Goal: Task Accomplishment & Management: Manage account settings

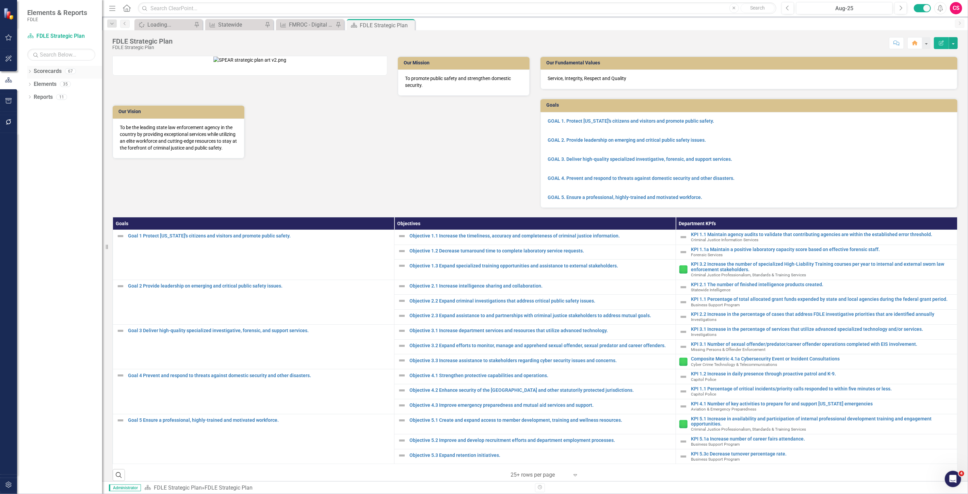
click at [57, 70] on link "Scorecards" at bounding box center [48, 71] width 28 height 8
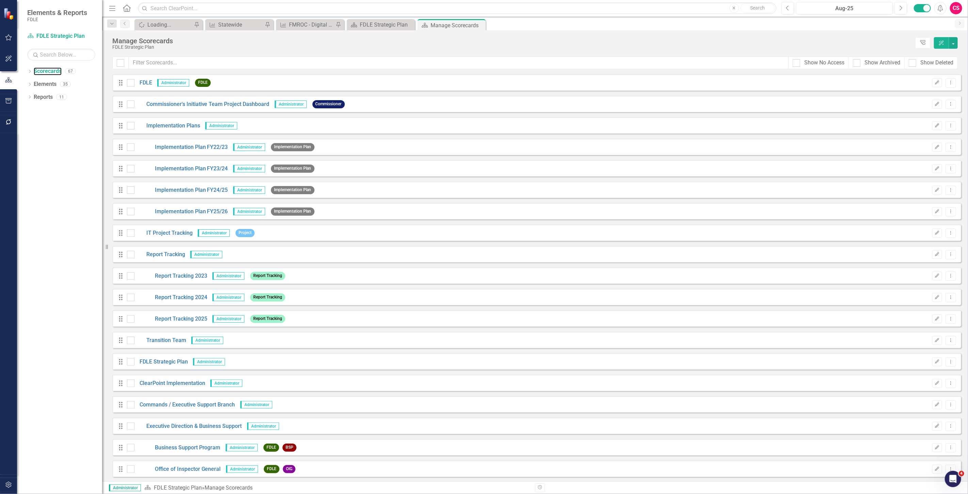
scroll to position [189, 0]
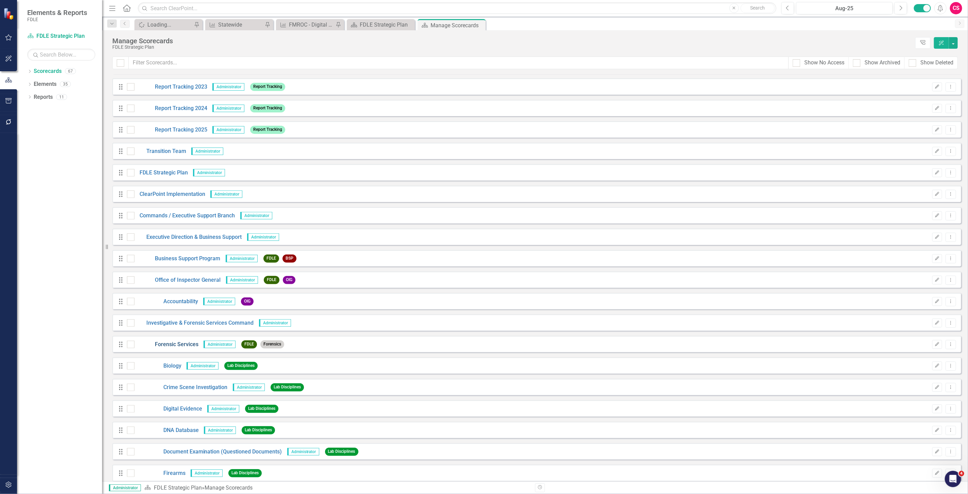
click at [161, 345] on link "Forensic Services" at bounding box center [166, 344] width 64 height 8
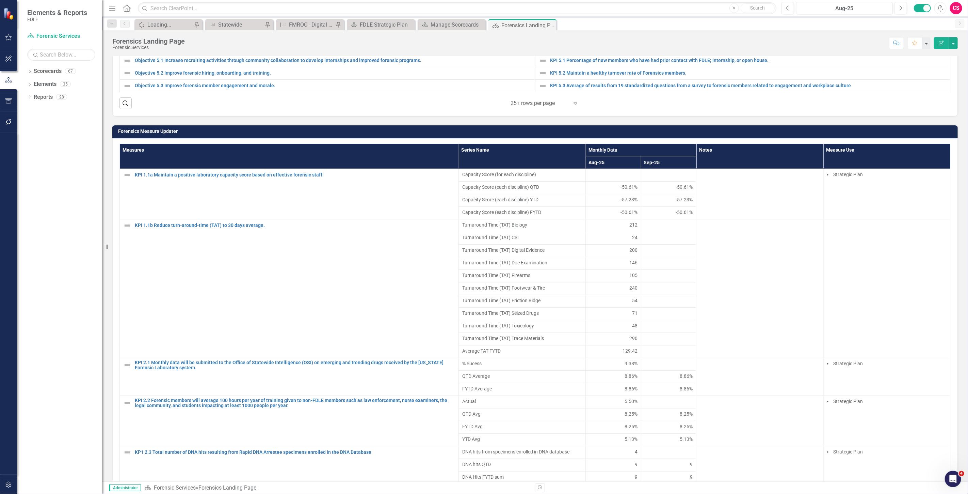
scroll to position [529, 0]
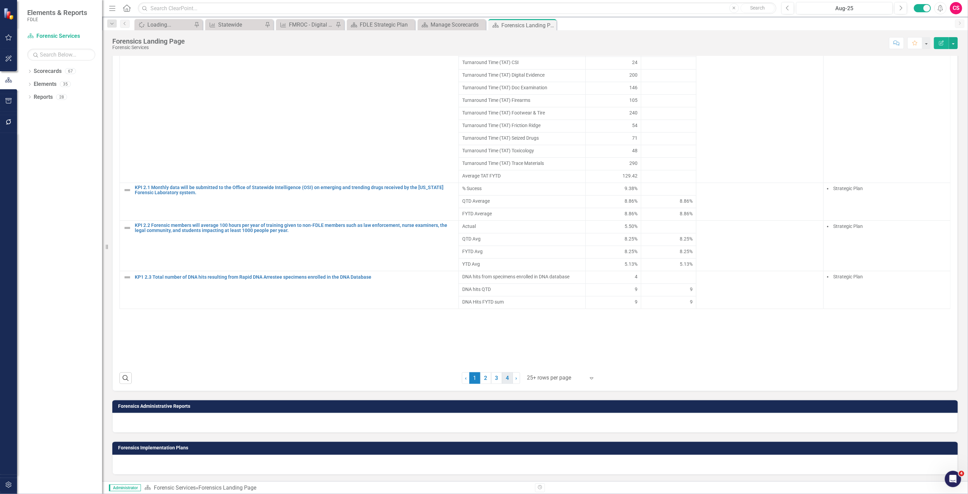
click at [505, 376] on link "4" at bounding box center [507, 378] width 11 height 12
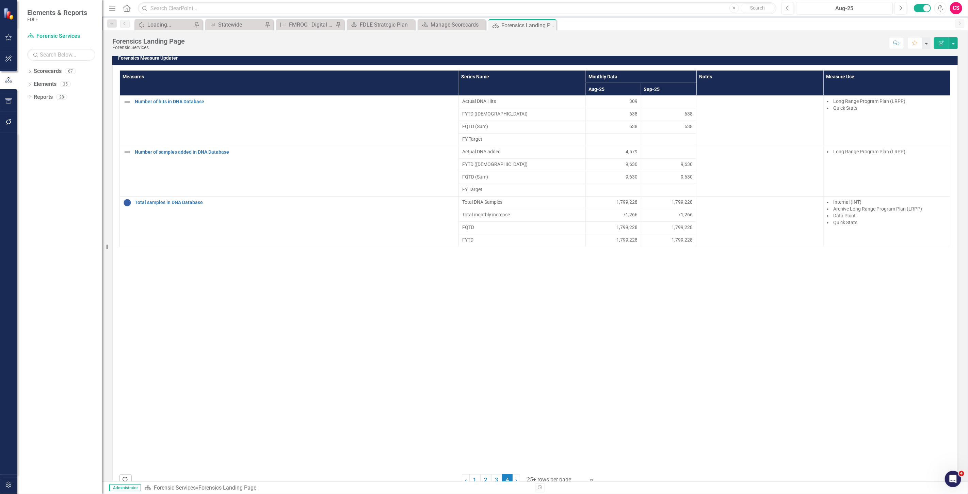
scroll to position [409, 0]
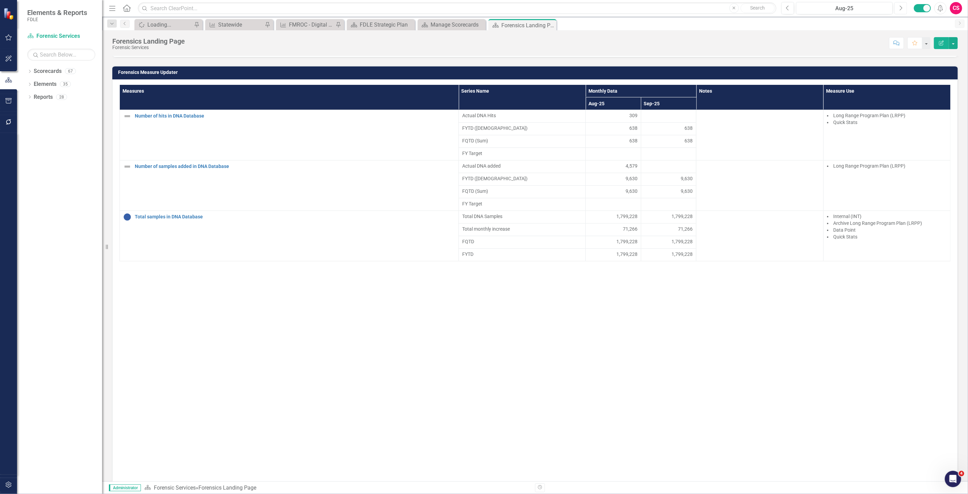
click at [901, 8] on icon "Next" at bounding box center [901, 8] width 4 height 6
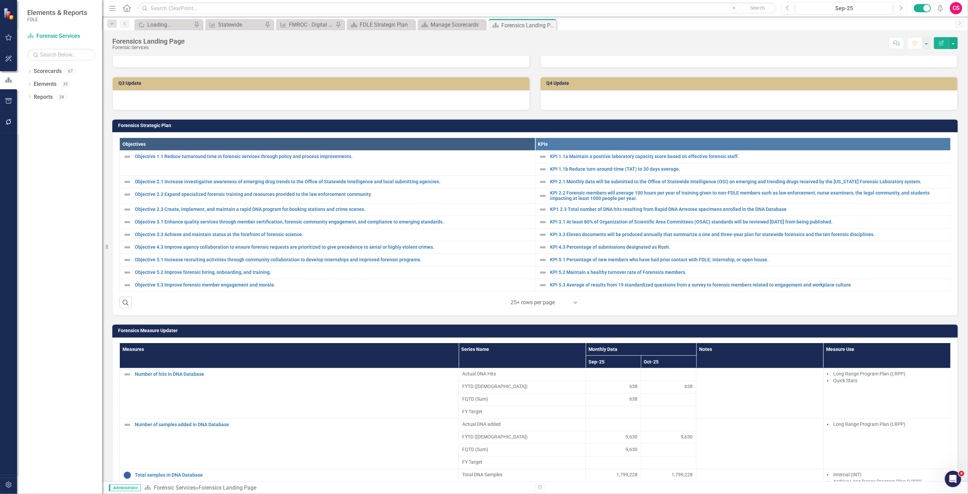
scroll to position [151, 0]
click at [788, 6] on icon "button" at bounding box center [787, 7] width 3 height 5
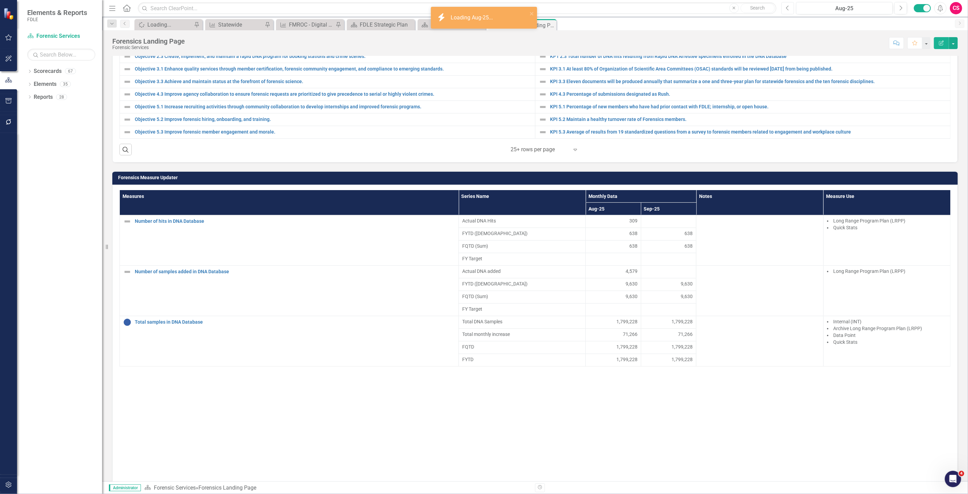
scroll to position [378, 0]
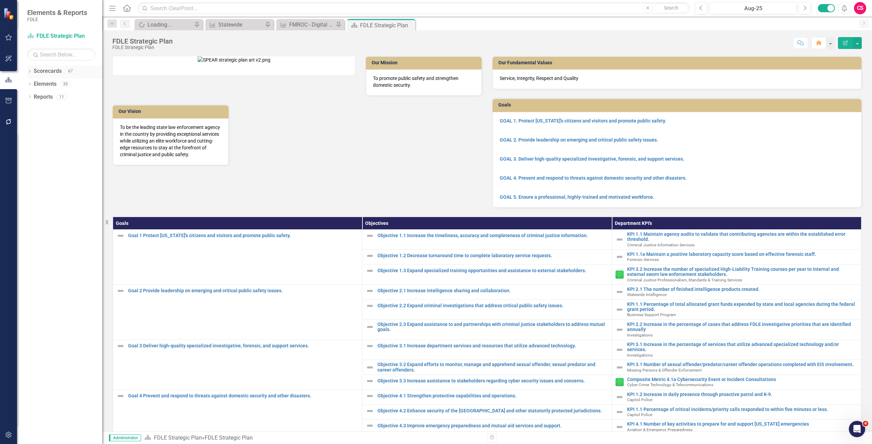
click at [42, 68] on link "Scorecards" at bounding box center [48, 71] width 28 height 8
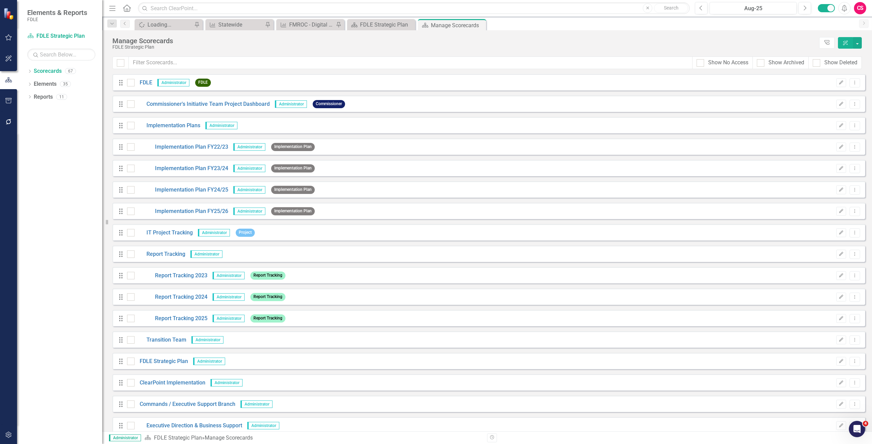
click at [243, 47] on div "FDLE Strategic Plan" at bounding box center [463, 47] width 703 height 5
click at [173, 62] on input "text" at bounding box center [411, 63] width 564 height 13
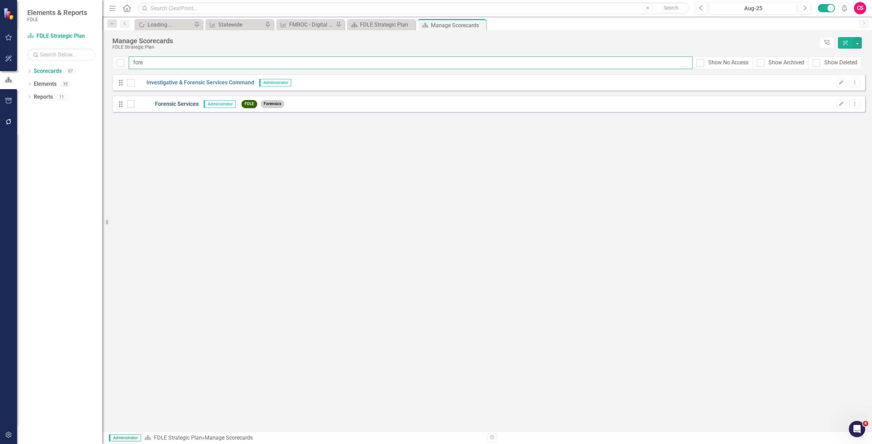
type input "fore"
click at [174, 103] on link "Forensic Services" at bounding box center [166, 104] width 64 height 8
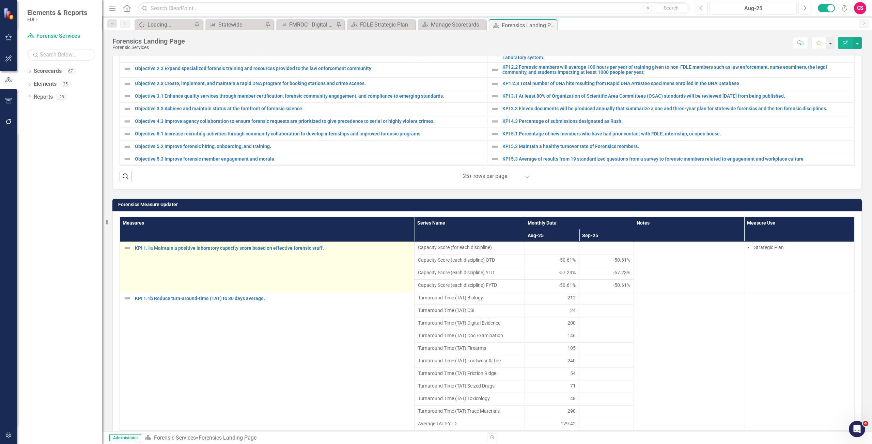
scroll to position [280, 0]
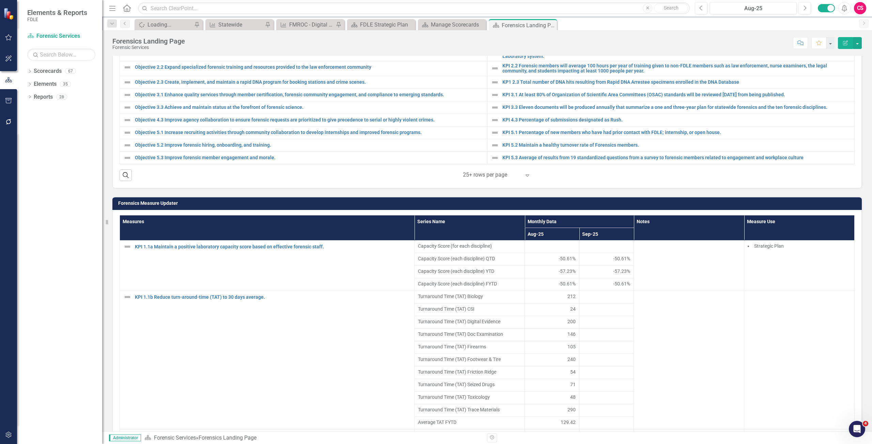
click at [330, 218] on th "Measures" at bounding box center [267, 228] width 295 height 25
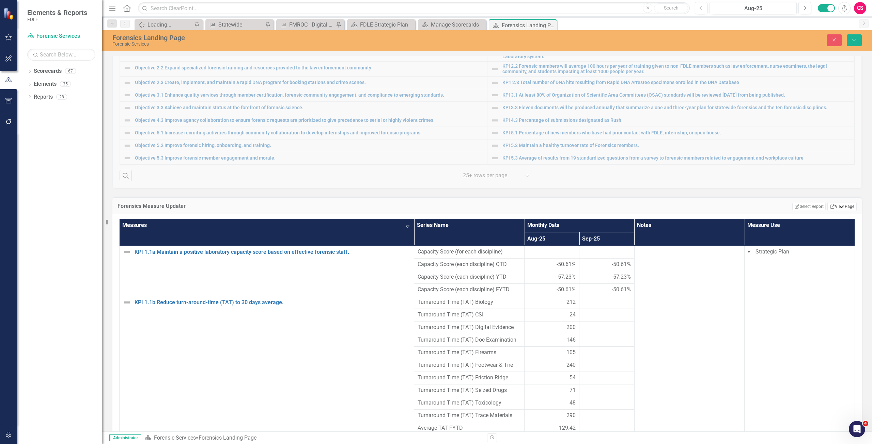
click at [838, 208] on link "Link View Page" at bounding box center [841, 206] width 29 height 9
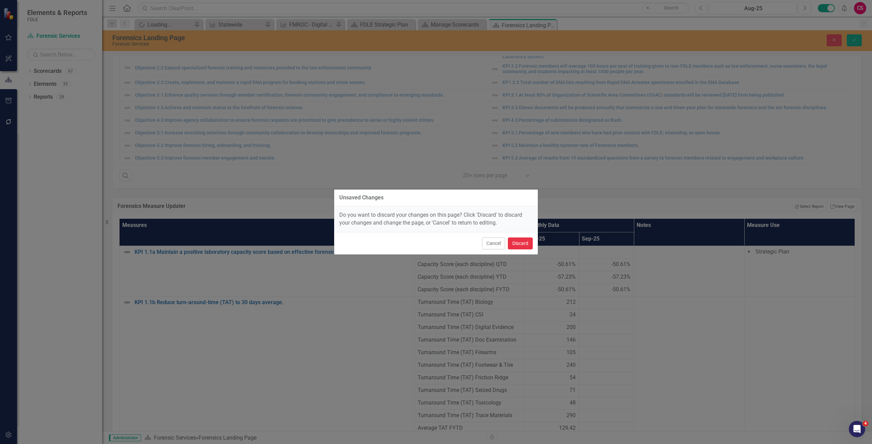
click at [518, 241] on button "Discard" at bounding box center [520, 244] width 25 height 12
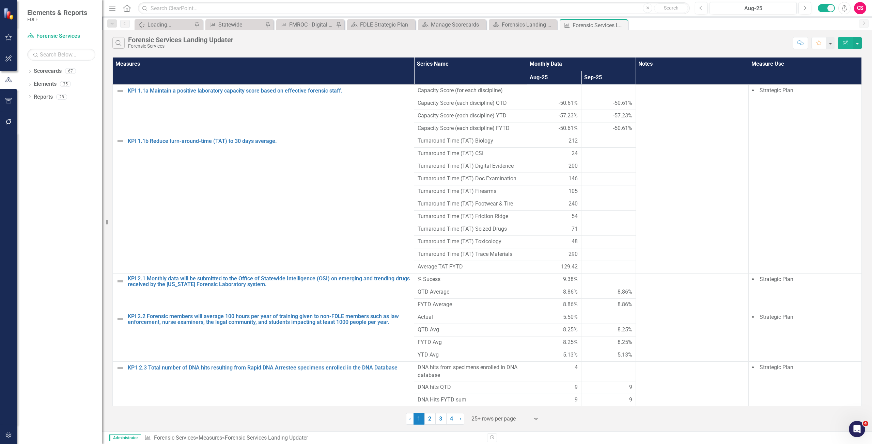
click at [601, 292] on div "8.86%" at bounding box center [608, 292] width 47 height 8
click at [431, 419] on link "2" at bounding box center [429, 419] width 11 height 12
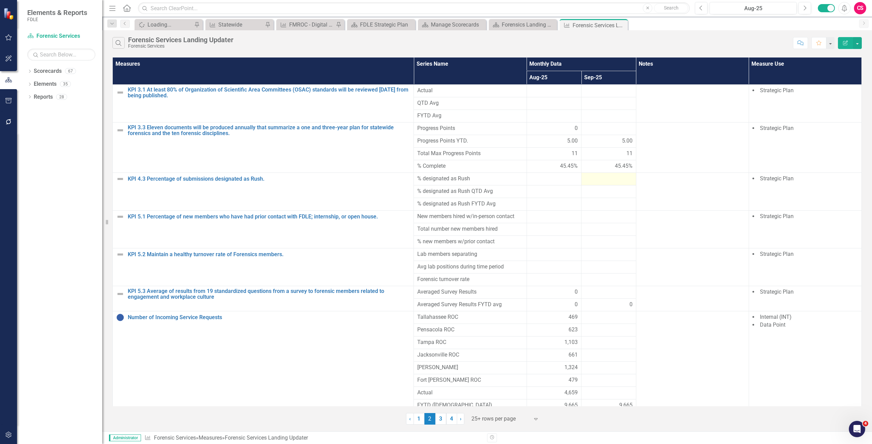
click at [592, 180] on div at bounding box center [608, 179] width 47 height 8
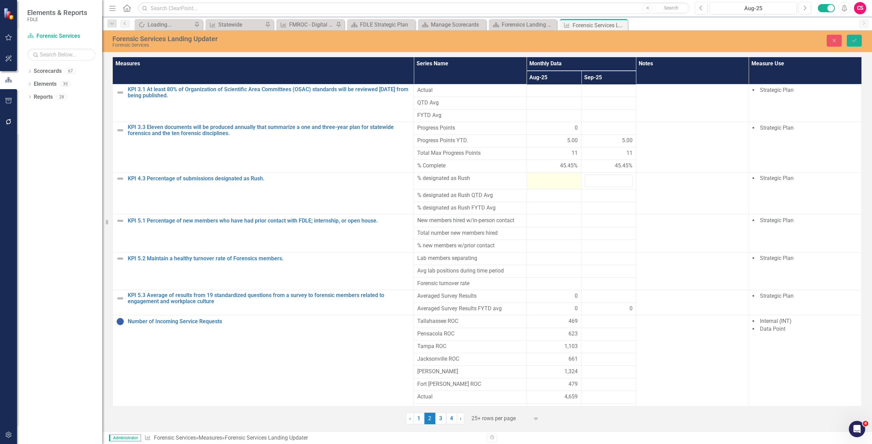
click at [555, 183] on td at bounding box center [553, 181] width 54 height 17
click at [835, 45] on button "Close" at bounding box center [833, 41] width 15 height 12
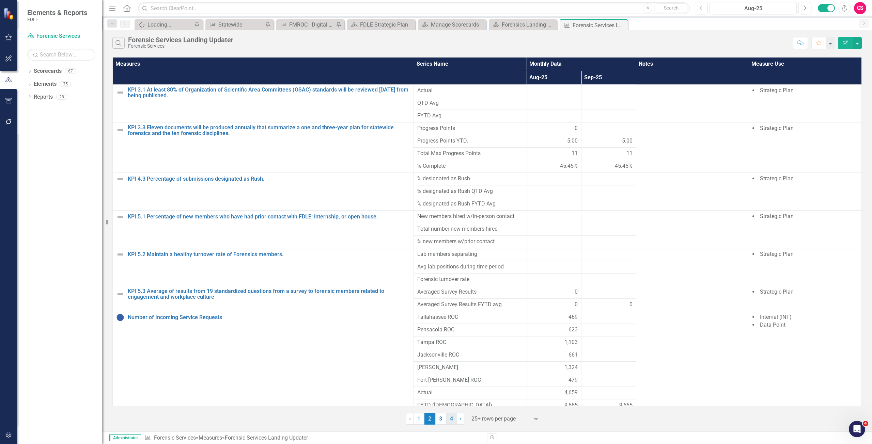
click at [454, 418] on link "4" at bounding box center [451, 419] width 11 height 12
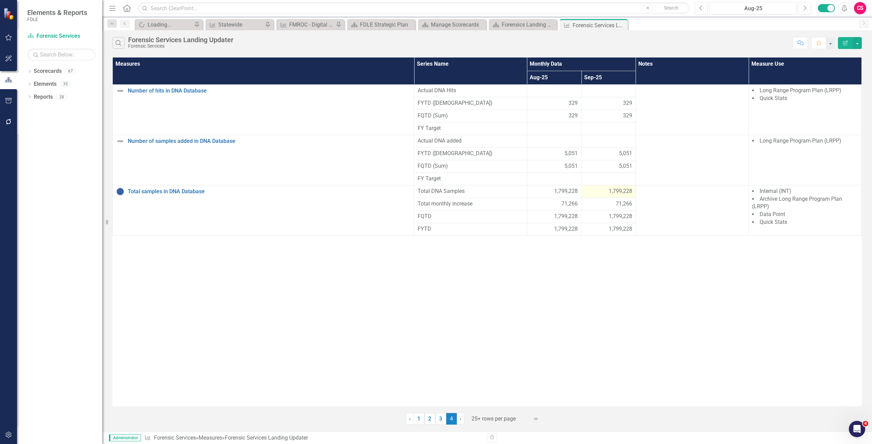
click at [604, 188] on div "1,799,228" at bounding box center [608, 192] width 47 height 8
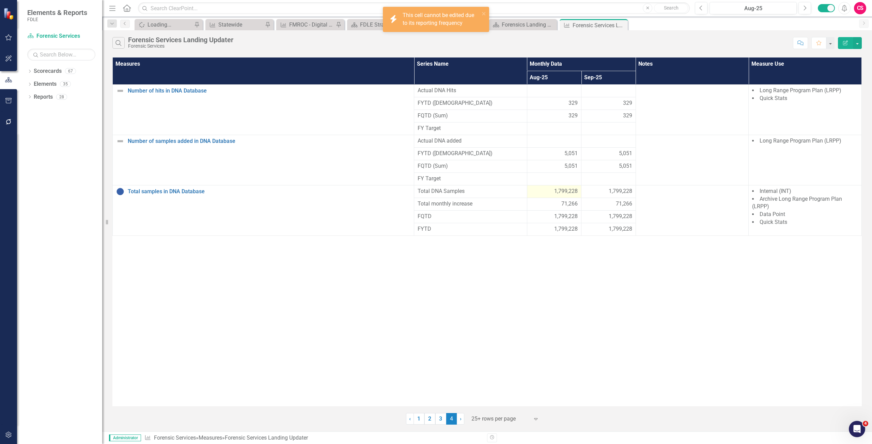
click at [549, 190] on div "1,799,228" at bounding box center [553, 192] width 47 height 8
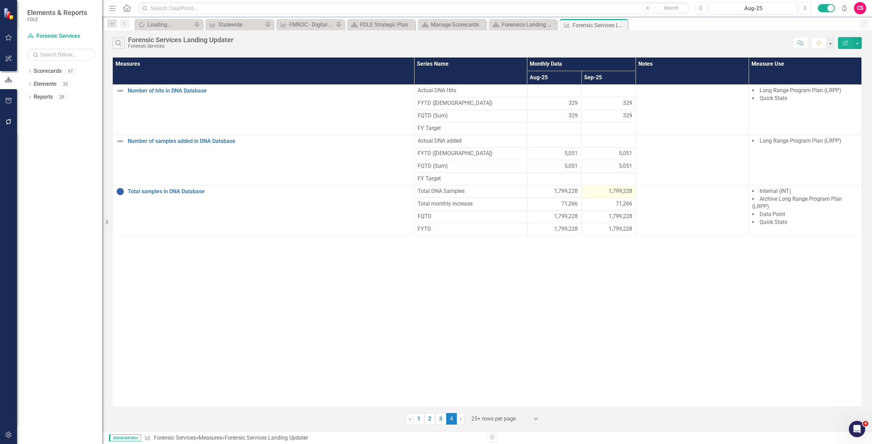
click at [592, 194] on div "1,799,228" at bounding box center [608, 192] width 47 height 8
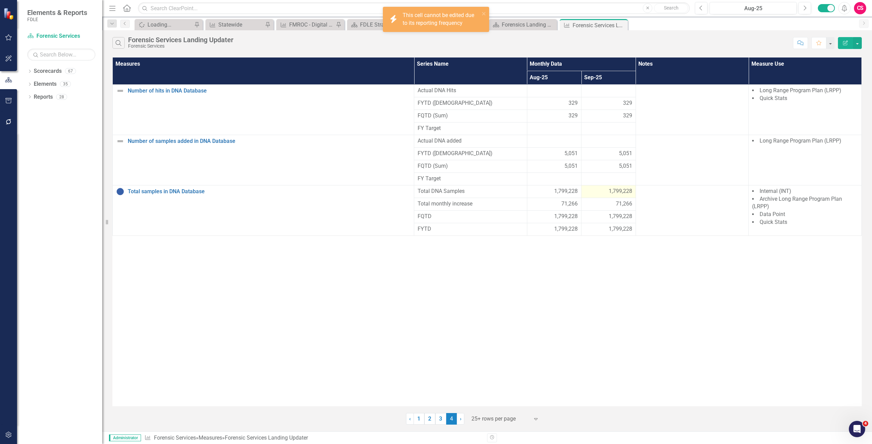
click at [592, 194] on div "1,799,228" at bounding box center [608, 192] width 47 height 8
click at [841, 45] on button "Edit Report" at bounding box center [845, 43] width 15 height 12
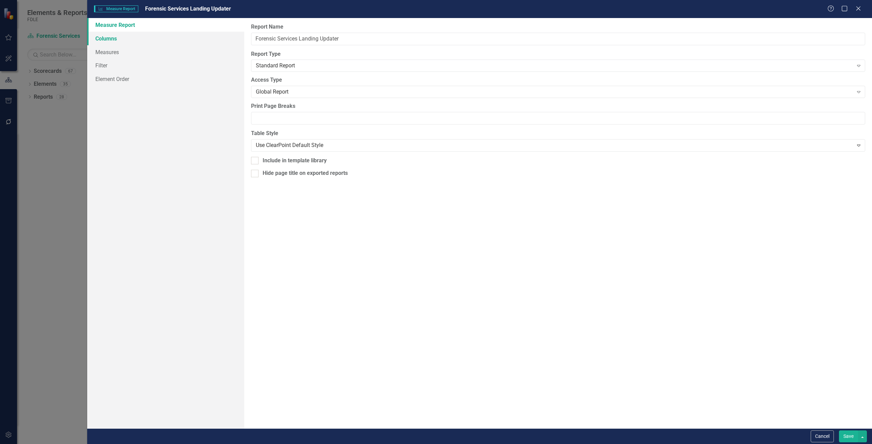
click at [124, 37] on link "Columns" at bounding box center [165, 39] width 157 height 14
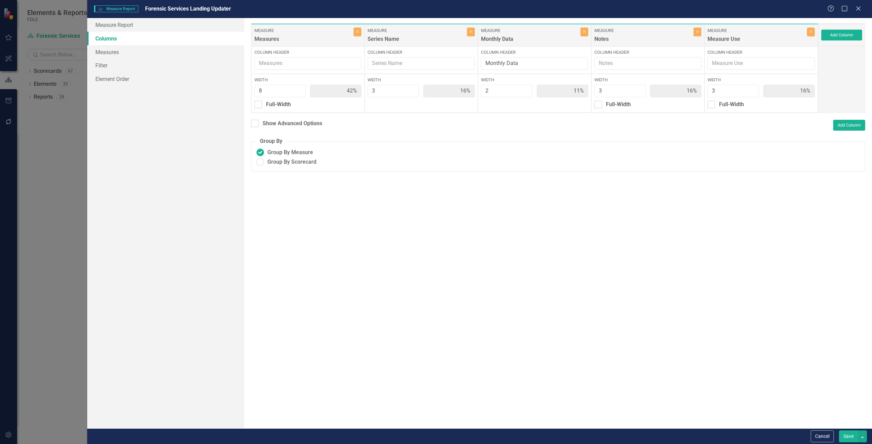
click at [300, 118] on div "To add columns to your report, click on the "Select Columns" button below. All …" at bounding box center [558, 223] width 628 height 411
click at [299, 118] on div "To add columns to your report, click on the "Select Columns" button below. All …" at bounding box center [558, 223] width 628 height 411
click at [299, 125] on div "Show Advanced Options" at bounding box center [293, 124] width 60 height 8
click at [255, 124] on input "Show Advanced Options" at bounding box center [253, 122] width 4 height 4
checkbox input "true"
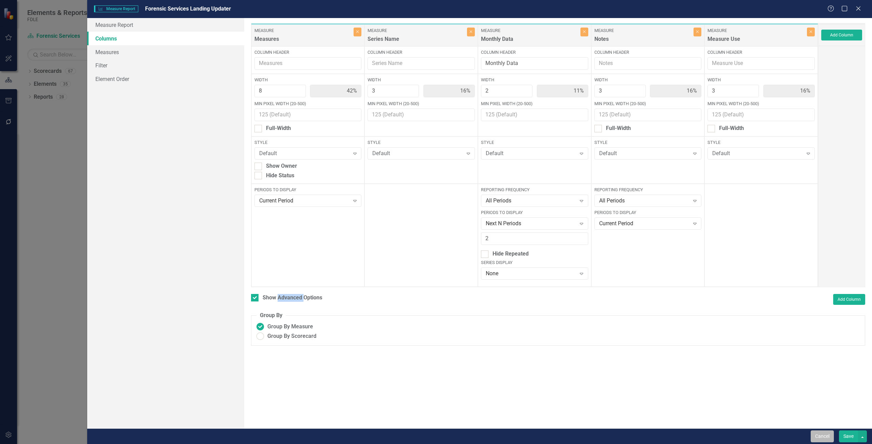
click at [829, 440] on button "Cancel" at bounding box center [821, 437] width 23 height 12
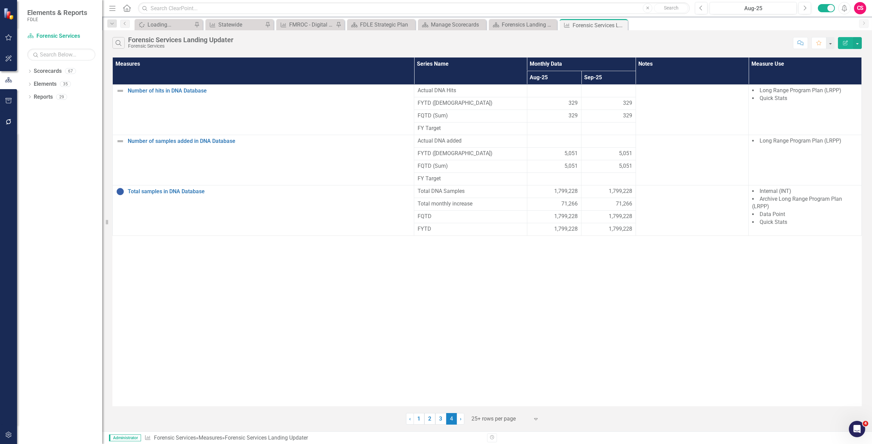
click at [842, 41] on icon "Edit Report" at bounding box center [845, 43] width 6 height 5
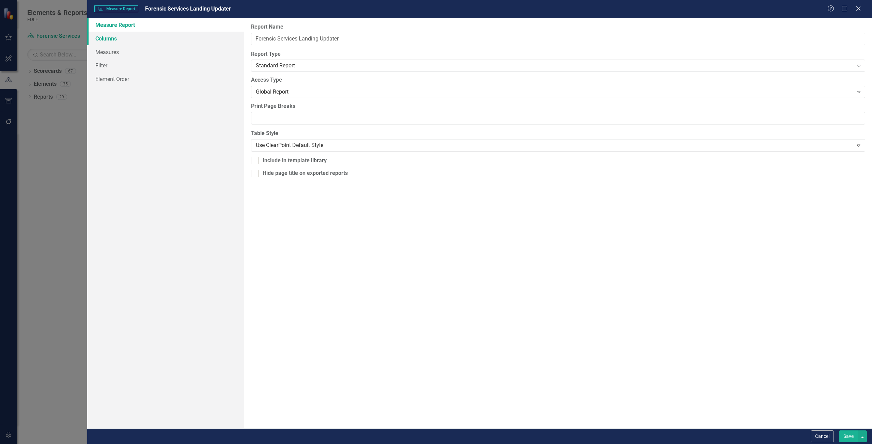
click at [148, 38] on link "Columns" at bounding box center [165, 39] width 157 height 14
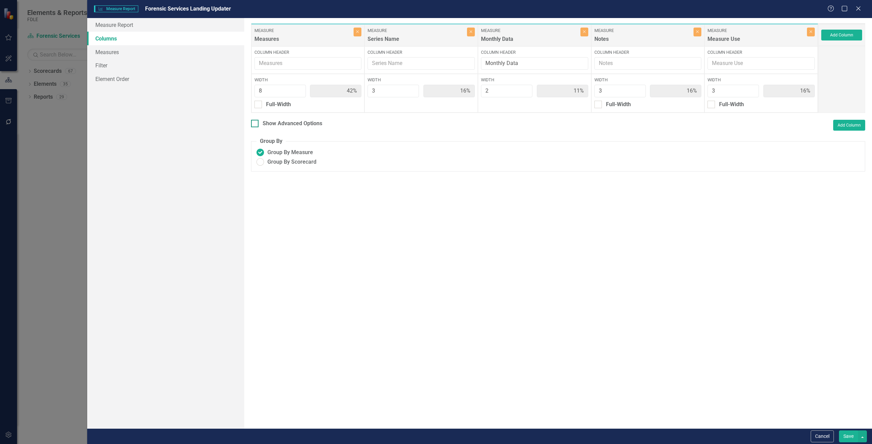
click at [316, 124] on div "Show Advanced Options" at bounding box center [293, 124] width 60 height 8
click at [255, 124] on input "Show Advanced Options" at bounding box center [253, 122] width 4 height 4
checkbox input "true"
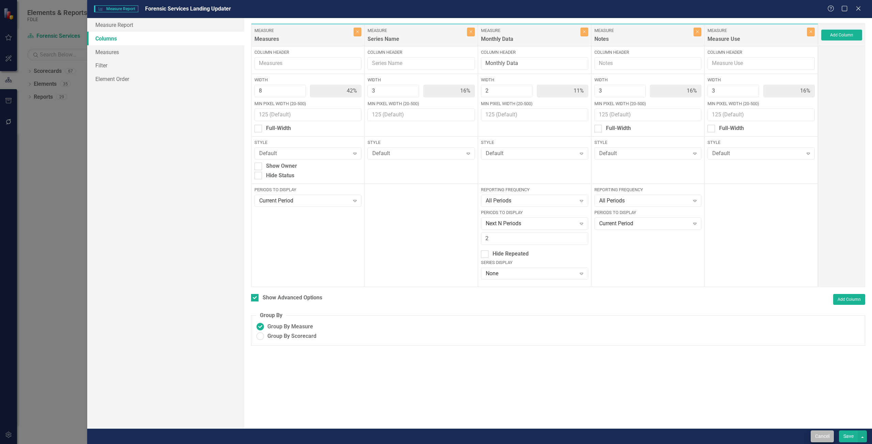
click at [821, 443] on div "Cancel Save" at bounding box center [479, 437] width 784 height 16
click at [816, 434] on button "Cancel" at bounding box center [821, 437] width 23 height 12
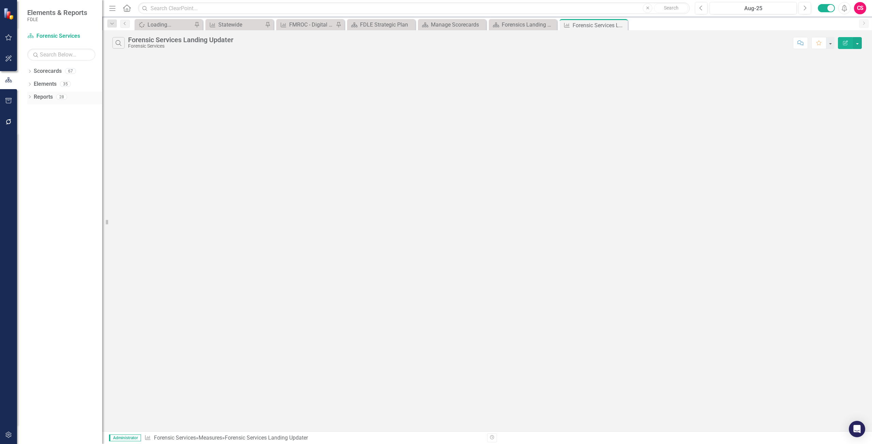
click at [37, 102] on div "Reports" at bounding box center [43, 97] width 19 height 11
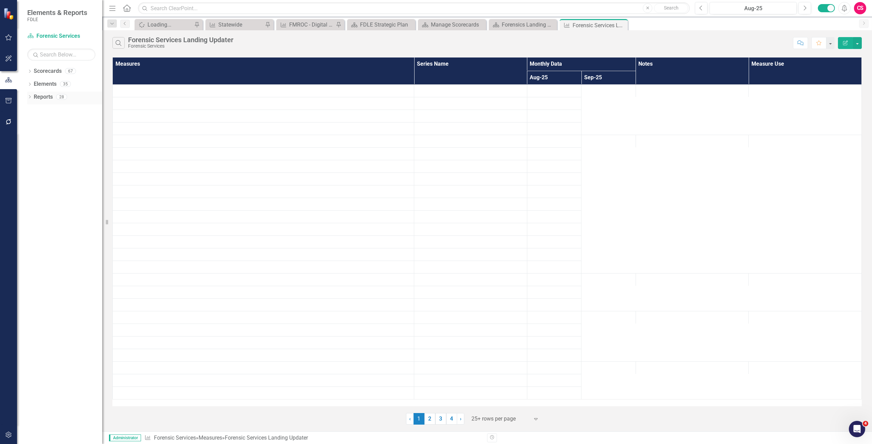
click at [38, 101] on link "Reports" at bounding box center [43, 97] width 19 height 8
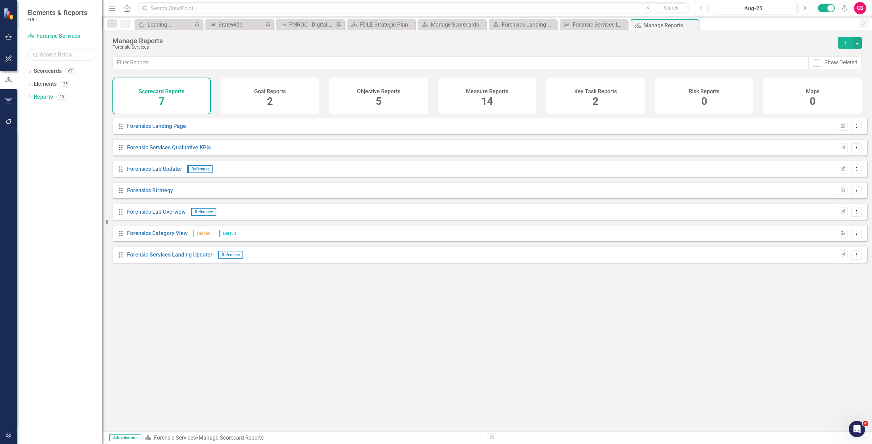
click at [479, 94] on h4 "Measure Reports" at bounding box center [487, 92] width 42 height 6
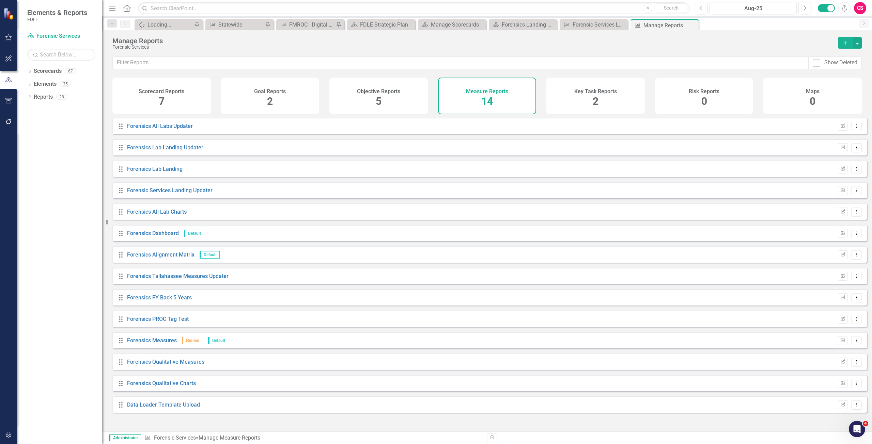
click at [847, 44] on icon "Add" at bounding box center [845, 43] width 6 height 5
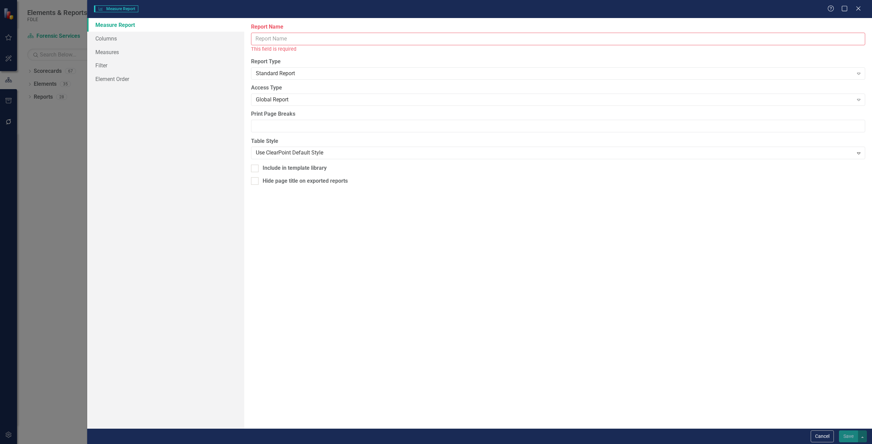
click at [331, 34] on input "Report Name" at bounding box center [558, 39] width 614 height 13
type input "[PERSON_NAME]"
click at [115, 64] on link "Filter" at bounding box center [165, 66] width 157 height 14
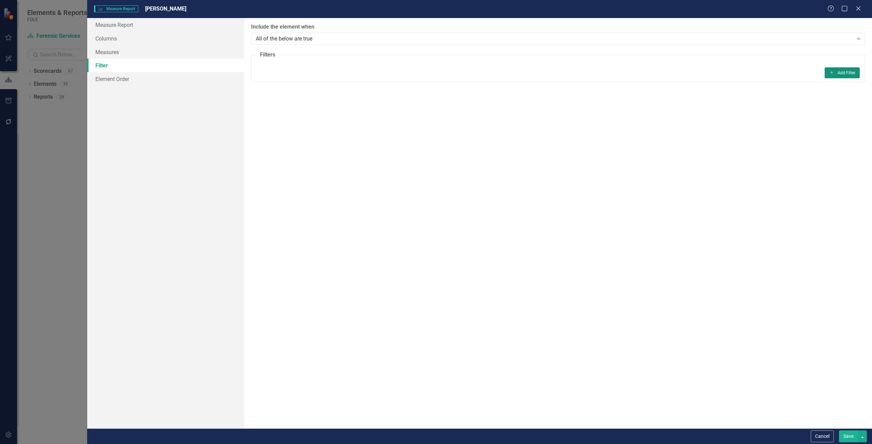
click at [836, 74] on button "Add Add Filter" at bounding box center [841, 72] width 35 height 11
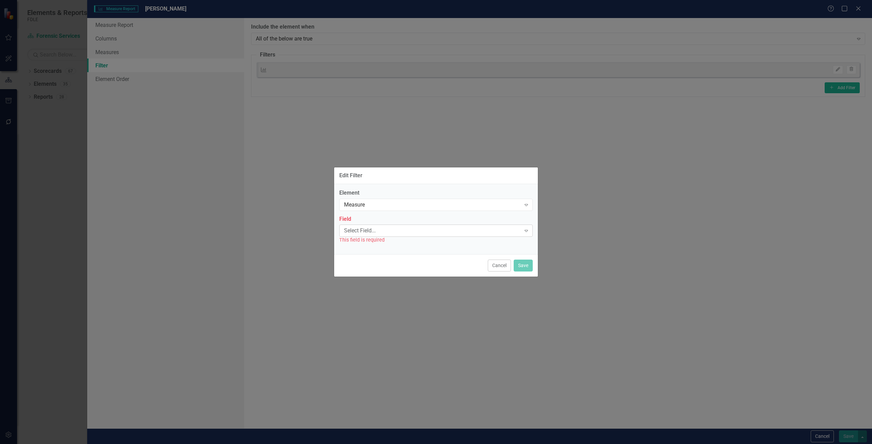
click at [389, 229] on div "Select Field..." at bounding box center [432, 231] width 177 height 8
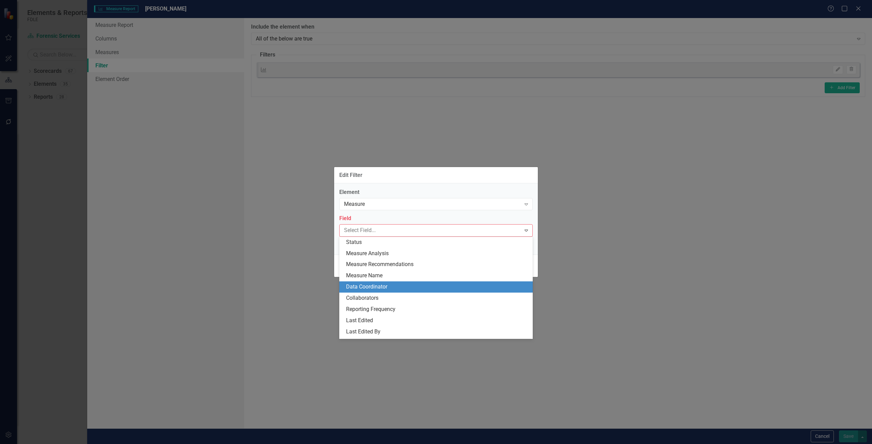
click at [396, 287] on div "Data Coordinator" at bounding box center [437, 287] width 183 height 8
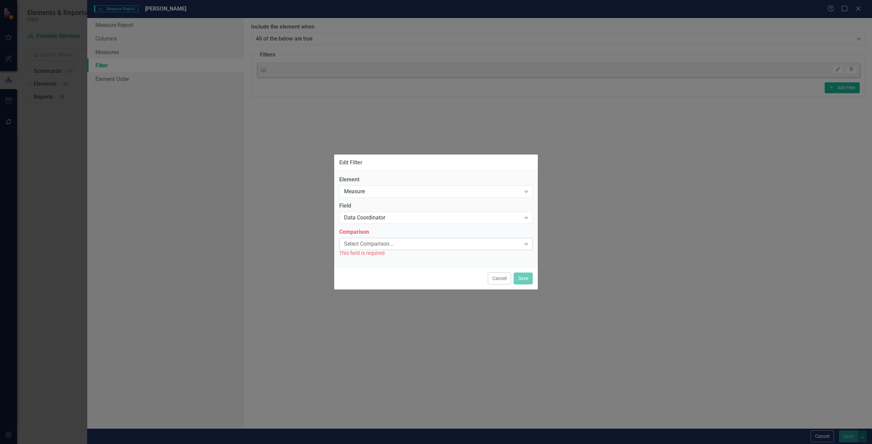
click at [377, 240] on div "Select Comparison..." at bounding box center [432, 244] width 177 height 8
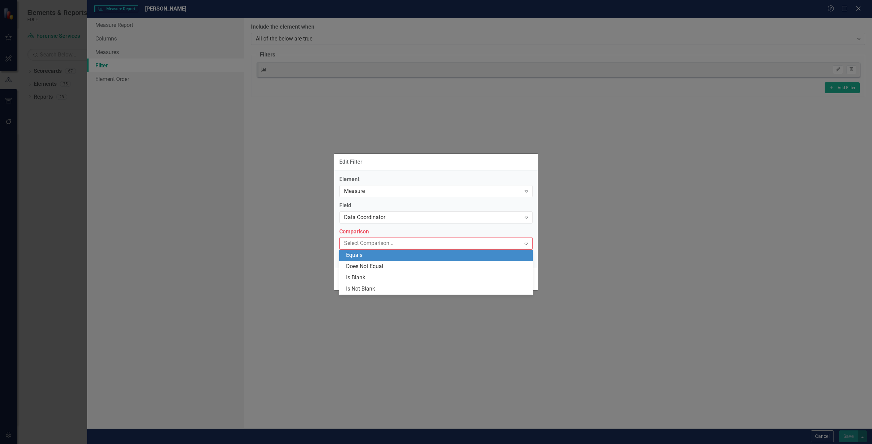
click at [377, 254] on div "Equals" at bounding box center [437, 256] width 183 height 8
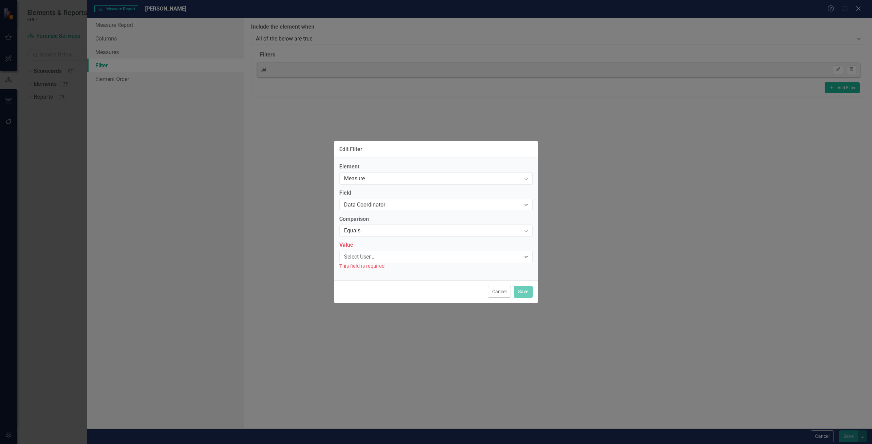
click at [377, 255] on div "Select User..." at bounding box center [432, 257] width 177 height 8
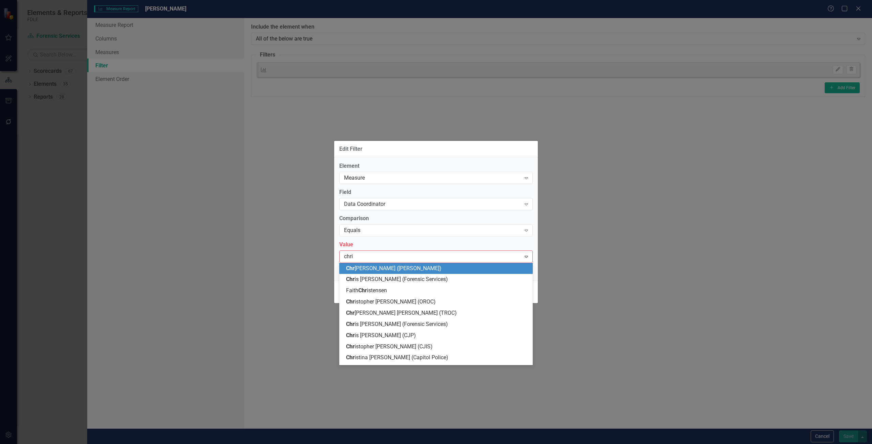
type input "[PERSON_NAME]"
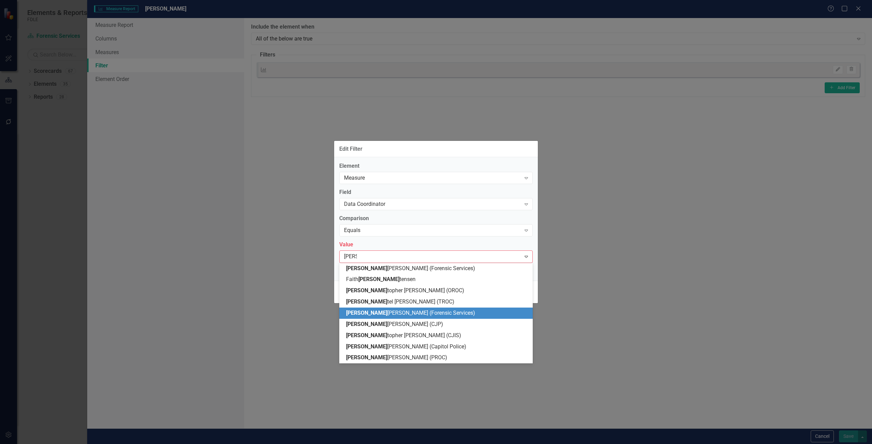
click at [378, 313] on span "[PERSON_NAME] (Forensic Services)" at bounding box center [410, 313] width 129 height 6
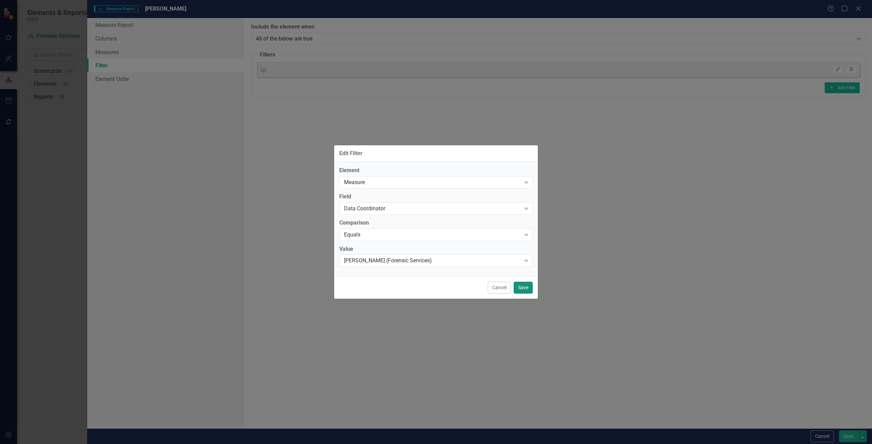
click at [527, 288] on button "Save" at bounding box center [522, 288] width 19 height 12
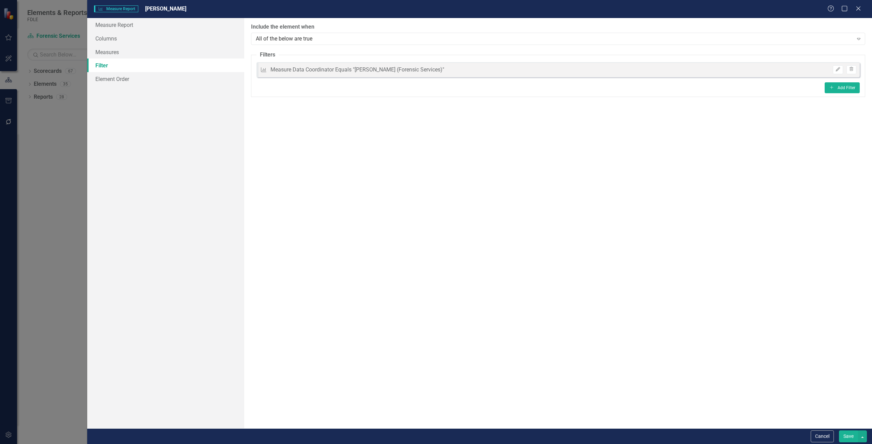
click at [847, 439] on button "Save" at bounding box center [848, 437] width 19 height 12
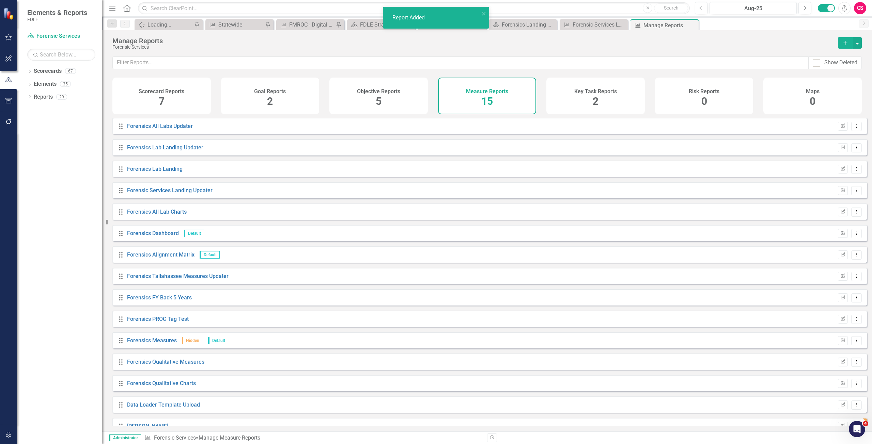
scroll to position [13, 0]
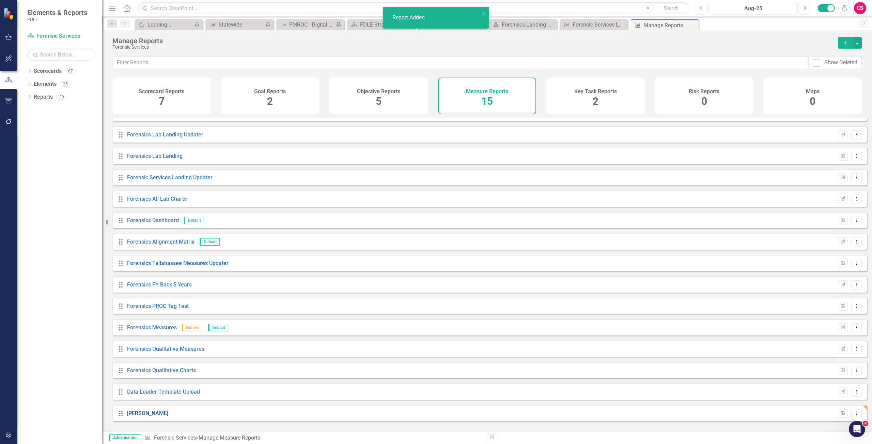
click at [134, 417] on link "[PERSON_NAME]" at bounding box center [147, 413] width 41 height 6
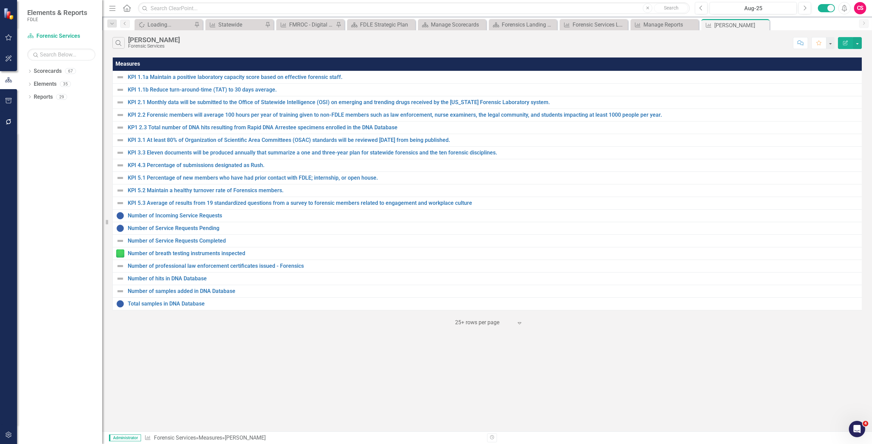
click at [845, 44] on icon "Edit Report" at bounding box center [845, 43] width 6 height 5
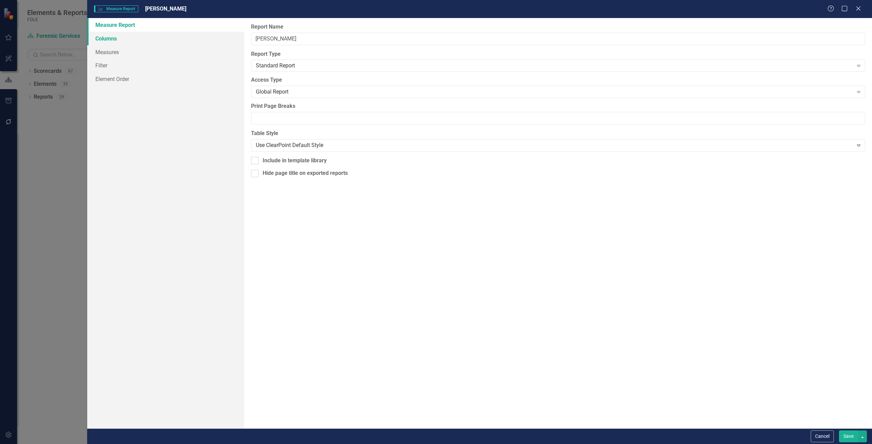
click at [141, 38] on link "Columns" at bounding box center [165, 39] width 157 height 14
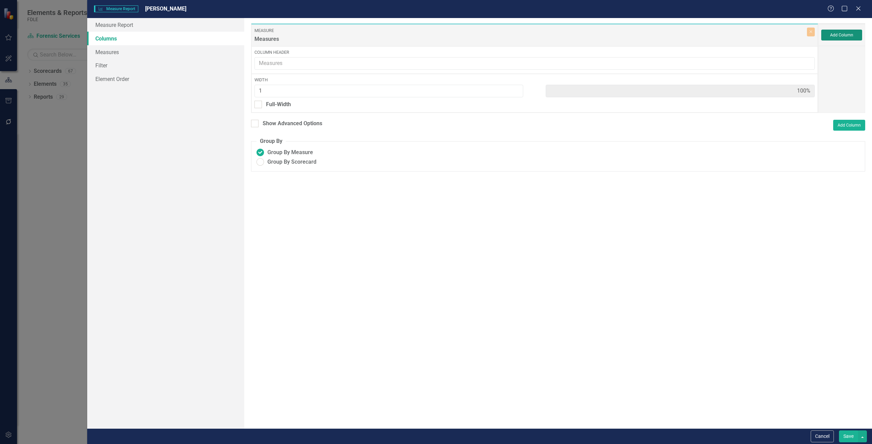
click at [829, 34] on button "Add Column" at bounding box center [841, 35] width 41 height 11
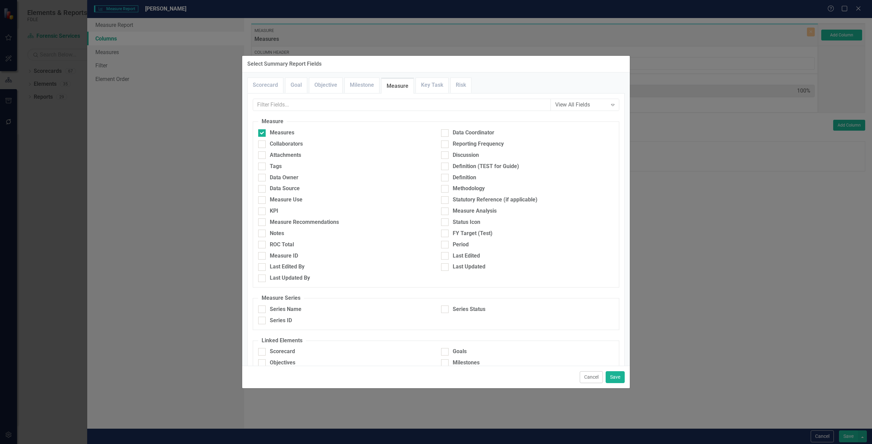
click at [482, 140] on div "Data Coordinator" at bounding box center [527, 134] width 183 height 11
click at [474, 147] on div "Reporting Frequency" at bounding box center [478, 144] width 51 height 8
click at [445, 145] on input "Reporting Frequency" at bounding box center [443, 143] width 4 height 4
checkbox input "true"
click at [619, 378] on button "Save" at bounding box center [614, 377] width 19 height 12
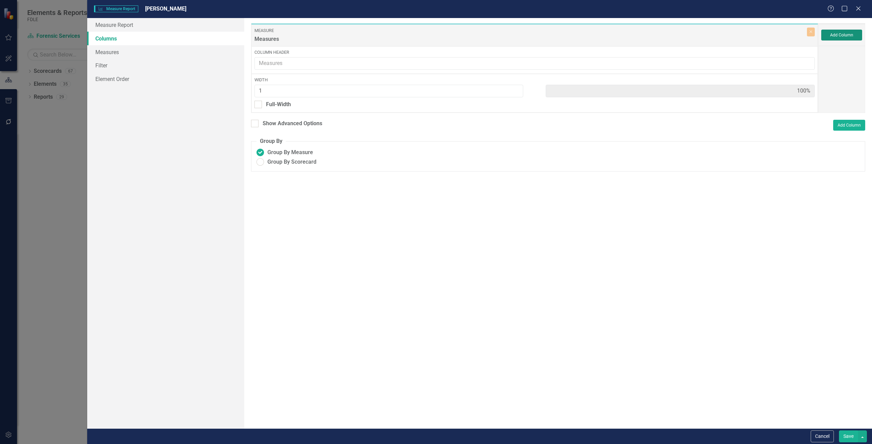
type input "50%"
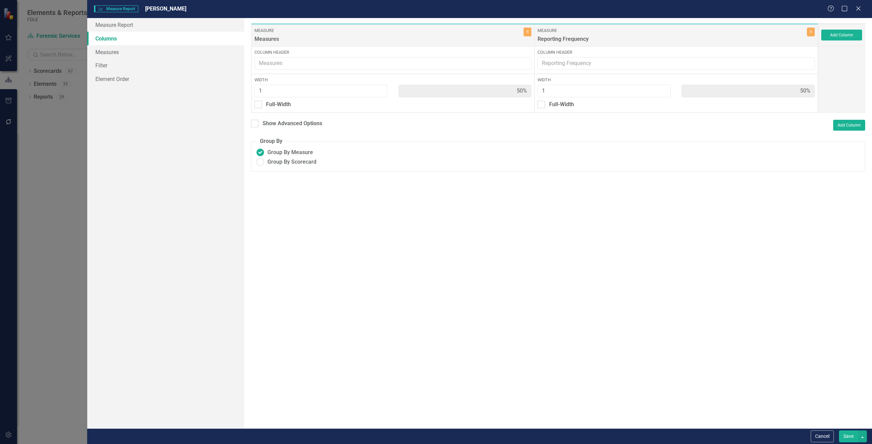
click at [848, 441] on button "Save" at bounding box center [848, 437] width 19 height 12
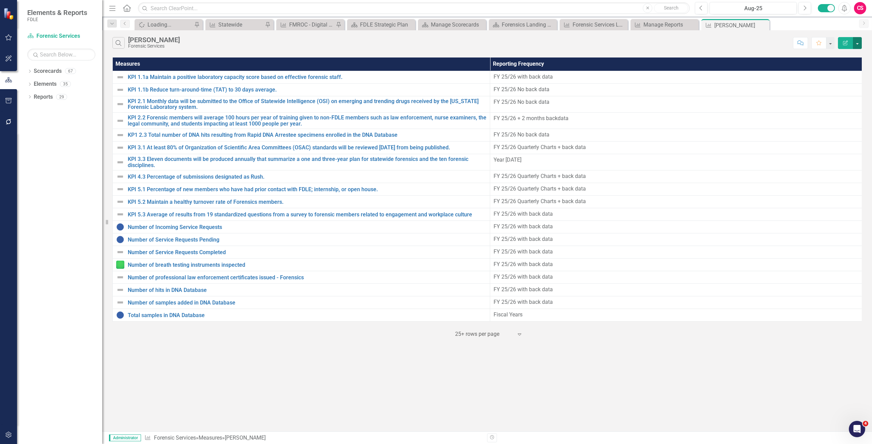
click at [861, 43] on button "button" at bounding box center [857, 43] width 9 height 12
click at [834, 56] on link "Edit Report Edit Report" at bounding box center [834, 55] width 54 height 13
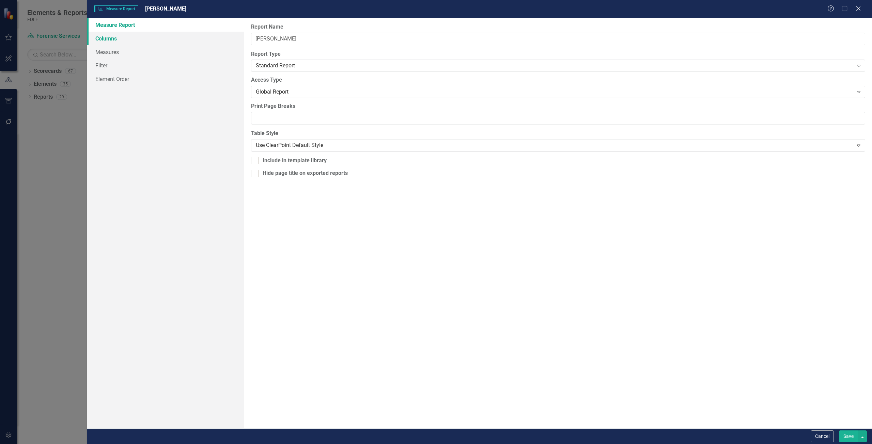
click at [117, 39] on link "Columns" at bounding box center [165, 39] width 157 height 14
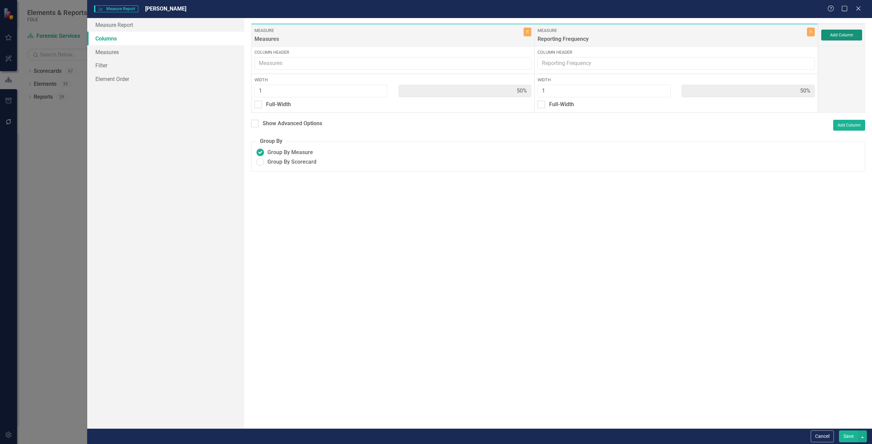
click at [842, 34] on button "Add Column" at bounding box center [841, 35] width 41 height 11
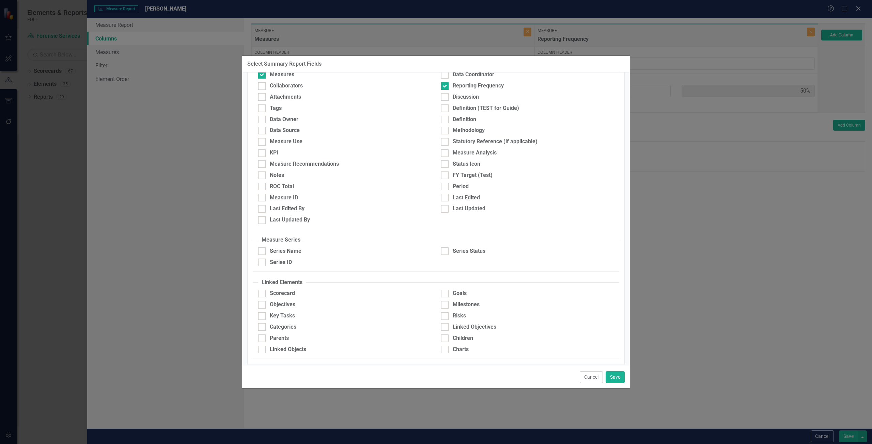
scroll to position [62, 0]
drag, startPoint x: 338, startPoint y: 239, endPoint x: 332, endPoint y: 243, distance: 7.5
click at [338, 239] on fieldset "Measure Series Series Name Series Status Series ID" at bounding box center [436, 251] width 366 height 36
click at [331, 244] on div "Series Name" at bounding box center [344, 248] width 173 height 8
click at [263, 244] on input "Series Name" at bounding box center [260, 246] width 4 height 4
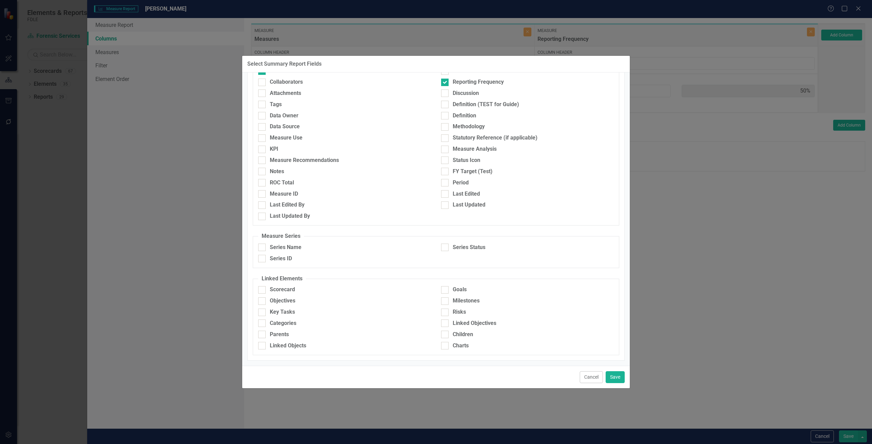
checkbox input "true"
click at [458, 250] on div "Series Status" at bounding box center [469, 248] width 33 height 8
click at [445, 248] on input "Series Status" at bounding box center [443, 246] width 4 height 4
checkbox input "true"
click at [607, 375] on button "Save" at bounding box center [614, 377] width 19 height 12
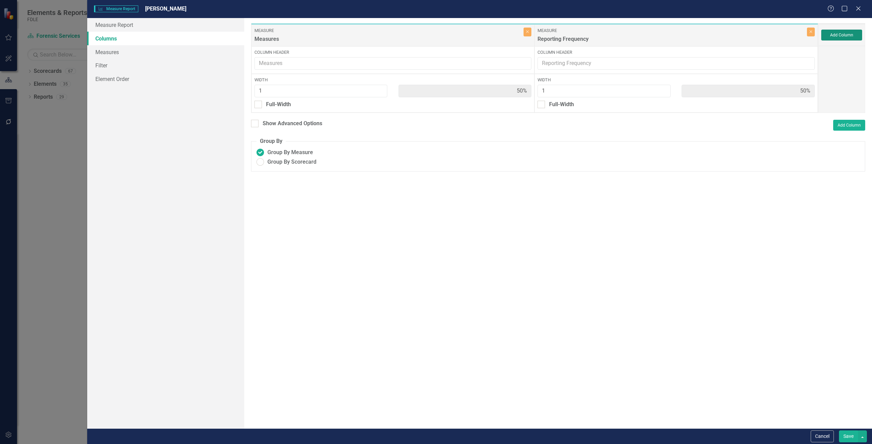
type input "25%"
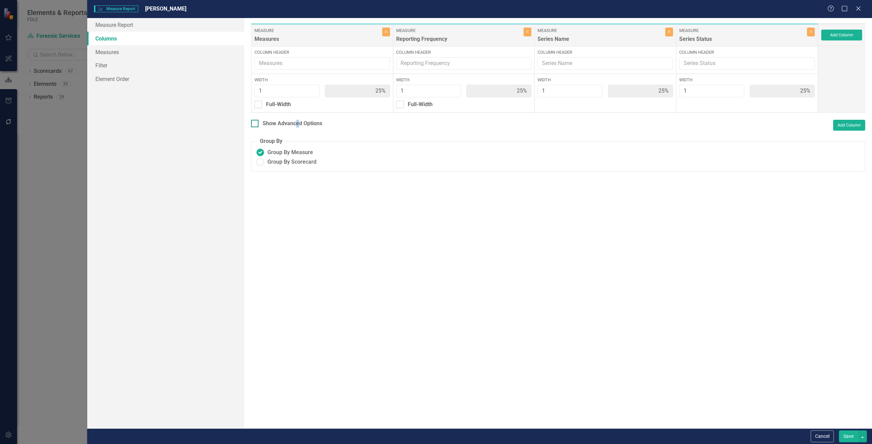
click at [297, 121] on div "Show Advanced Options" at bounding box center [293, 124] width 60 height 8
click at [297, 123] on div "Show Advanced Options" at bounding box center [293, 124] width 60 height 8
click at [255, 123] on input "Show Advanced Options" at bounding box center [253, 122] width 4 height 4
checkbox input "true"
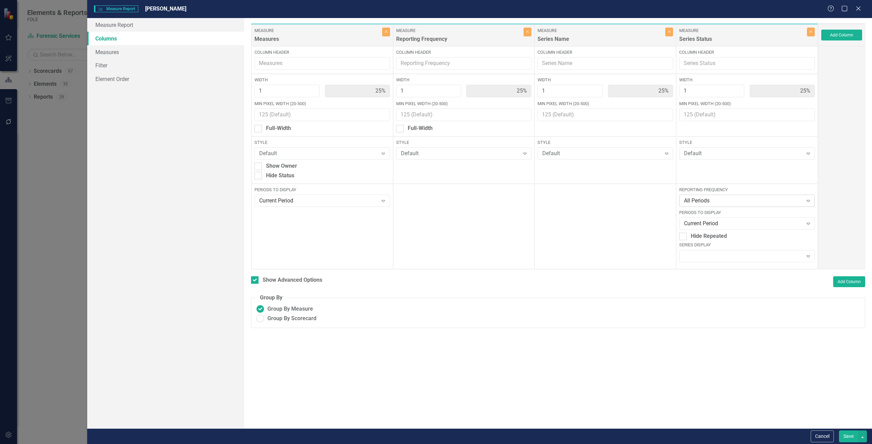
click at [708, 204] on div "All Periods" at bounding box center [743, 201] width 118 height 8
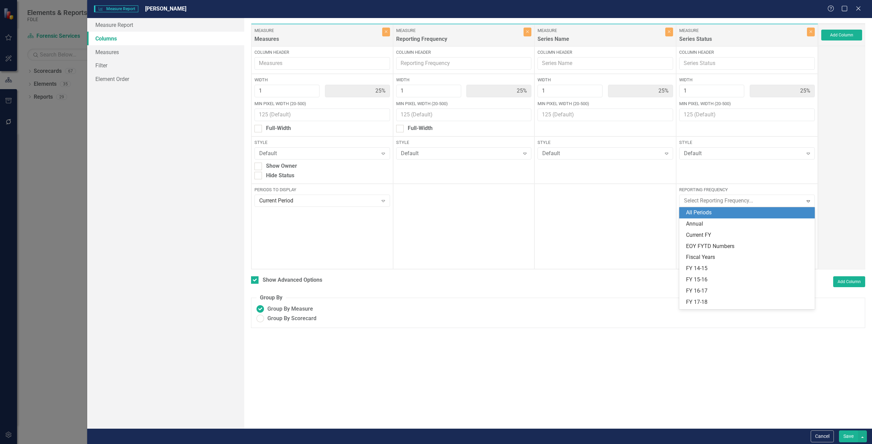
click at [722, 180] on div "Style Default Expand" at bounding box center [747, 160] width 142 height 47
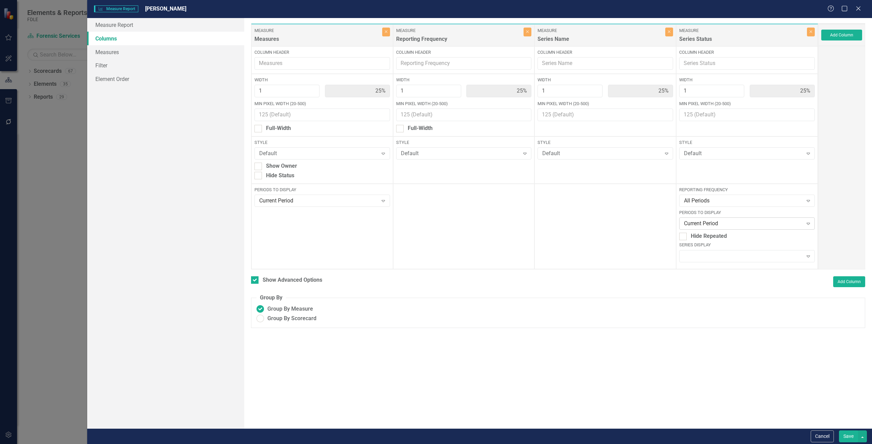
click at [710, 221] on div "Current Period" at bounding box center [743, 224] width 118 height 8
click at [716, 208] on div "Reporting Frequency All Periods Expand Periods to Display Current Period Expand…" at bounding box center [747, 226] width 142 height 85
click at [714, 220] on div "Current Period" at bounding box center [743, 224] width 118 height 8
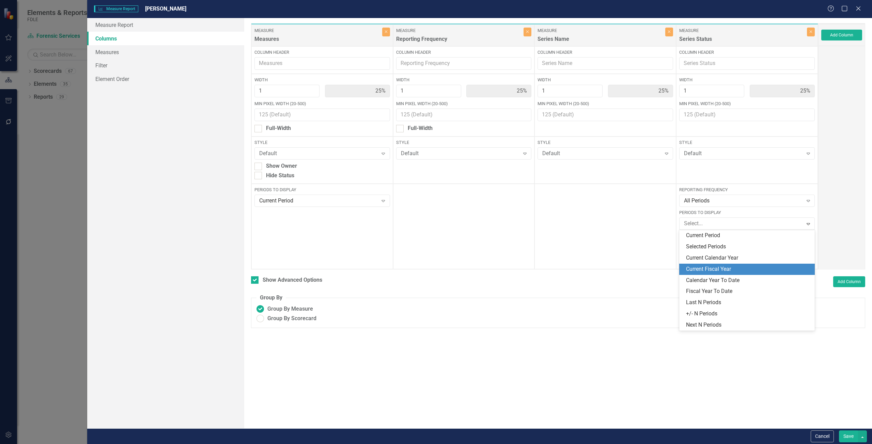
click at [722, 272] on div "Current Fiscal Year" at bounding box center [748, 270] width 125 height 8
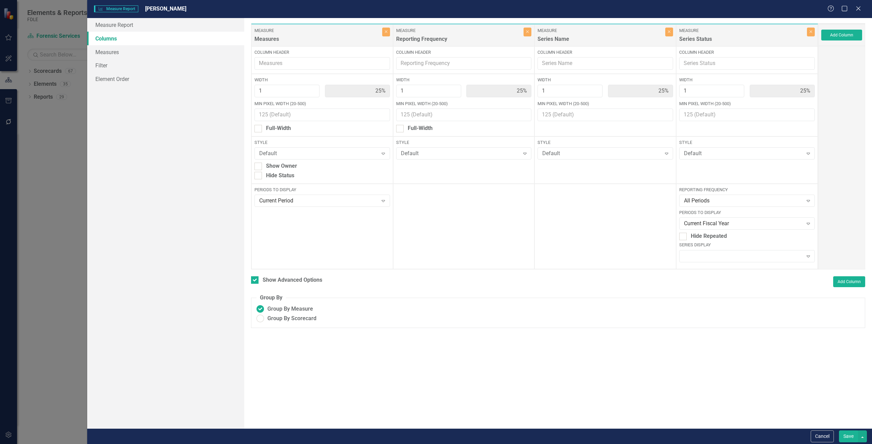
click at [847, 435] on button "Save" at bounding box center [848, 437] width 19 height 12
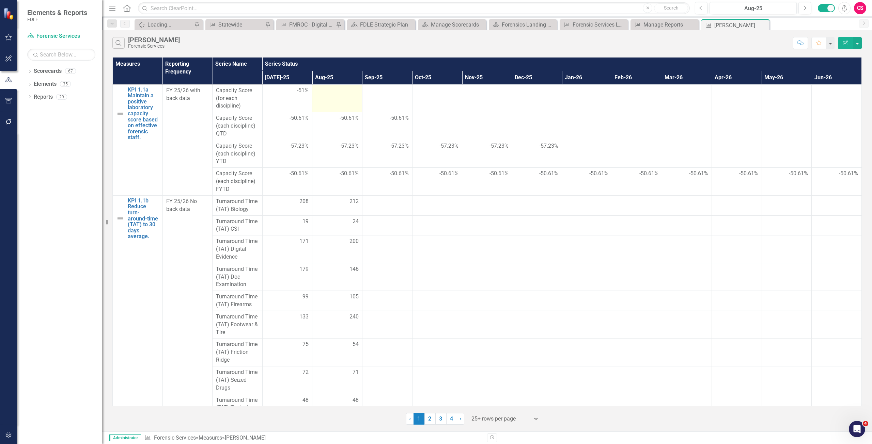
click at [338, 101] on td at bounding box center [337, 98] width 50 height 28
click at [338, 100] on td at bounding box center [337, 98] width 50 height 28
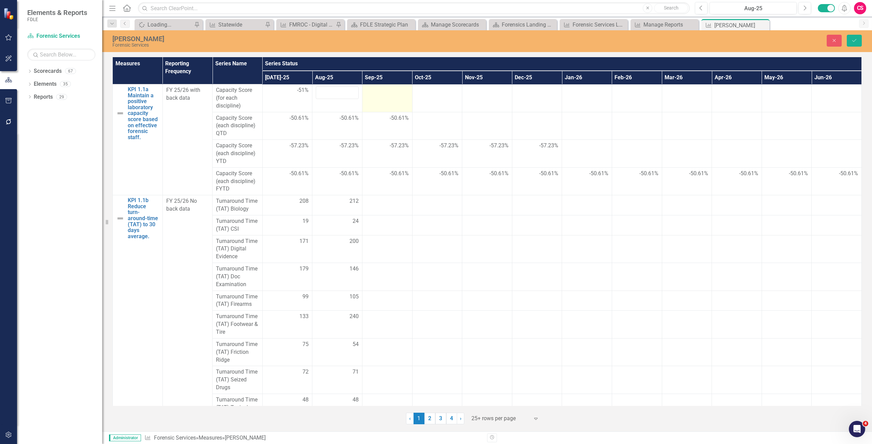
click at [399, 99] on td at bounding box center [387, 98] width 50 height 28
click at [441, 96] on td at bounding box center [437, 98] width 50 height 28
click at [502, 100] on td at bounding box center [487, 98] width 50 height 28
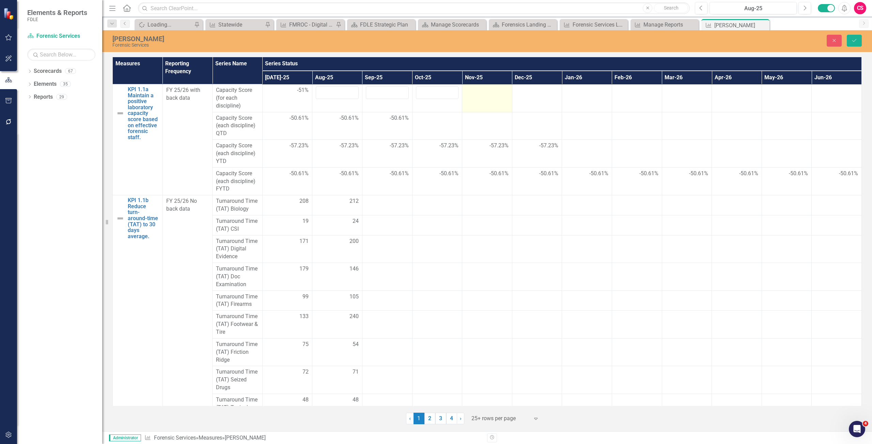
click at [502, 100] on td at bounding box center [487, 98] width 50 height 28
click at [528, 97] on td at bounding box center [537, 98] width 50 height 28
drag, startPoint x: 528, startPoint y: 97, endPoint x: 559, endPoint y: 89, distance: 31.5
click at [529, 97] on td at bounding box center [537, 98] width 50 height 28
click at [588, 89] on div at bounding box center [586, 90] width 43 height 8
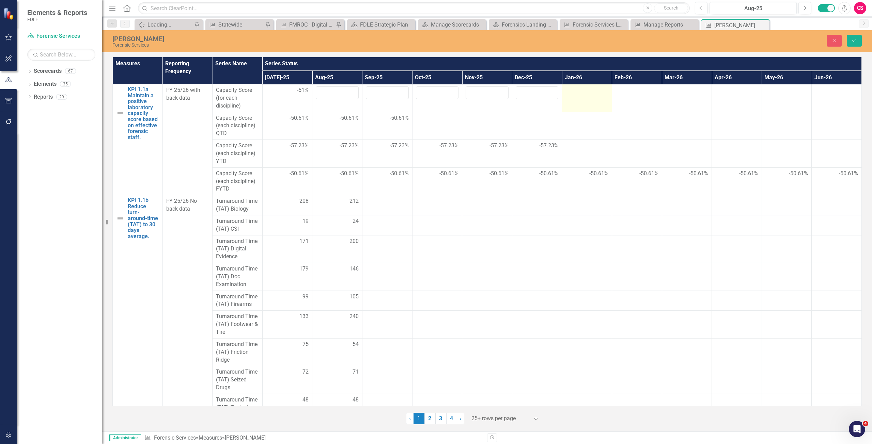
click at [588, 89] on div at bounding box center [586, 90] width 43 height 8
click at [612, 94] on td at bounding box center [637, 98] width 50 height 28
drag, startPoint x: 611, startPoint y: 94, endPoint x: 647, endPoint y: 95, distance: 35.4
click at [612, 94] on td at bounding box center [637, 98] width 50 height 28
click at [689, 97] on td at bounding box center [687, 98] width 50 height 28
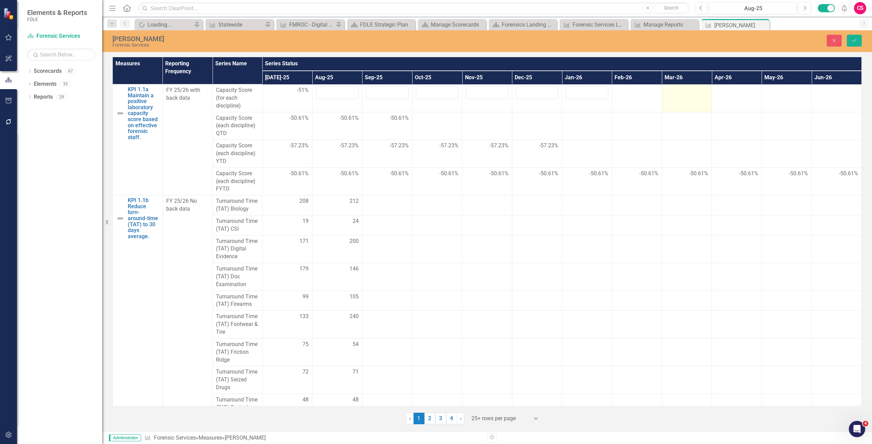
drag, startPoint x: 689, startPoint y: 97, endPoint x: 685, endPoint y: 94, distance: 4.8
click at [688, 96] on td at bounding box center [687, 98] width 50 height 28
click at [643, 92] on div at bounding box center [636, 90] width 43 height 8
click at [734, 98] on td at bounding box center [737, 98] width 50 height 28
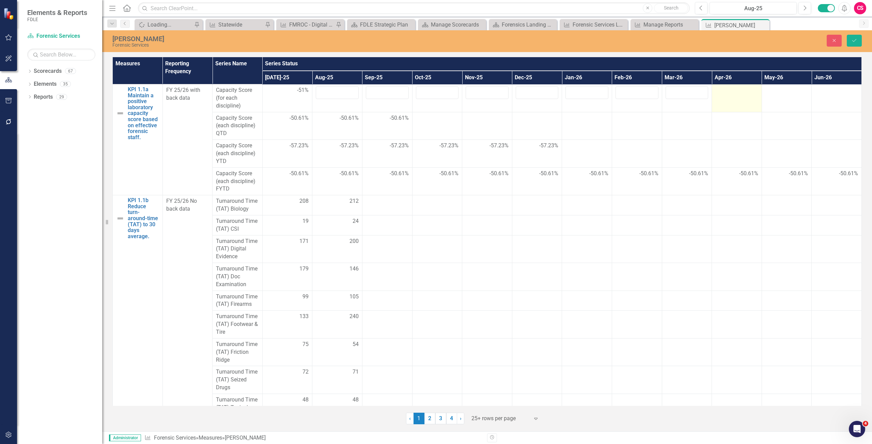
click at [734, 98] on td at bounding box center [737, 98] width 50 height 28
click at [783, 93] on div at bounding box center [786, 90] width 43 height 8
drag, startPoint x: 783, startPoint y: 93, endPoint x: 834, endPoint y: 96, distance: 50.8
click at [784, 93] on div at bounding box center [786, 90] width 43 height 8
click at [834, 96] on td at bounding box center [836, 98] width 50 height 28
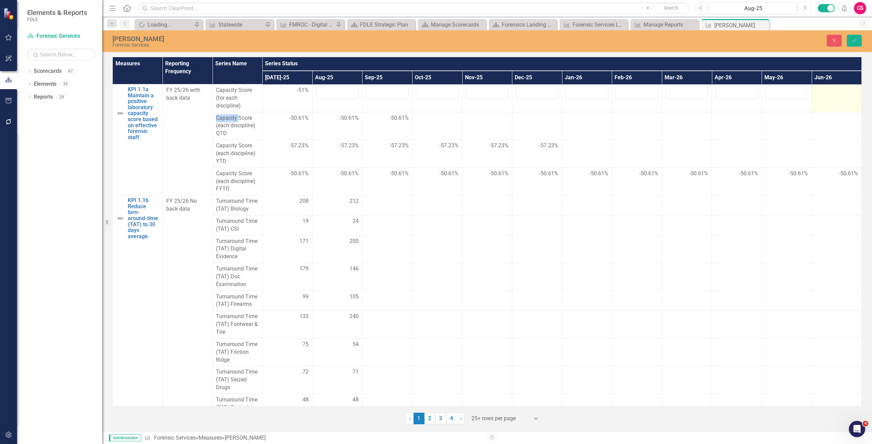
click at [834, 96] on td at bounding box center [836, 98] width 50 height 28
click at [834, 96] on input "number" at bounding box center [836, 92] width 43 height 13
click at [383, 207] on td at bounding box center [387, 205] width 50 height 20
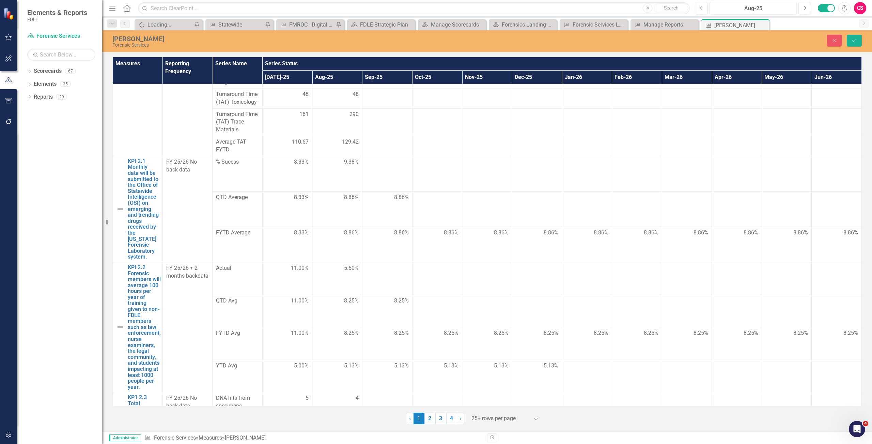
scroll to position [306, 0]
click at [376, 173] on td at bounding box center [387, 172] width 50 height 35
click at [431, 173] on td at bounding box center [437, 176] width 50 height 43
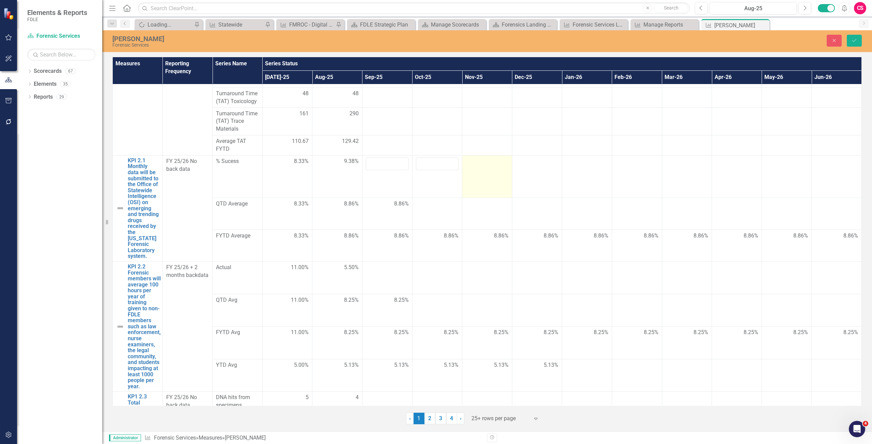
click at [503, 171] on td at bounding box center [487, 176] width 50 height 43
click at [523, 170] on td at bounding box center [537, 176] width 50 height 43
drag, startPoint x: 523, startPoint y: 170, endPoint x: 581, endPoint y: 166, distance: 58.0
click at [524, 170] on td at bounding box center [537, 176] width 50 height 43
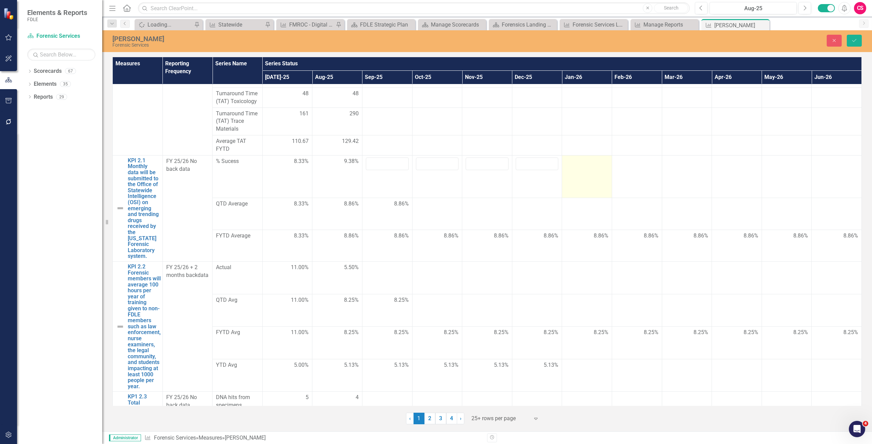
click at [583, 166] on td at bounding box center [587, 176] width 50 height 43
click at [586, 166] on td at bounding box center [587, 176] width 50 height 43
click at [631, 171] on td at bounding box center [637, 176] width 50 height 43
drag, startPoint x: 631, startPoint y: 171, endPoint x: 635, endPoint y: 170, distance: 4.4
click at [634, 171] on td at bounding box center [637, 176] width 50 height 43
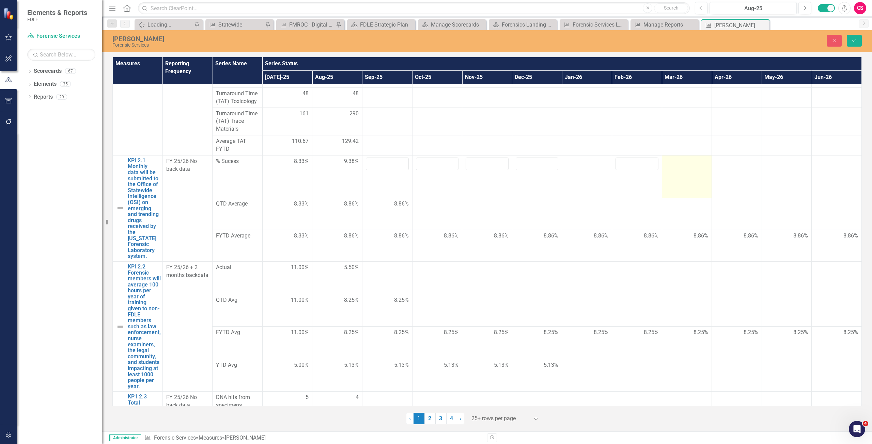
click at [695, 167] on td at bounding box center [687, 176] width 50 height 43
click at [581, 164] on div at bounding box center [586, 162] width 43 height 8
click at [723, 173] on td at bounding box center [737, 176] width 50 height 43
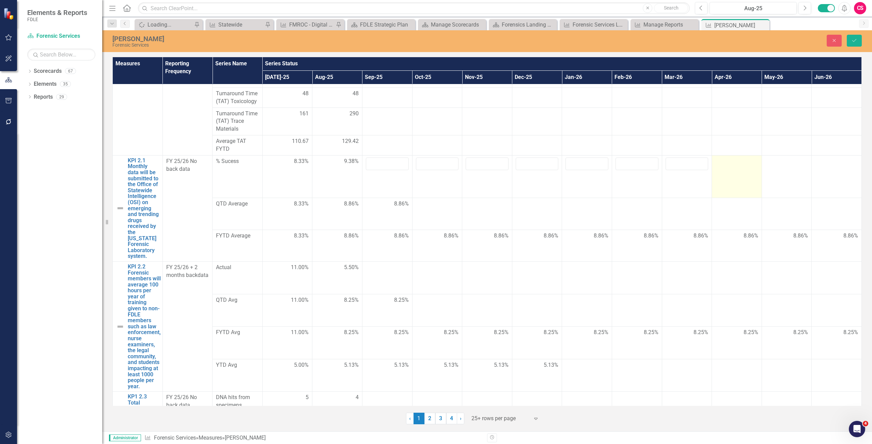
click at [723, 173] on td at bounding box center [737, 176] width 50 height 43
click at [795, 167] on td at bounding box center [786, 176] width 50 height 43
click at [815, 165] on div at bounding box center [836, 162] width 43 height 8
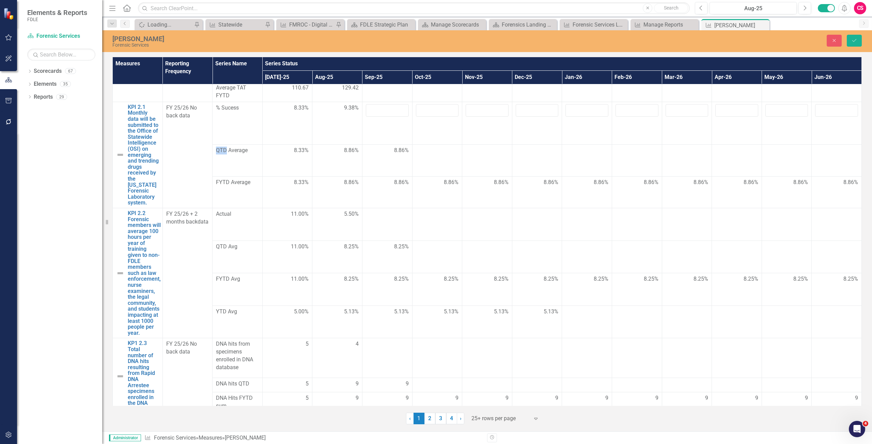
scroll to position [363, 0]
click at [382, 208] on div at bounding box center [387, 212] width 43 height 8
drag, startPoint x: 429, startPoint y: 418, endPoint x: 427, endPoint y: 412, distance: 6.1
click at [428, 417] on link "2" at bounding box center [429, 419] width 11 height 12
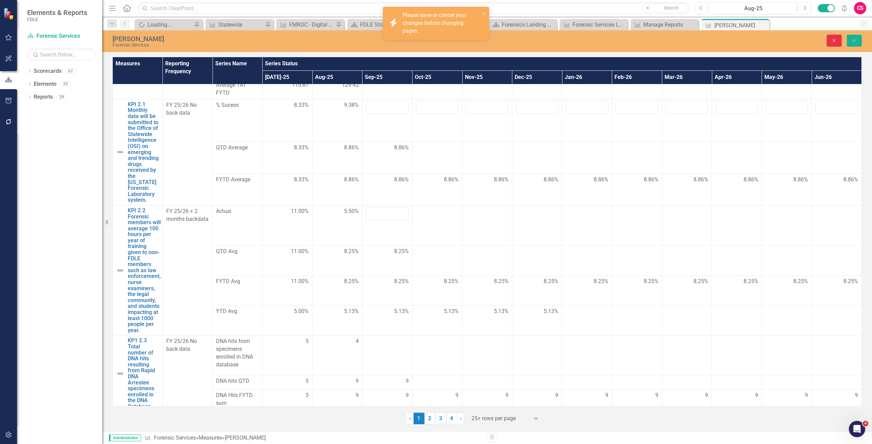
click at [830, 41] on button "Close" at bounding box center [833, 41] width 15 height 12
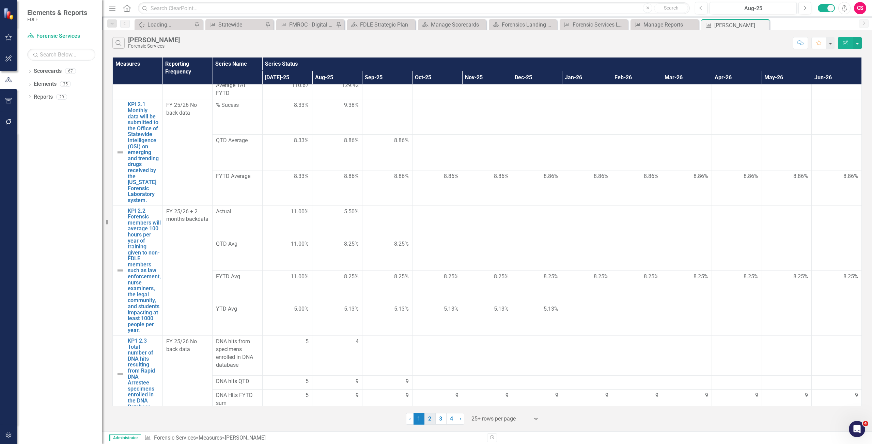
click at [430, 418] on link "2" at bounding box center [429, 419] width 11 height 12
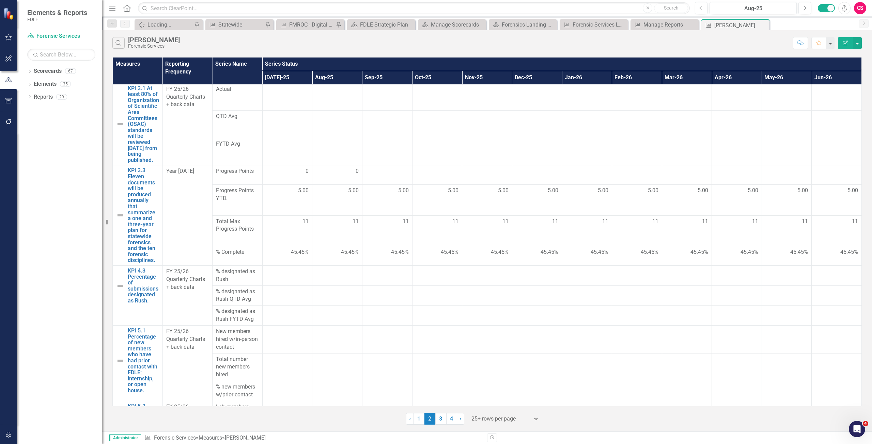
scroll to position [0, 0]
click at [290, 99] on td at bounding box center [287, 98] width 50 height 28
click at [290, 98] on td at bounding box center [287, 98] width 50 height 28
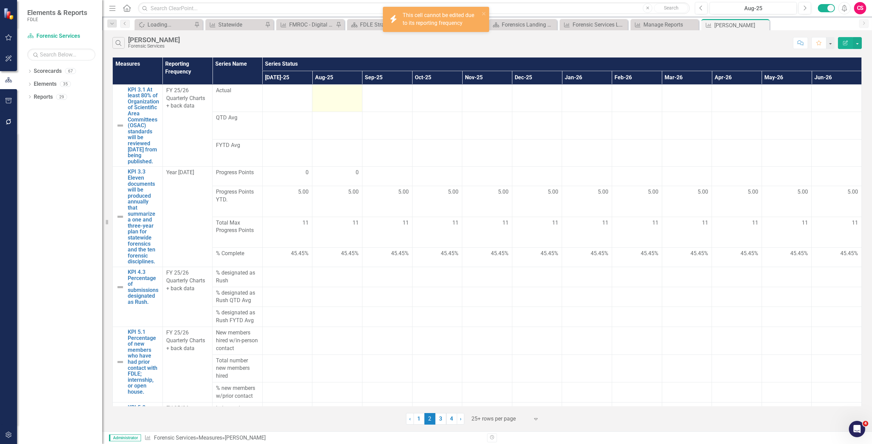
click at [318, 99] on td at bounding box center [337, 98] width 50 height 28
click at [388, 101] on td at bounding box center [387, 98] width 50 height 28
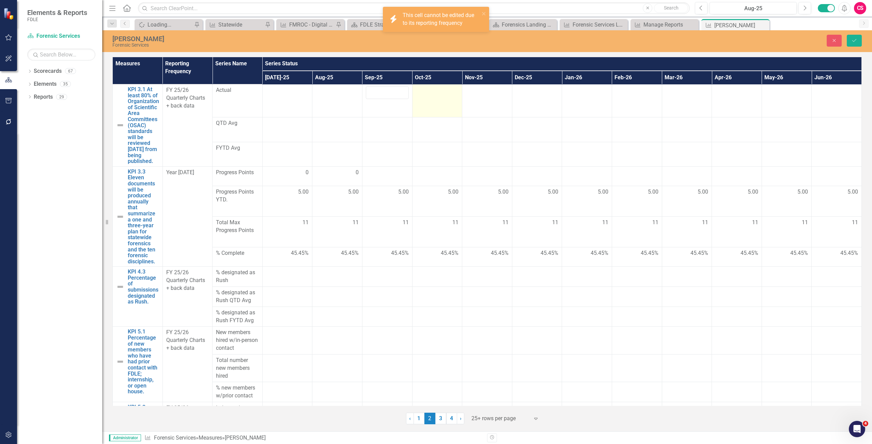
click at [420, 102] on td at bounding box center [437, 100] width 50 height 33
drag, startPoint x: 420, startPoint y: 102, endPoint x: 460, endPoint y: 102, distance: 40.5
click at [420, 102] on td at bounding box center [437, 100] width 50 height 33
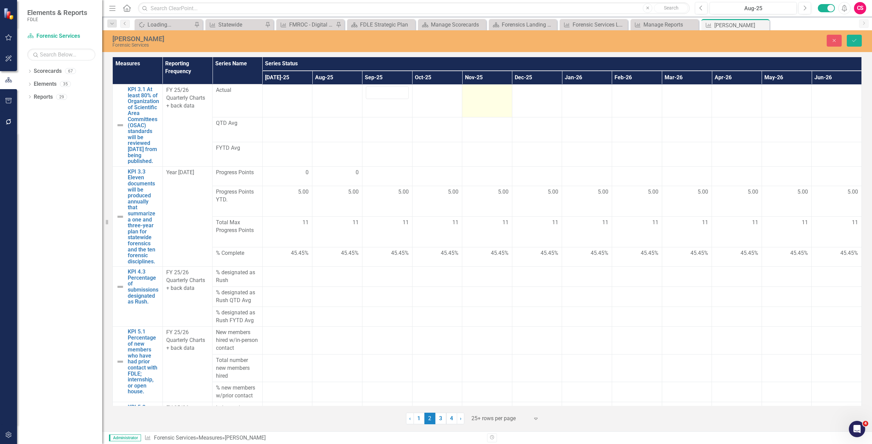
click at [484, 102] on td at bounding box center [487, 100] width 50 height 33
click at [514, 102] on td at bounding box center [537, 100] width 50 height 33
click at [525, 99] on td at bounding box center [537, 100] width 50 height 33
click at [577, 95] on td at bounding box center [587, 100] width 50 height 33
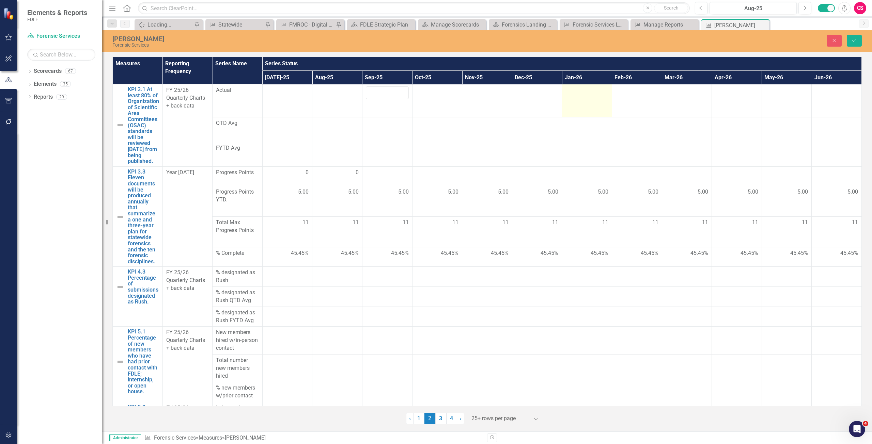
click at [577, 95] on td at bounding box center [587, 100] width 50 height 33
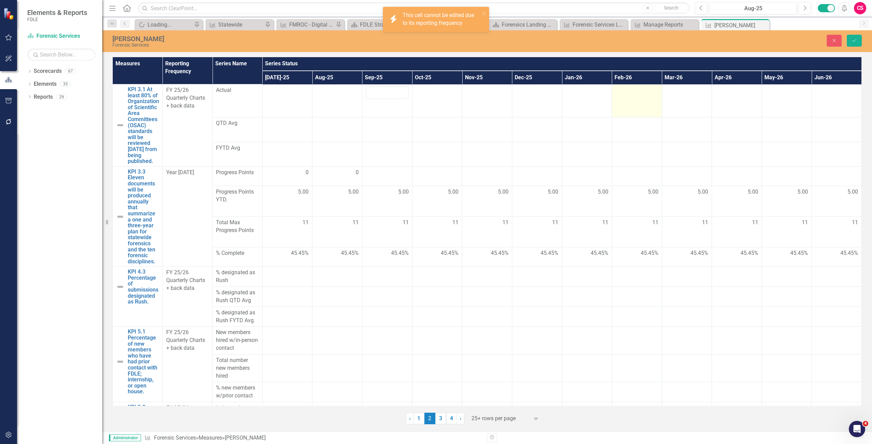
click at [619, 96] on td at bounding box center [637, 100] width 50 height 33
click at [620, 96] on td at bounding box center [637, 100] width 50 height 33
click at [683, 94] on div at bounding box center [686, 90] width 43 height 8
click at [744, 98] on td at bounding box center [737, 100] width 50 height 33
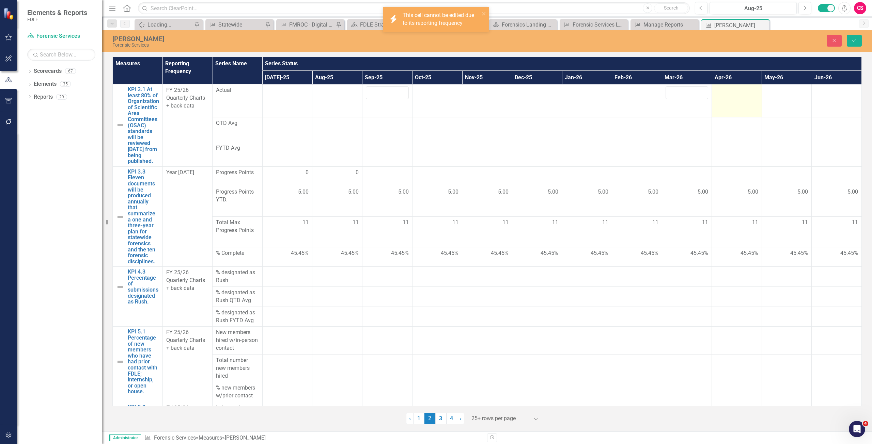
click at [744, 98] on td at bounding box center [737, 100] width 50 height 33
click at [793, 94] on div at bounding box center [786, 90] width 43 height 8
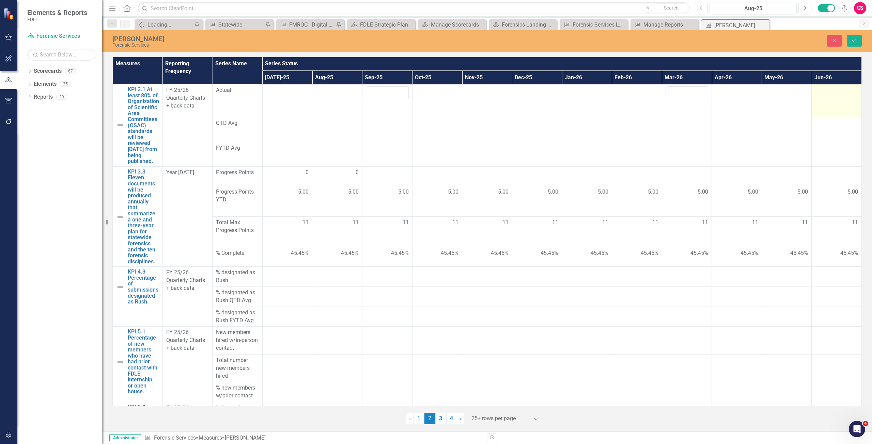
click at [821, 95] on td at bounding box center [836, 100] width 50 height 33
drag, startPoint x: 821, startPoint y: 95, endPoint x: 793, endPoint y: 86, distance: 29.7
click at [821, 95] on td at bounding box center [836, 100] width 50 height 33
click at [625, 96] on td at bounding box center [637, 100] width 50 height 33
click at [626, 96] on td at bounding box center [637, 100] width 50 height 33
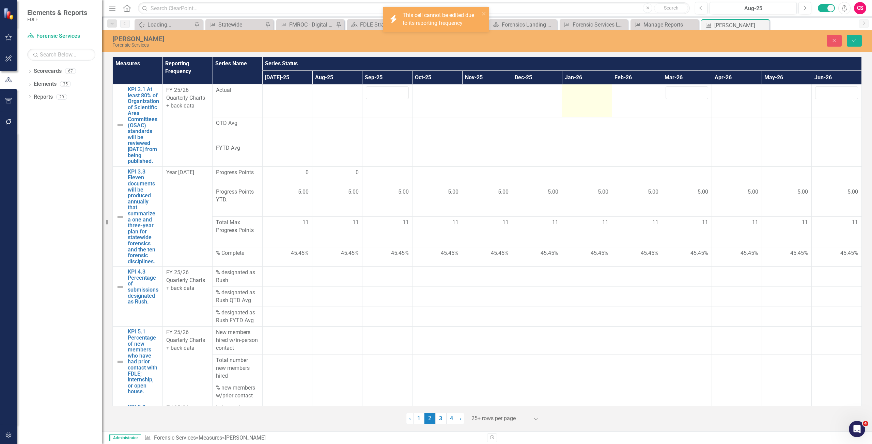
click at [581, 93] on div at bounding box center [586, 90] width 43 height 8
click at [525, 100] on td at bounding box center [537, 100] width 50 height 33
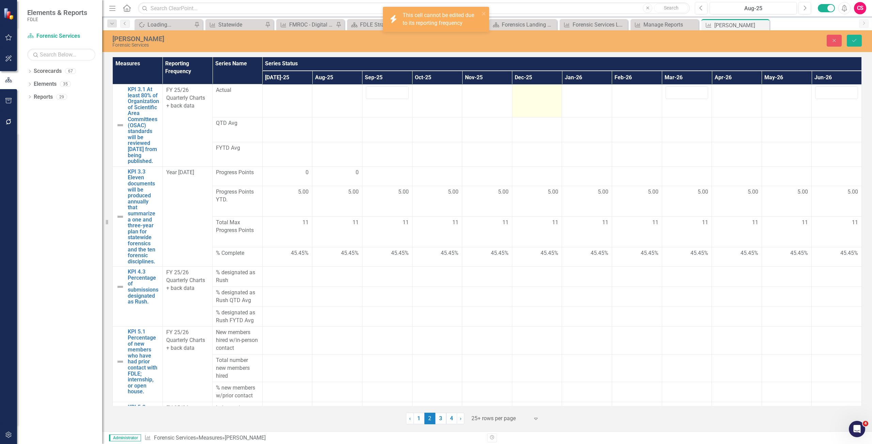
click at [525, 100] on td at bounding box center [537, 100] width 50 height 33
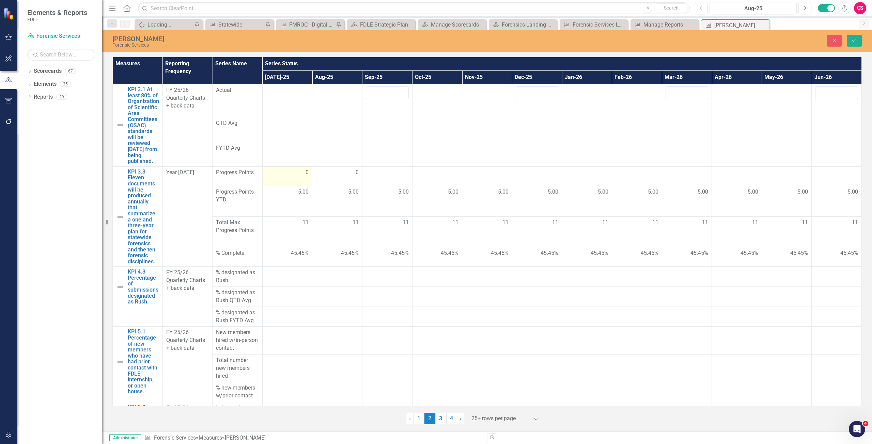
click at [297, 177] on div "0" at bounding box center [287, 173] width 43 height 8
click at [321, 177] on div "0" at bounding box center [337, 173] width 43 height 8
click at [377, 187] on td at bounding box center [387, 178] width 50 height 25
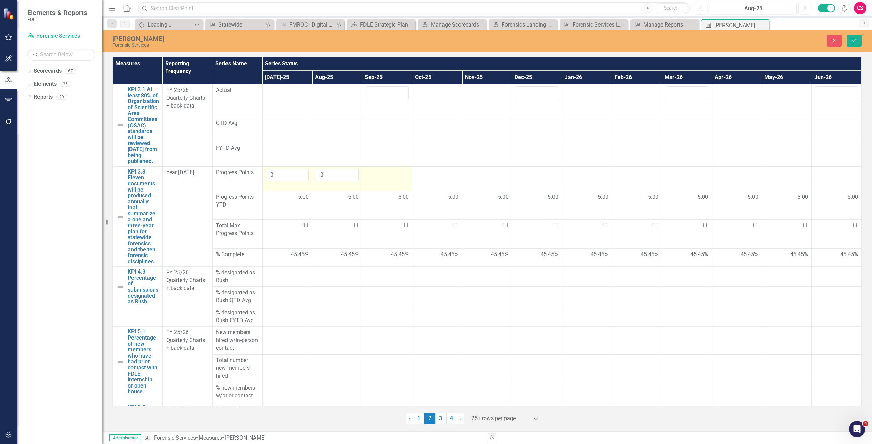
click at [377, 187] on td at bounding box center [387, 178] width 50 height 25
click at [428, 184] on td at bounding box center [437, 178] width 50 height 25
click at [480, 177] on div at bounding box center [486, 173] width 43 height 8
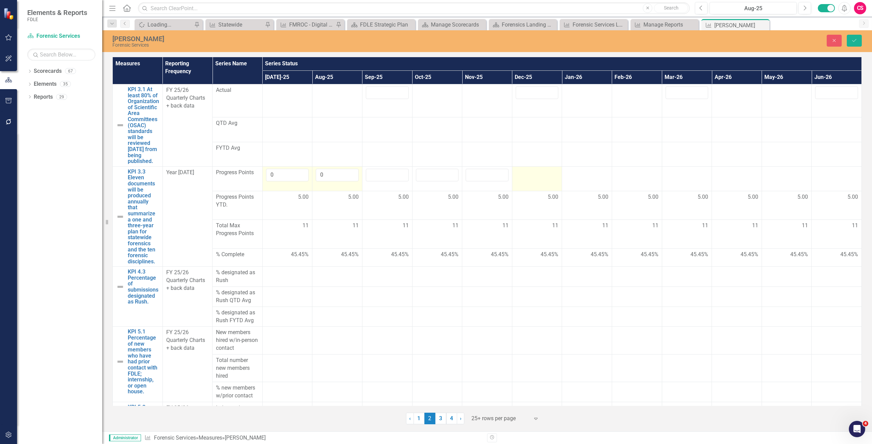
click at [543, 184] on td at bounding box center [537, 178] width 50 height 25
click at [574, 177] on div at bounding box center [586, 173] width 43 height 8
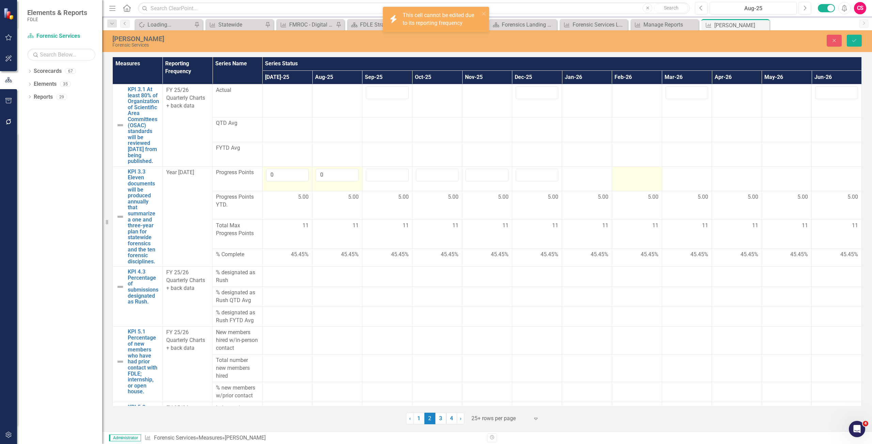
click at [639, 177] on div at bounding box center [636, 173] width 43 height 8
click at [675, 184] on td at bounding box center [687, 178] width 50 height 25
drag, startPoint x: 675, startPoint y: 184, endPoint x: 686, endPoint y: 184, distance: 11.2
click at [675, 184] on td at bounding box center [687, 178] width 50 height 25
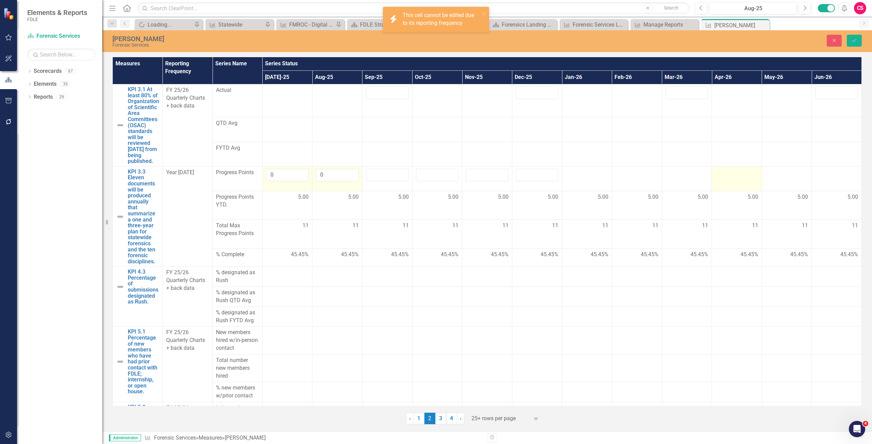
click at [724, 184] on td at bounding box center [737, 178] width 50 height 25
click at [766, 177] on div at bounding box center [786, 173] width 43 height 8
click at [767, 177] on div at bounding box center [786, 173] width 43 height 8
drag, startPoint x: 767, startPoint y: 182, endPoint x: 757, endPoint y: 178, distance: 11.6
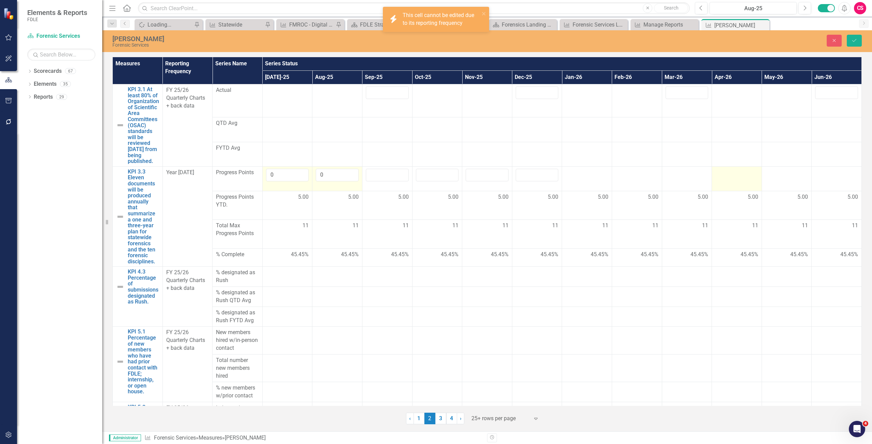
click at [769, 177] on div at bounding box center [786, 173] width 43 height 8
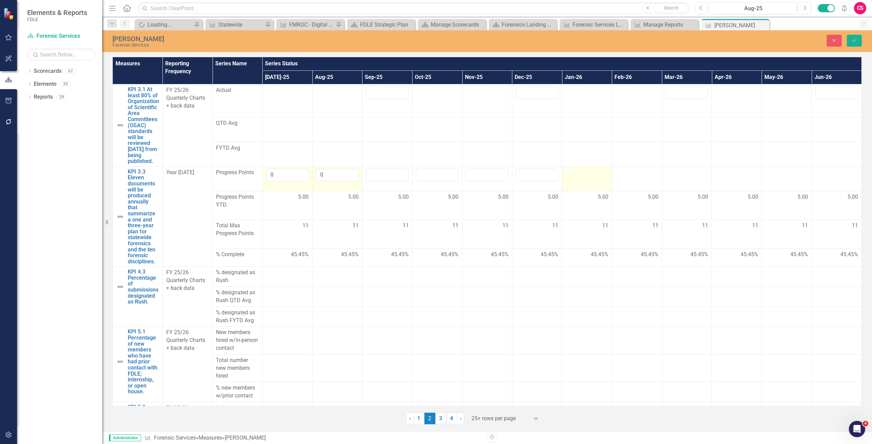
click at [597, 177] on div at bounding box center [586, 173] width 43 height 8
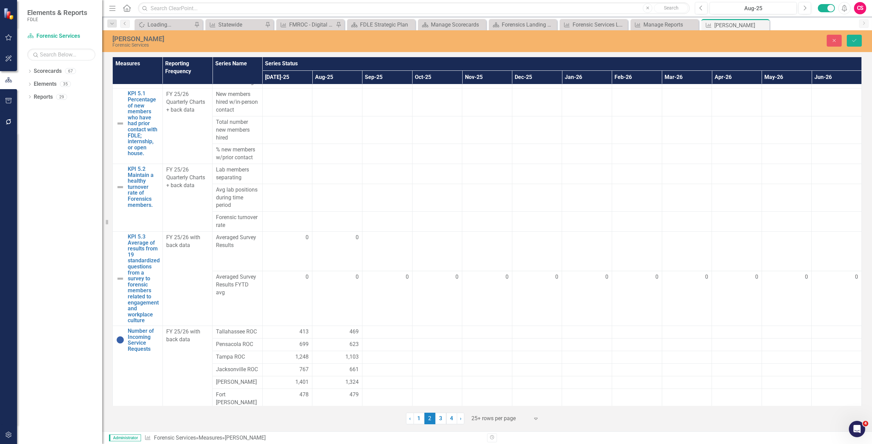
scroll to position [265, 0]
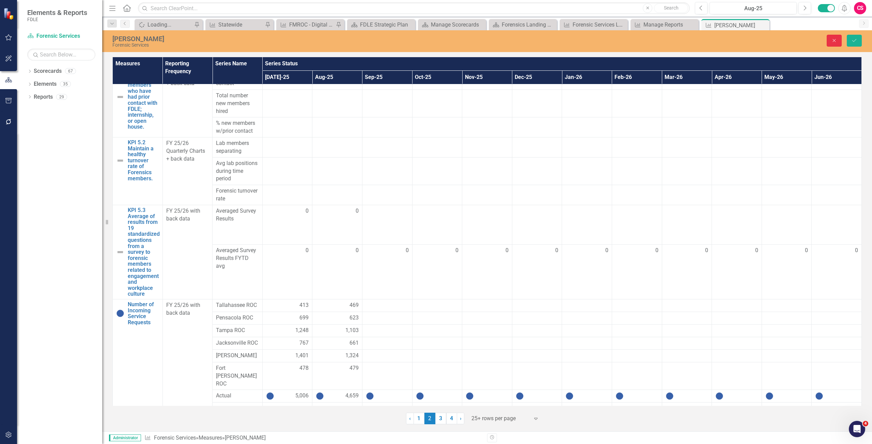
click at [831, 38] on icon "Close" at bounding box center [834, 40] width 6 height 5
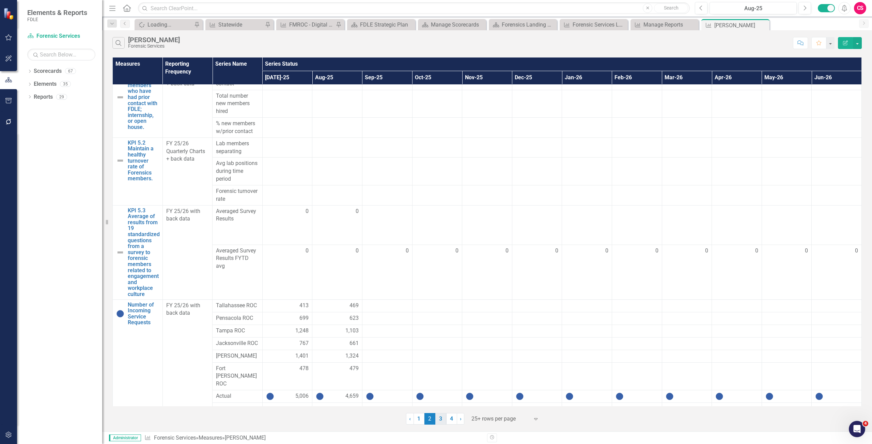
click at [439, 418] on link "3" at bounding box center [440, 419] width 11 height 12
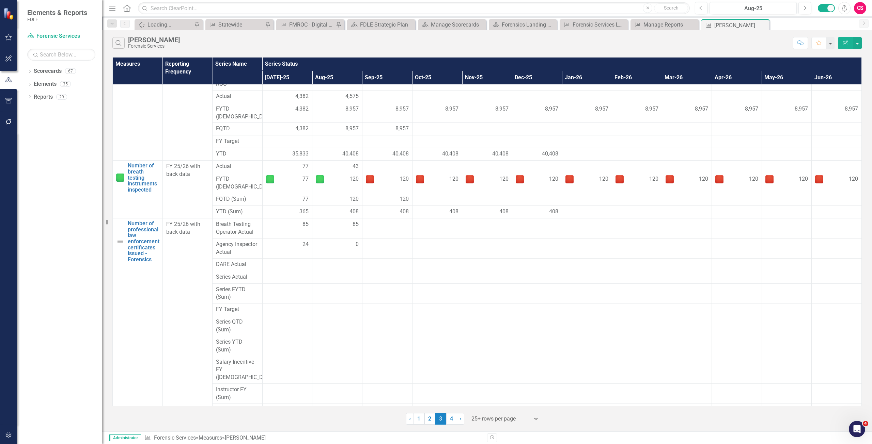
scroll to position [219, 0]
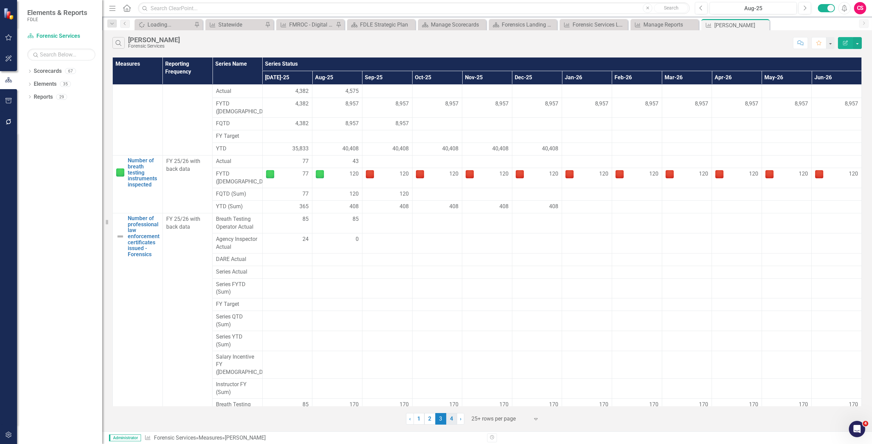
click at [447, 415] on link "4" at bounding box center [451, 419] width 11 height 12
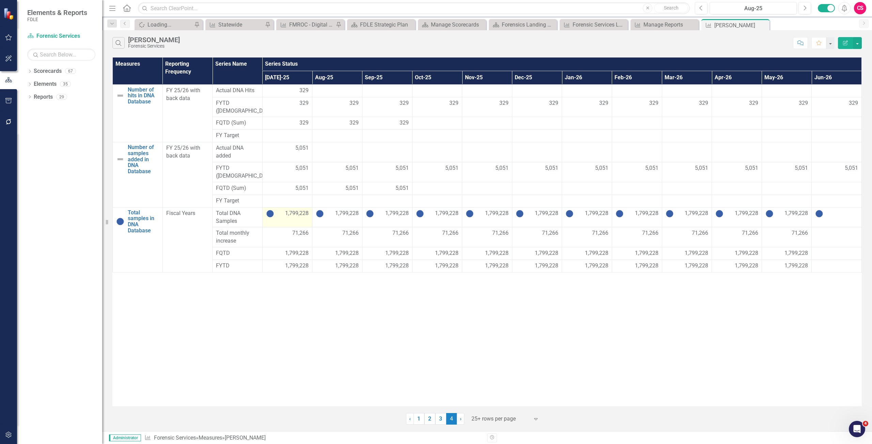
click at [283, 207] on td "1,799,228" at bounding box center [287, 217] width 50 height 20
click at [294, 210] on span "1,799,228" at bounding box center [296, 214] width 23 height 8
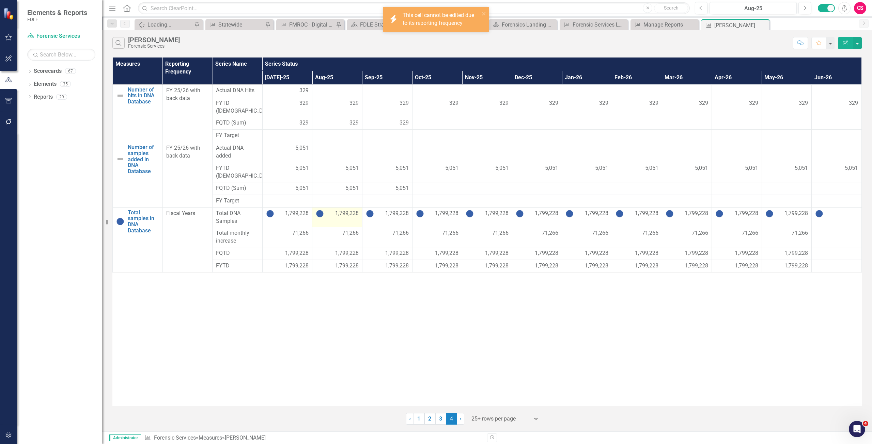
click at [340, 210] on span "1,799,228" at bounding box center [346, 214] width 23 height 8
click at [254, 262] on span "FYTD" at bounding box center [237, 266] width 43 height 8
click at [296, 262] on span "1,799,228" at bounding box center [296, 266] width 23 height 8
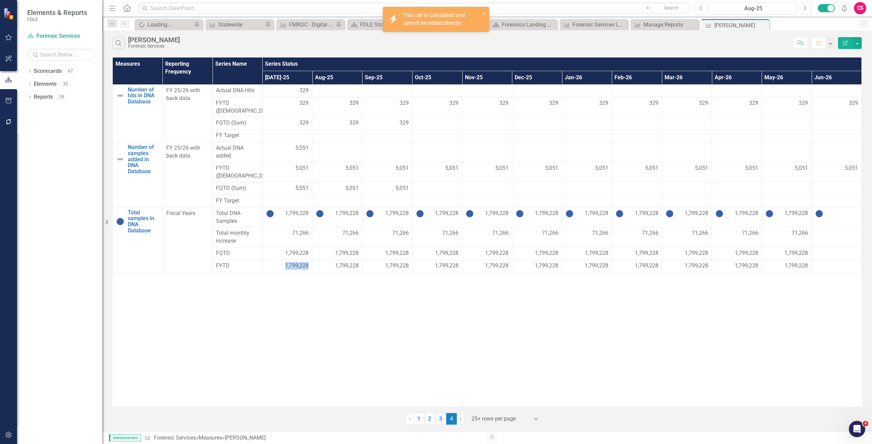
click at [296, 262] on span "1,799,228" at bounding box center [296, 266] width 23 height 8
click at [343, 245] on tbody "Number of hits in DNA Database Link Map View Link Map Edit Edit Measure Link Op…" at bounding box center [487, 178] width 749 height 188
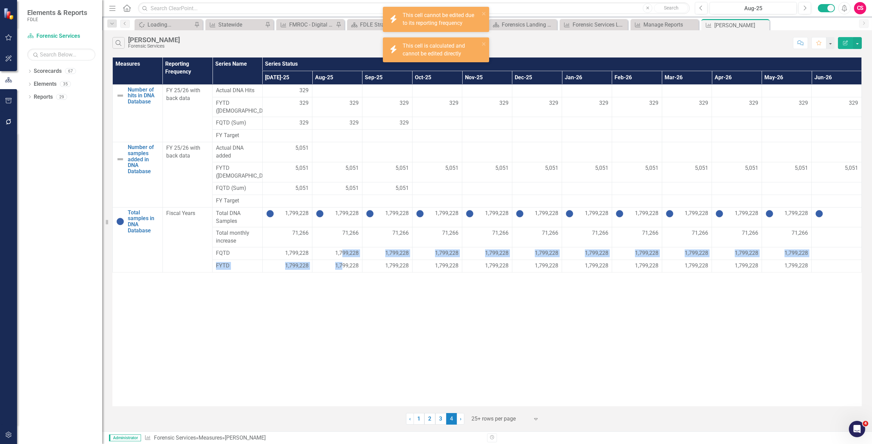
click at [344, 260] on td "1,799,228" at bounding box center [337, 266] width 50 height 13
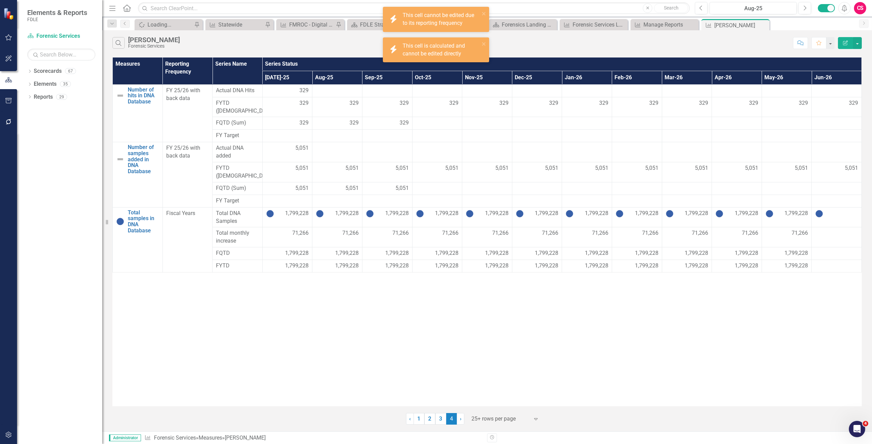
click at [345, 262] on span "1,799,228" at bounding box center [346, 266] width 23 height 8
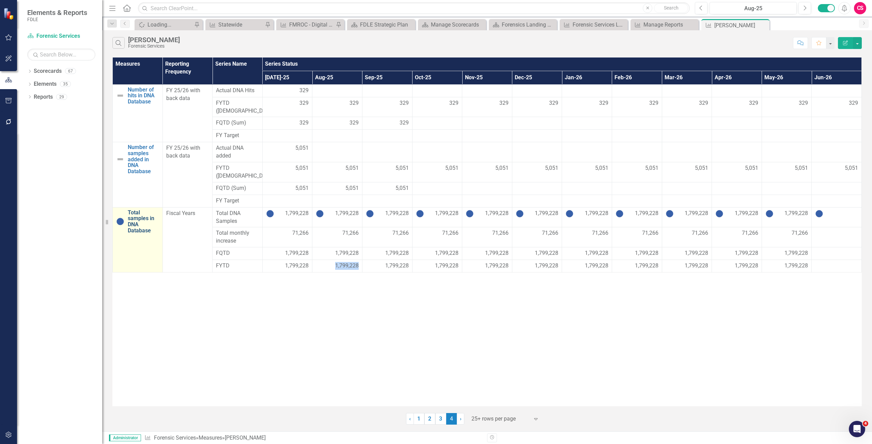
click at [138, 210] on link "Total samples in DNA Database" at bounding box center [143, 222] width 31 height 24
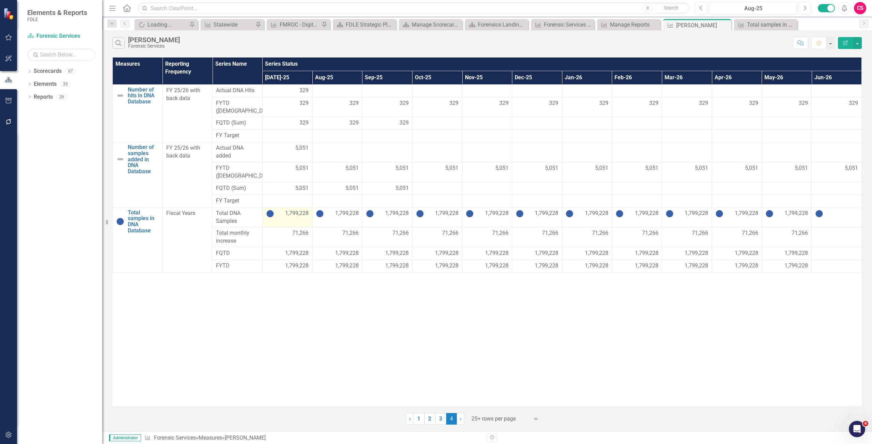
click at [292, 210] on span "1,799,228" at bounding box center [296, 214] width 23 height 8
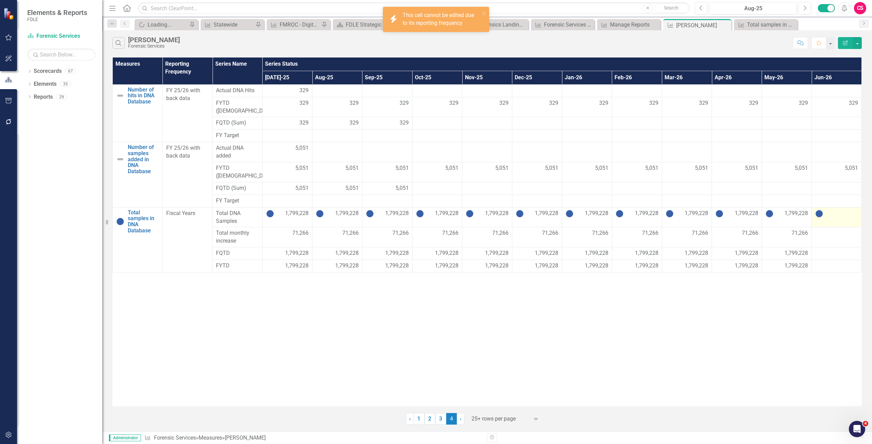
click at [842, 208] on td at bounding box center [836, 217] width 50 height 20
click at [836, 207] on td at bounding box center [836, 217] width 50 height 20
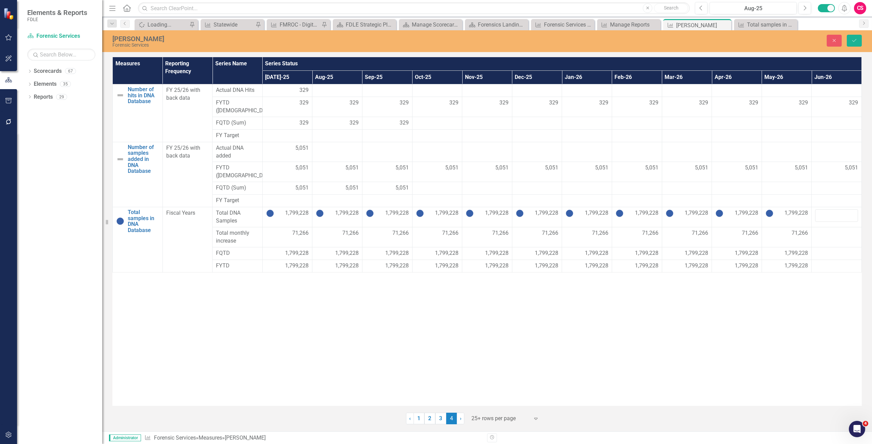
click at [801, 301] on div "Measures Reporting Frequency Series Name Series Status [DATE]-25 Aug-25 Sep-25 …" at bounding box center [486, 231] width 749 height 349
click at [831, 40] on icon "Close" at bounding box center [834, 40] width 6 height 5
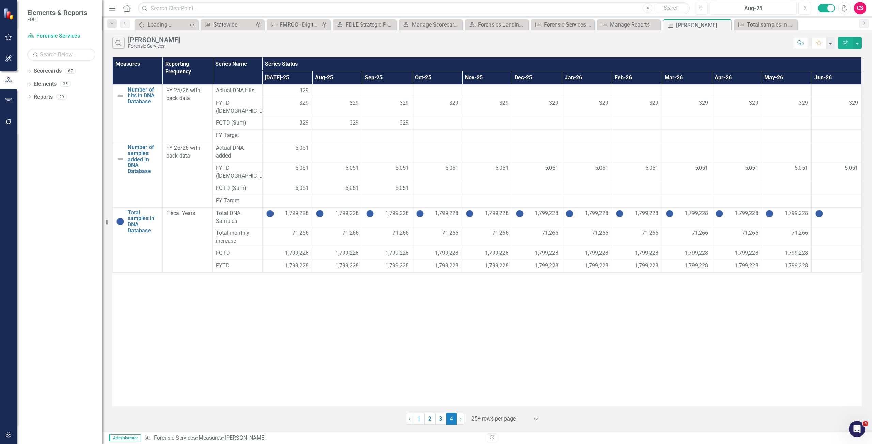
click at [844, 45] on icon "Edit Report" at bounding box center [845, 43] width 6 height 5
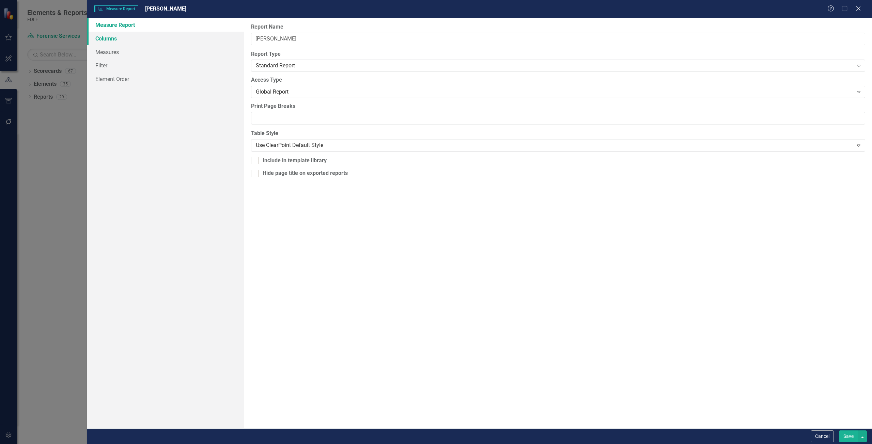
click at [137, 33] on link "Columns" at bounding box center [165, 39] width 157 height 14
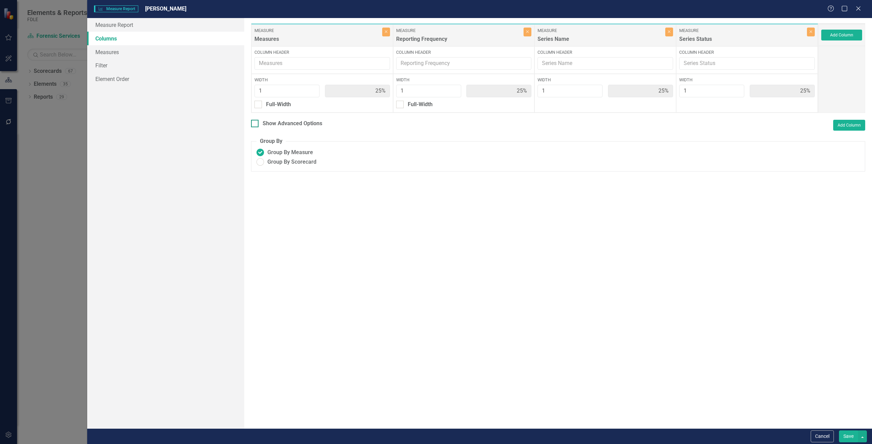
click at [304, 123] on div "Show Advanced Options" at bounding box center [293, 124] width 60 height 8
click at [255, 123] on input "Show Advanced Options" at bounding box center [253, 122] width 4 height 4
checkbox input "true"
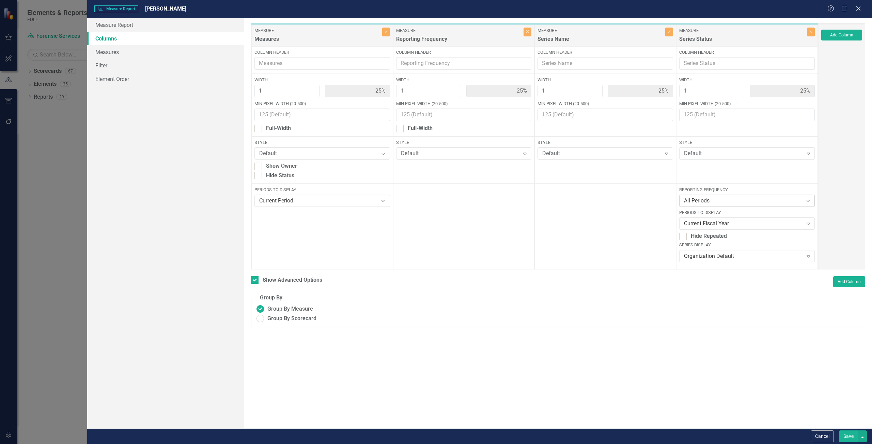
click at [691, 203] on div "All Periods" at bounding box center [743, 201] width 118 height 8
click at [848, 186] on div at bounding box center [841, 158] width 47 height 224
click at [734, 225] on div "Current Fiscal Year" at bounding box center [743, 224] width 118 height 8
click at [719, 197] on div "All Periods" at bounding box center [743, 201] width 118 height 8
drag, startPoint x: 712, startPoint y: 259, endPoint x: 721, endPoint y: 262, distance: 9.6
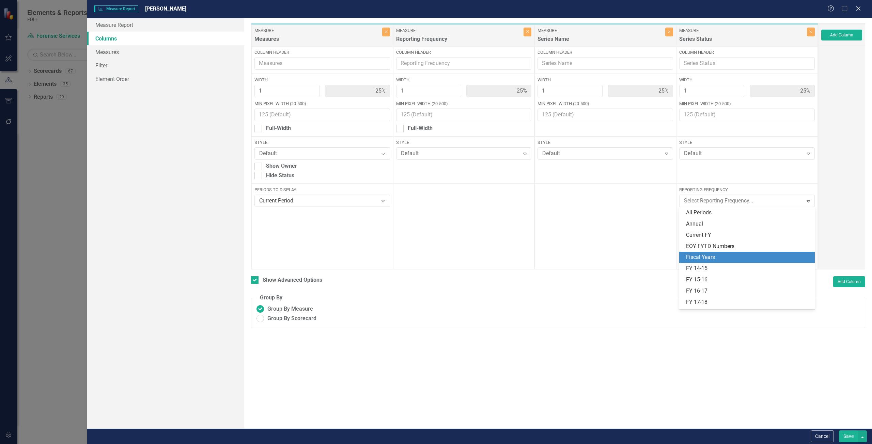
click at [714, 259] on div "Fiscal Years" at bounding box center [748, 258] width 125 height 8
click at [847, 442] on button "Save" at bounding box center [848, 437] width 19 height 12
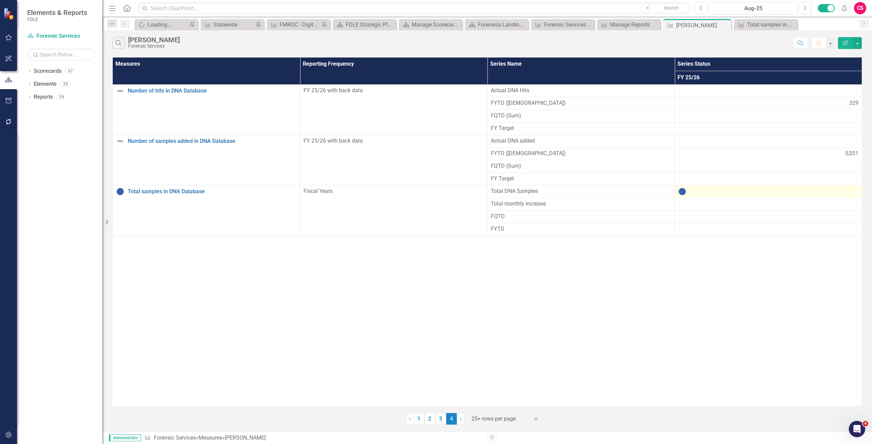
click at [763, 197] on td at bounding box center [768, 191] width 187 height 13
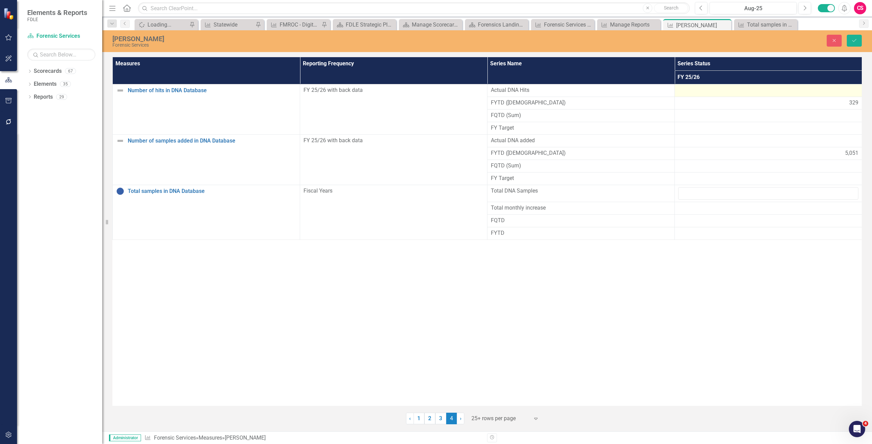
click at [715, 93] on div at bounding box center [768, 90] width 180 height 8
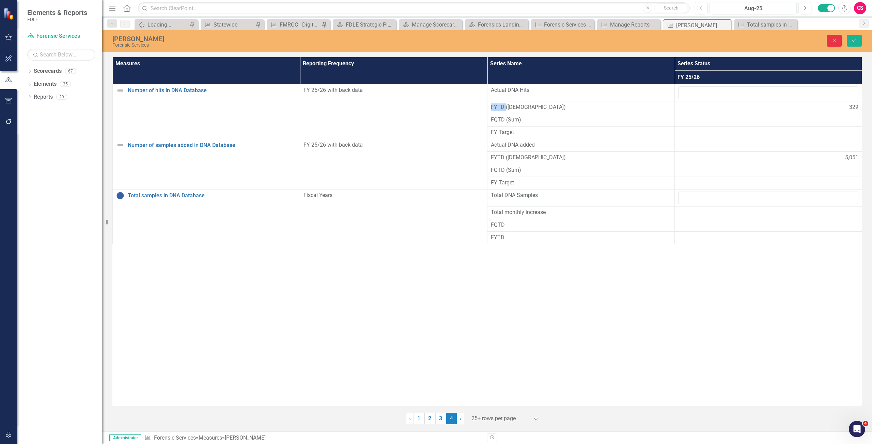
click at [832, 41] on icon "Close" at bounding box center [834, 40] width 6 height 5
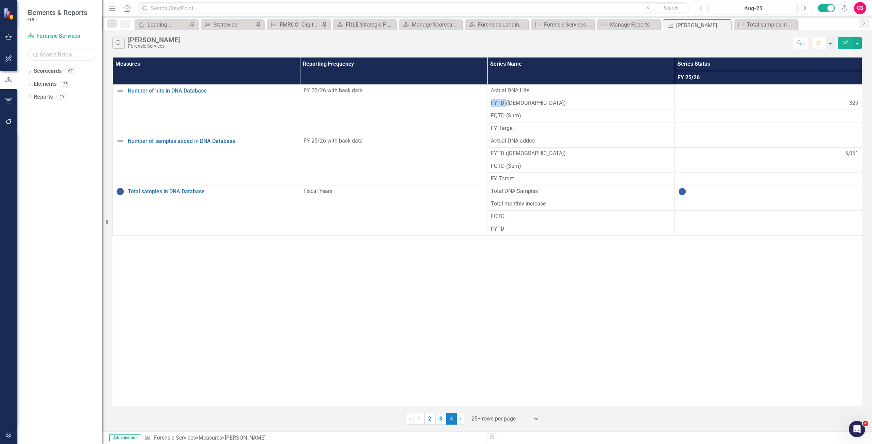
click at [848, 41] on button "Edit Report" at bounding box center [845, 43] width 15 height 12
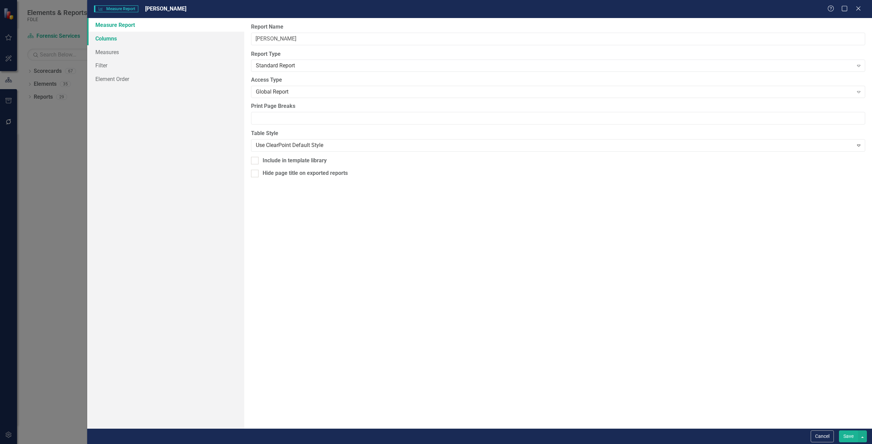
click at [158, 33] on link "Columns" at bounding box center [165, 39] width 157 height 14
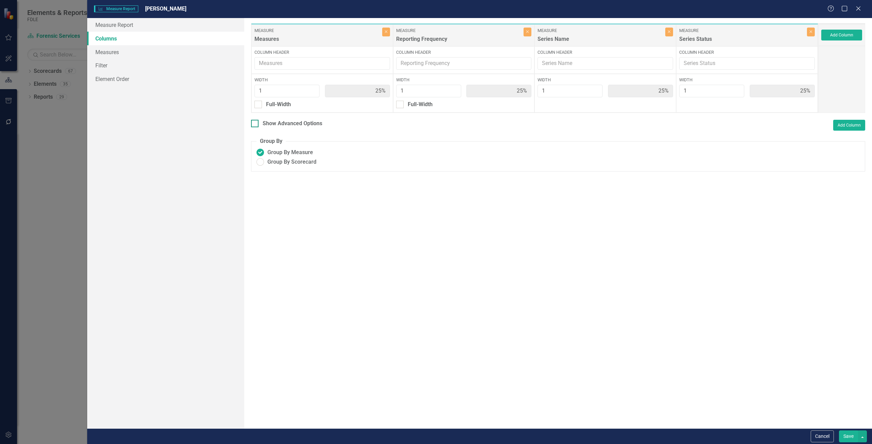
click at [298, 123] on div "Show Advanced Options" at bounding box center [293, 124] width 60 height 8
click at [255, 123] on input "Show Advanced Options" at bounding box center [253, 122] width 4 height 4
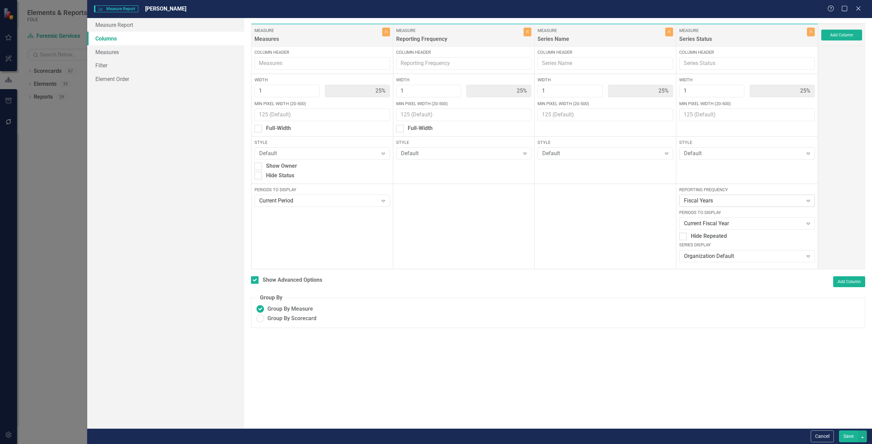
click at [714, 199] on div "Fiscal Years" at bounding box center [743, 201] width 118 height 8
drag, startPoint x: 703, startPoint y: 215, endPoint x: 721, endPoint y: 227, distance: 21.3
click at [703, 215] on div "All Periods" at bounding box center [748, 213] width 125 height 8
click at [847, 436] on button "Save" at bounding box center [848, 437] width 19 height 12
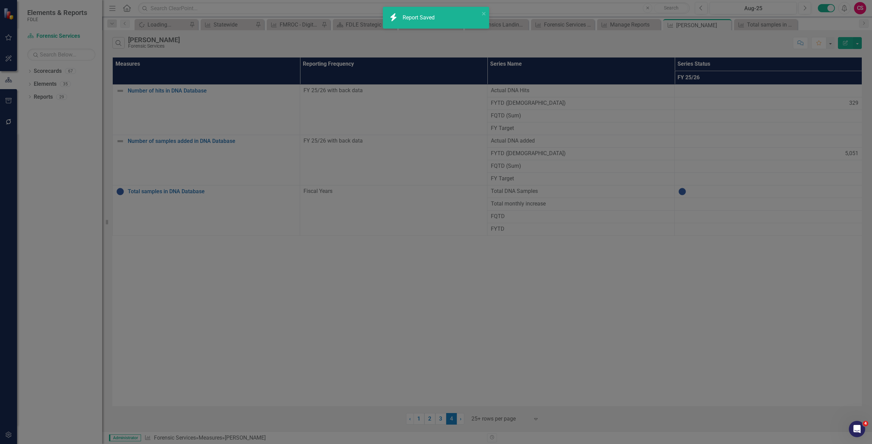
checkbox input "false"
radio input "false"
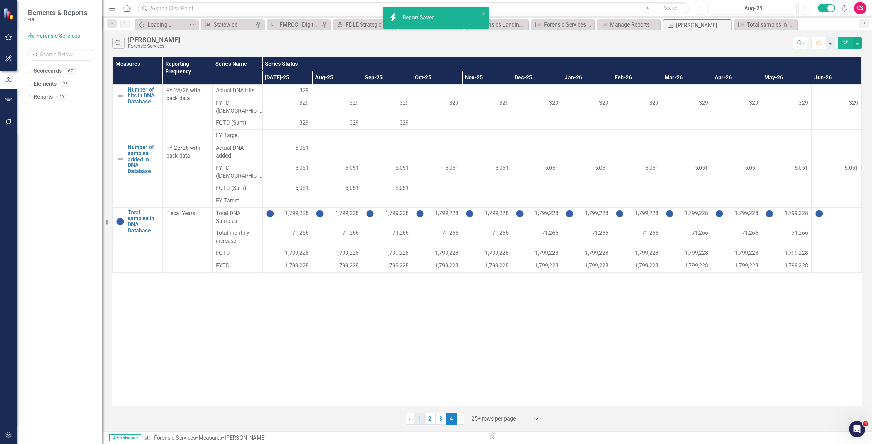
click at [420, 421] on link "1" at bounding box center [418, 419] width 11 height 12
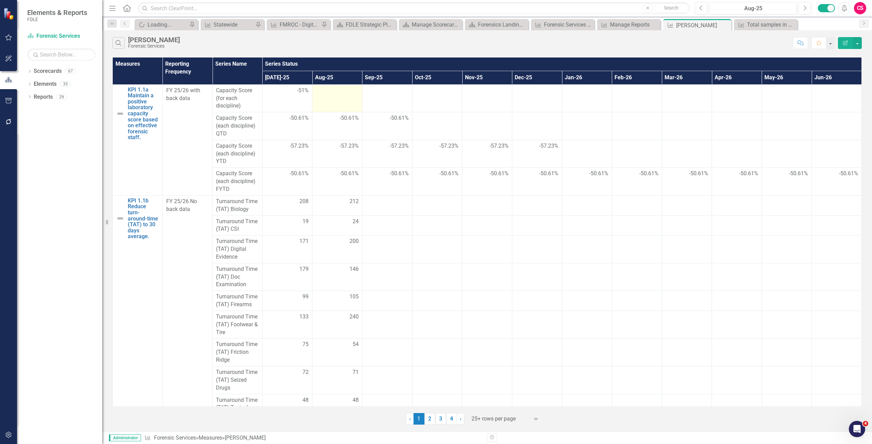
click at [356, 100] on td at bounding box center [337, 98] width 50 height 28
click at [354, 99] on td at bounding box center [337, 98] width 50 height 28
click at [371, 99] on td at bounding box center [387, 98] width 50 height 28
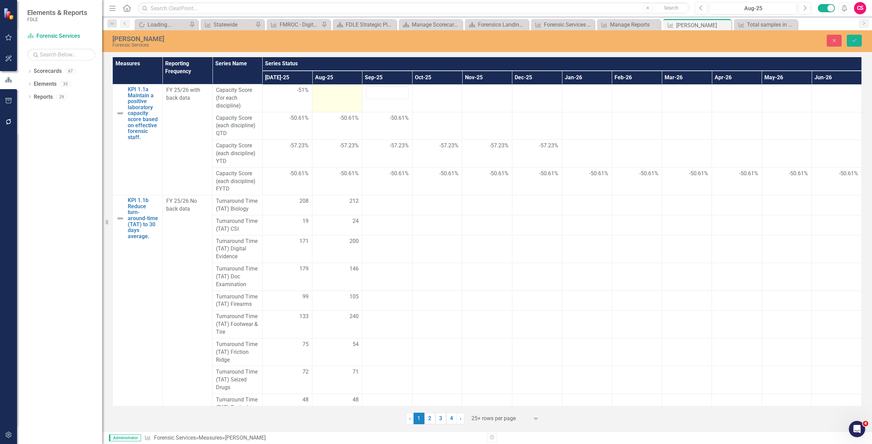
click at [343, 97] on td at bounding box center [337, 98] width 50 height 28
click at [441, 99] on td at bounding box center [437, 98] width 50 height 28
drag, startPoint x: 441, startPoint y: 99, endPoint x: 479, endPoint y: 97, distance: 37.5
click at [441, 98] on td at bounding box center [437, 98] width 50 height 28
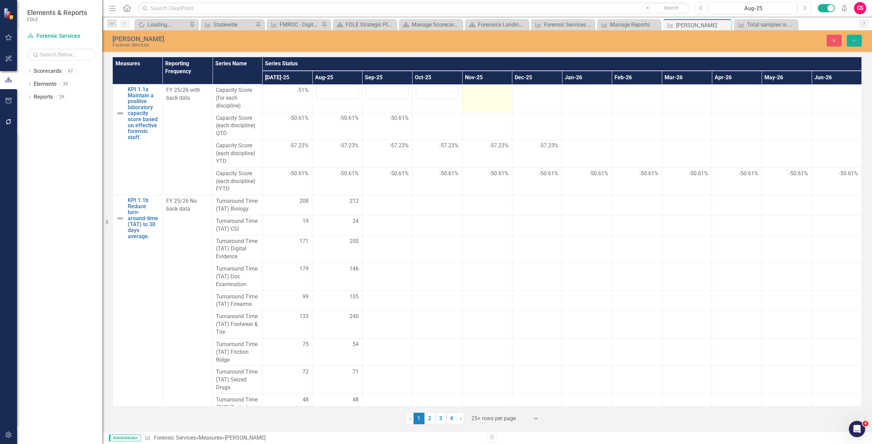
click at [478, 97] on td at bounding box center [487, 98] width 50 height 28
click at [536, 94] on div at bounding box center [536, 90] width 43 height 8
click at [604, 88] on div at bounding box center [586, 90] width 43 height 8
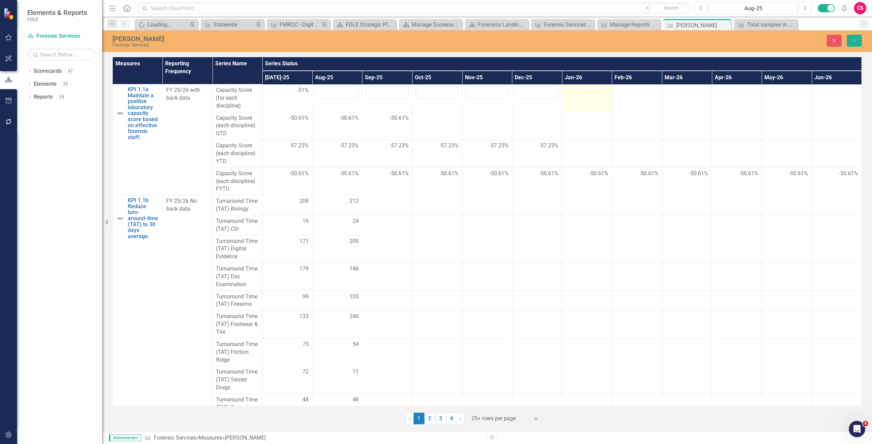
click at [604, 88] on div at bounding box center [586, 90] width 43 height 8
click at [623, 95] on td at bounding box center [637, 98] width 50 height 28
drag, startPoint x: 623, startPoint y: 95, endPoint x: 663, endPoint y: 96, distance: 40.5
click at [626, 95] on td at bounding box center [637, 98] width 50 height 28
click at [664, 96] on td at bounding box center [687, 98] width 50 height 28
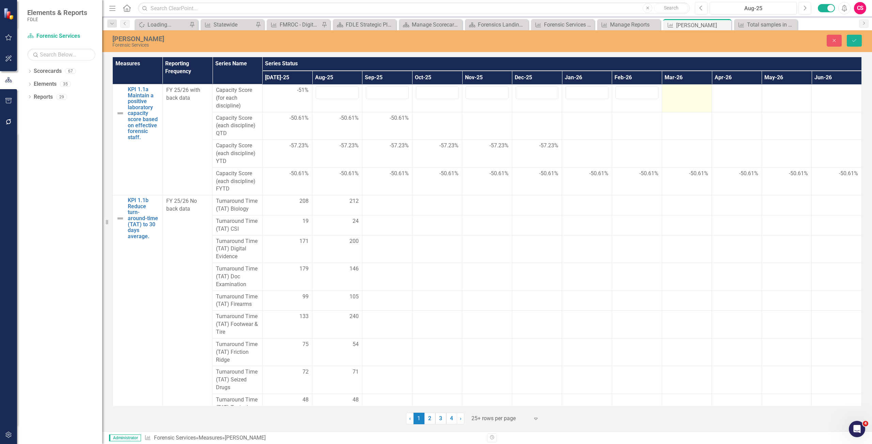
click at [665, 96] on td at bounding box center [687, 98] width 50 height 28
click at [737, 99] on td at bounding box center [737, 98] width 50 height 28
click at [817, 96] on td at bounding box center [836, 98] width 50 height 28
click at [815, 97] on td at bounding box center [836, 98] width 50 height 28
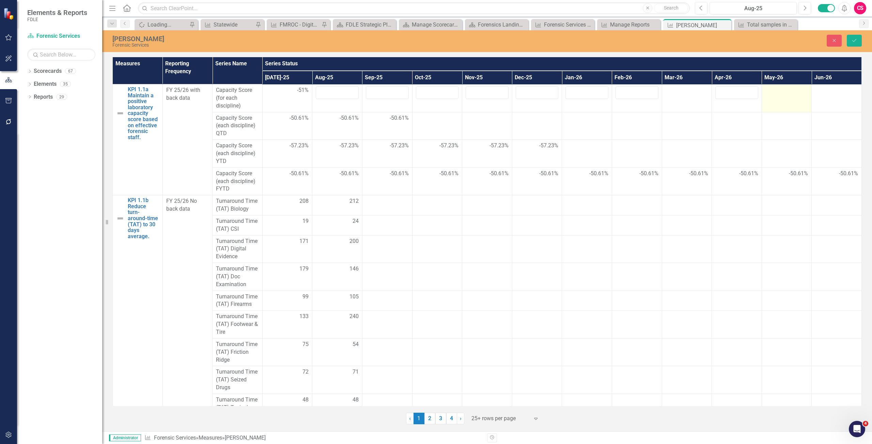
click at [800, 90] on div at bounding box center [786, 90] width 43 height 8
click at [825, 99] on td at bounding box center [836, 98] width 50 height 28
click at [698, 91] on div at bounding box center [686, 90] width 43 height 8
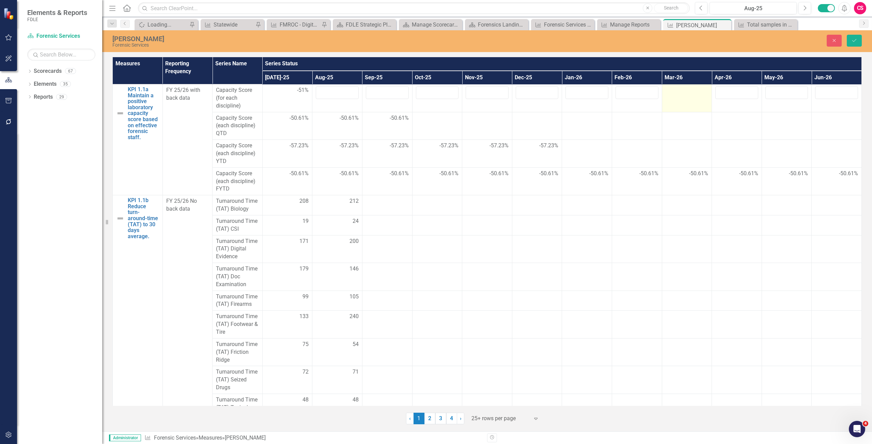
click at [698, 91] on div at bounding box center [686, 90] width 43 height 8
click at [368, 205] on div at bounding box center [387, 201] width 43 height 8
click at [452, 212] on td at bounding box center [437, 205] width 50 height 20
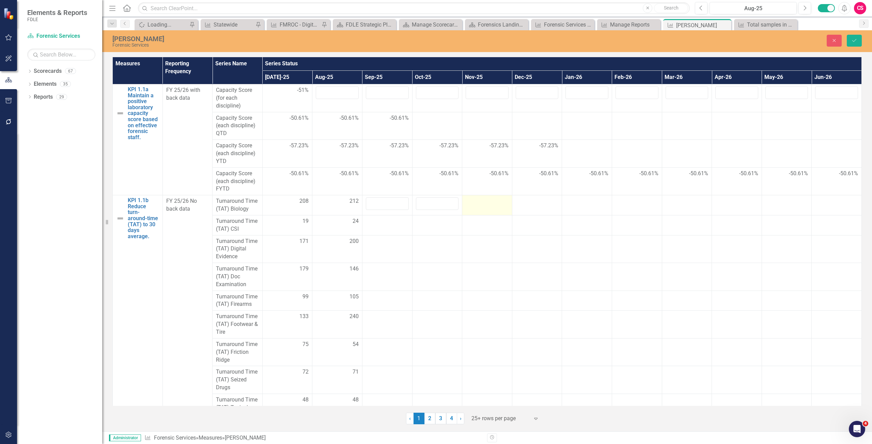
click at [487, 210] on td at bounding box center [487, 205] width 50 height 20
click at [515, 213] on td at bounding box center [537, 205] width 50 height 20
drag, startPoint x: 515, startPoint y: 213, endPoint x: 580, endPoint y: 209, distance: 64.5
click at [516, 213] on td at bounding box center [537, 205] width 50 height 20
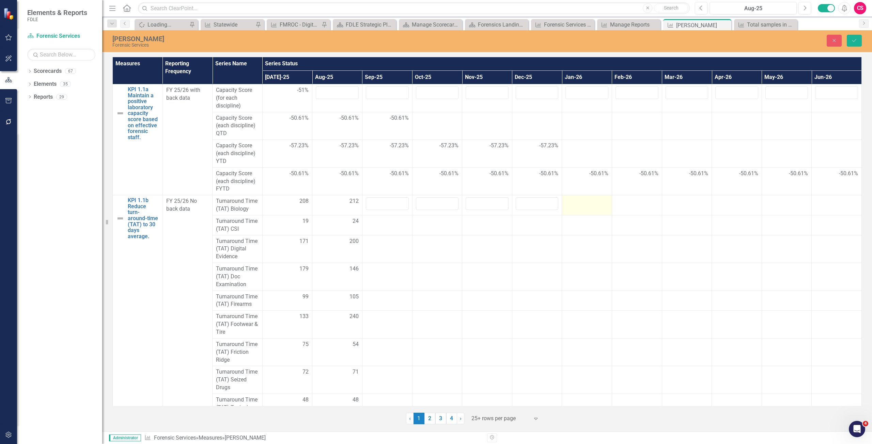
click at [579, 209] on td at bounding box center [587, 205] width 50 height 20
click at [634, 200] on div at bounding box center [636, 201] width 43 height 8
click at [665, 204] on div at bounding box center [686, 201] width 43 height 8
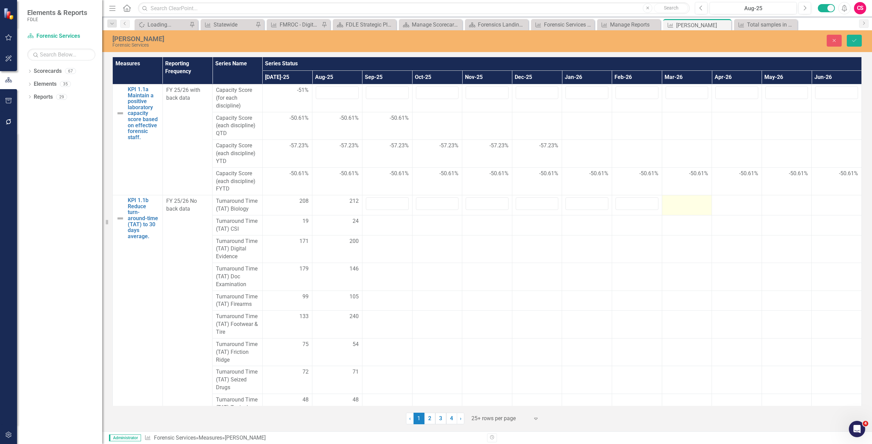
click at [665, 204] on div at bounding box center [686, 201] width 43 height 8
click at [712, 206] on td at bounding box center [737, 205] width 50 height 20
drag, startPoint x: 764, startPoint y: 212, endPoint x: 764, endPoint y: 209, distance: 3.4
click at [764, 211] on td at bounding box center [786, 205] width 50 height 20
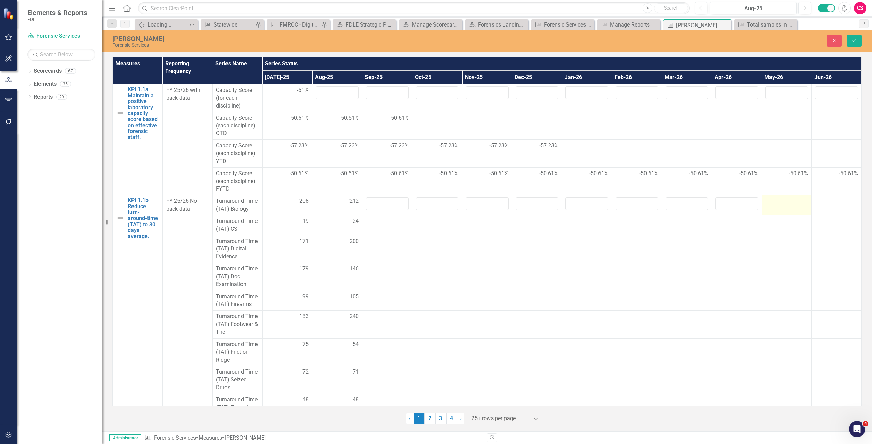
click at [764, 209] on td at bounding box center [786, 205] width 50 height 20
click at [846, 209] on td at bounding box center [836, 205] width 50 height 20
drag, startPoint x: 846, startPoint y: 209, endPoint x: 836, endPoint y: 204, distance: 11.3
click at [845, 208] on td at bounding box center [836, 205] width 50 height 20
click at [779, 204] on div at bounding box center [786, 201] width 43 height 8
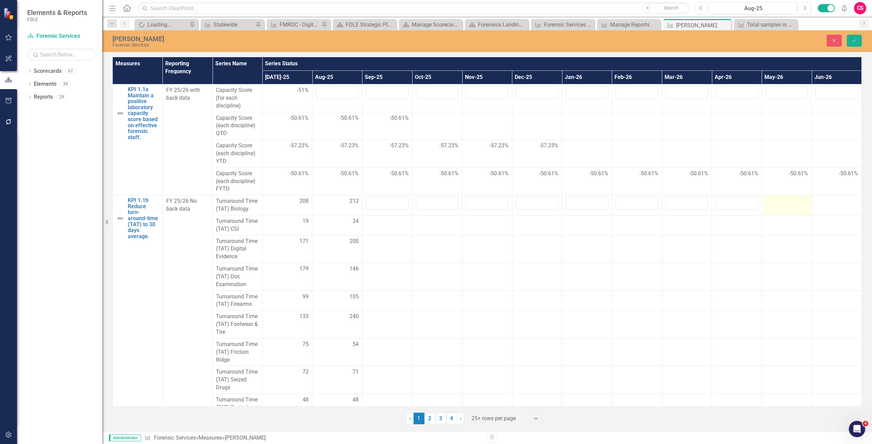
click at [779, 204] on div at bounding box center [786, 201] width 43 height 8
click at [813, 208] on td at bounding box center [836, 205] width 50 height 20
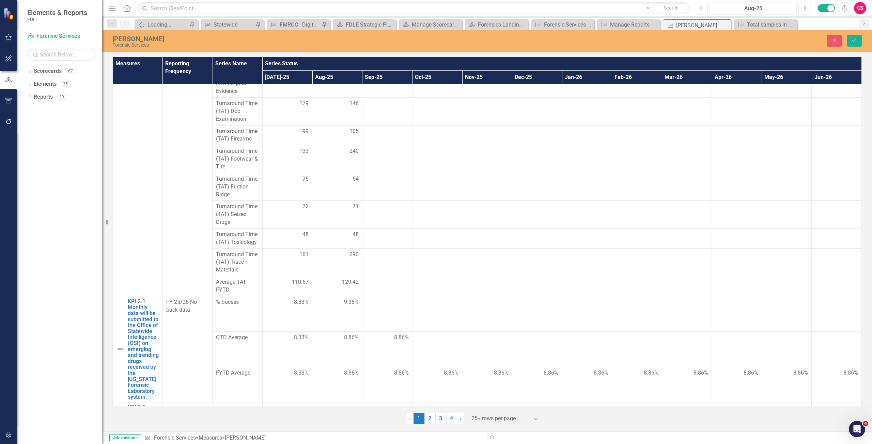
scroll to position [238, 0]
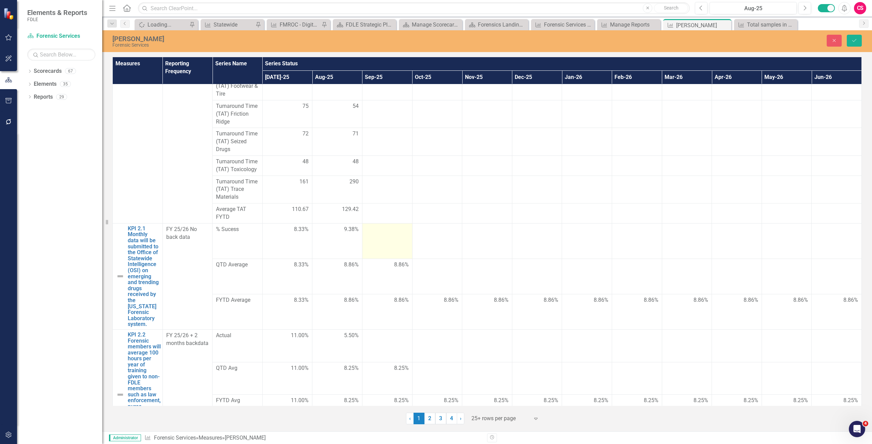
click at [379, 241] on td at bounding box center [387, 240] width 50 height 35
click at [417, 242] on td at bounding box center [437, 244] width 50 height 43
drag, startPoint x: 417, startPoint y: 242, endPoint x: 446, endPoint y: 240, distance: 29.0
click at [418, 241] on td at bounding box center [437, 244] width 50 height 43
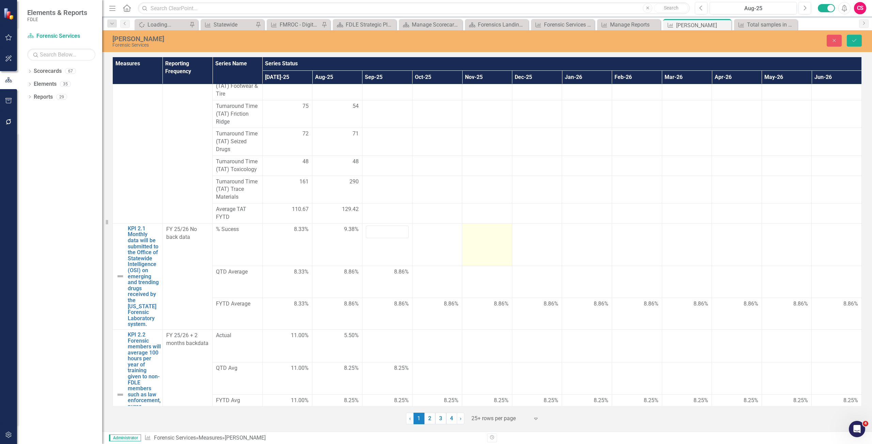
click at [474, 239] on td at bounding box center [487, 244] width 50 height 43
drag, startPoint x: 474, startPoint y: 239, endPoint x: 506, endPoint y: 236, distance: 31.8
click at [475, 239] on td at bounding box center [487, 244] width 50 height 43
click at [513, 237] on td at bounding box center [537, 244] width 50 height 43
click at [514, 237] on td at bounding box center [537, 244] width 50 height 43
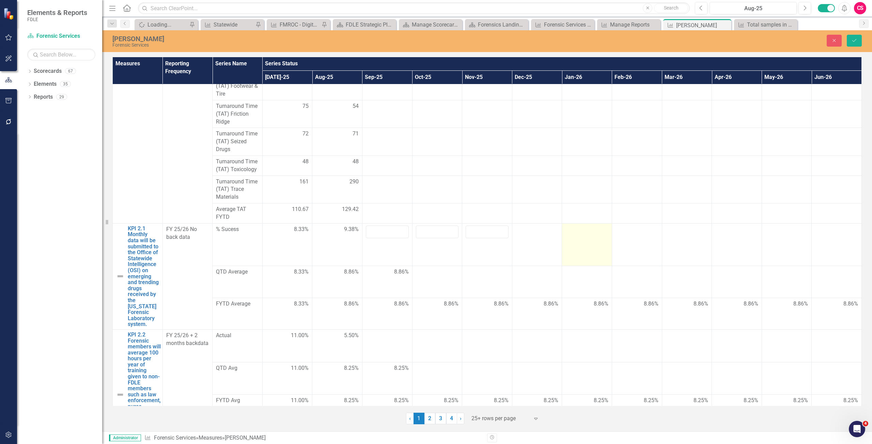
click at [596, 237] on td at bounding box center [587, 244] width 50 height 43
click at [629, 245] on td at bounding box center [637, 244] width 50 height 43
drag, startPoint x: 630, startPoint y: 245, endPoint x: 679, endPoint y: 239, distance: 49.8
click at [632, 245] on td at bounding box center [637, 244] width 50 height 43
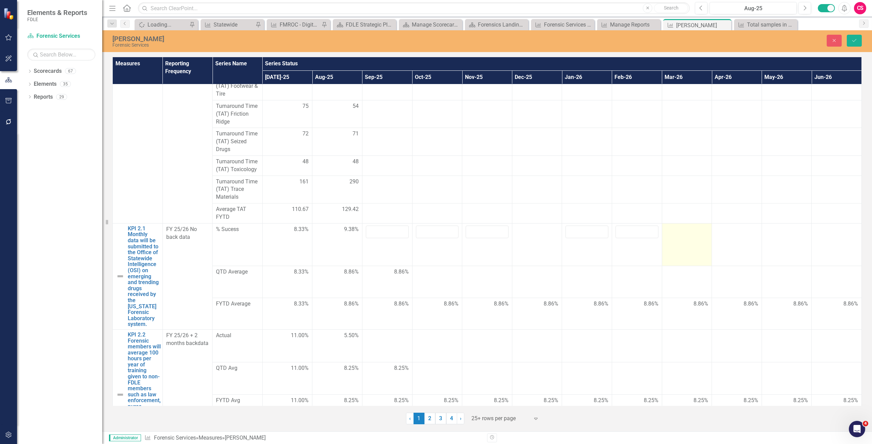
click at [679, 239] on td at bounding box center [687, 244] width 50 height 43
drag, startPoint x: 679, startPoint y: 239, endPoint x: 709, endPoint y: 234, distance: 30.4
click at [680, 239] on td at bounding box center [687, 244] width 50 height 43
click at [730, 233] on div at bounding box center [736, 230] width 43 height 8
click at [731, 233] on div at bounding box center [736, 230] width 43 height 8
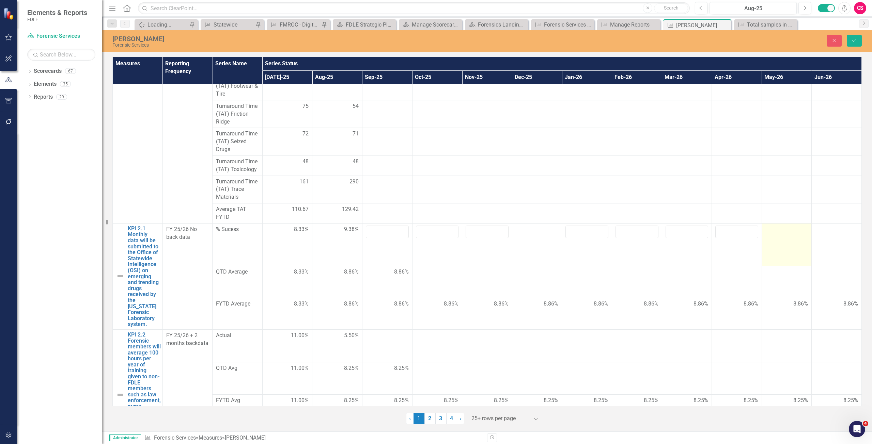
click at [781, 236] on td at bounding box center [786, 244] width 50 height 43
drag, startPoint x: 781, startPoint y: 236, endPoint x: 824, endPoint y: 232, distance: 43.1
click at [784, 236] on td at bounding box center [786, 244] width 50 height 43
click at [825, 233] on div at bounding box center [836, 230] width 43 height 8
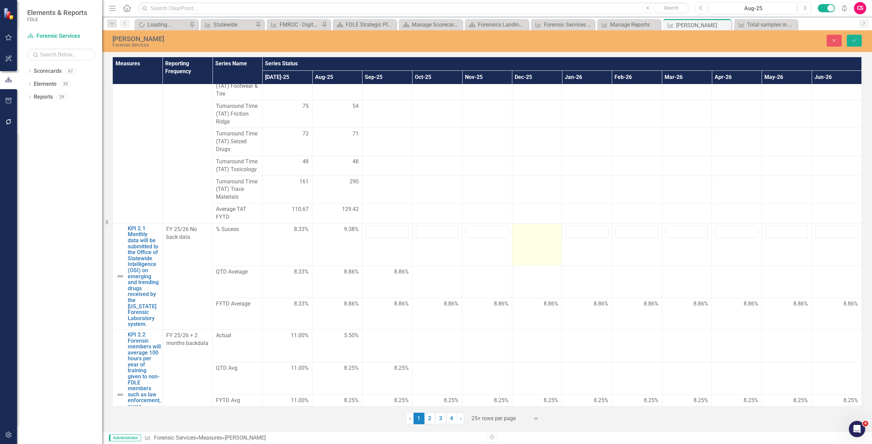
click at [548, 234] on td at bounding box center [537, 244] width 50 height 43
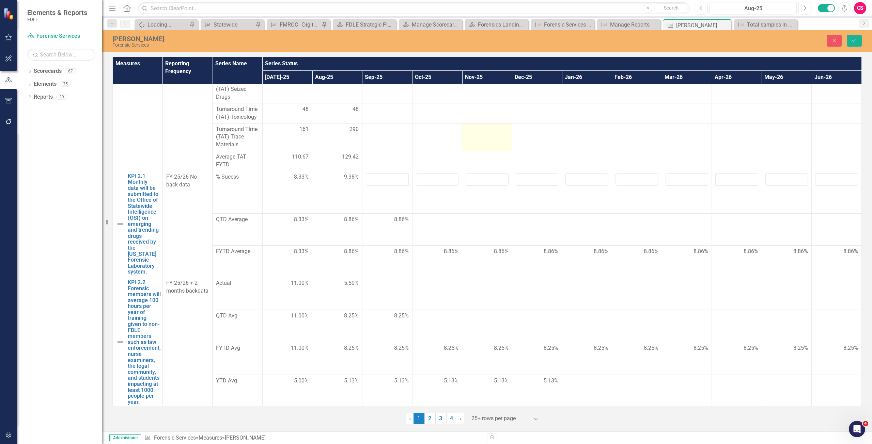
scroll to position [340, 0]
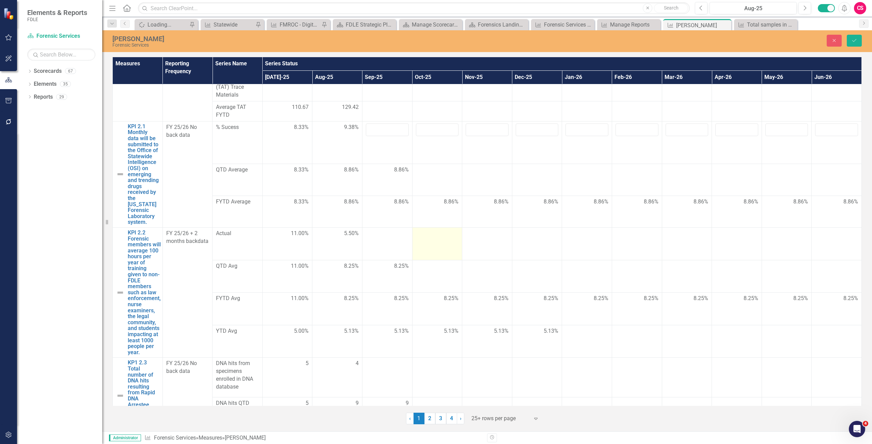
click at [416, 242] on td at bounding box center [437, 243] width 50 height 33
drag, startPoint x: 416, startPoint y: 242, endPoint x: 510, endPoint y: 239, distance: 94.0
click at [416, 241] on td at bounding box center [437, 243] width 50 height 33
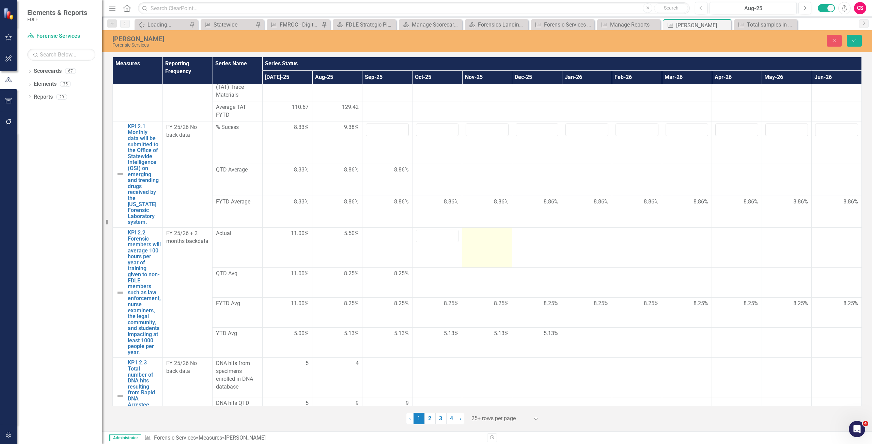
click at [480, 235] on td at bounding box center [487, 247] width 50 height 41
click at [552, 235] on td at bounding box center [537, 247] width 50 height 41
click at [581, 239] on td at bounding box center [587, 247] width 50 height 41
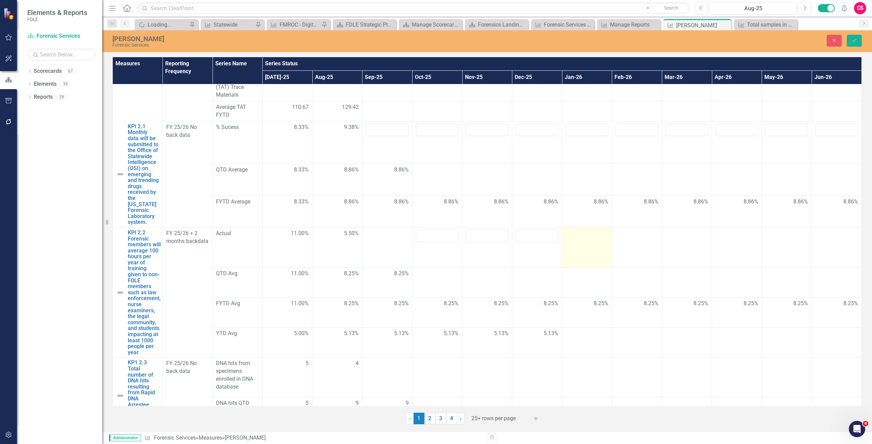
click at [581, 239] on td at bounding box center [587, 247] width 50 height 41
click at [651, 237] on td at bounding box center [637, 247] width 50 height 41
drag, startPoint x: 650, startPoint y: 237, endPoint x: 679, endPoint y: 236, distance: 28.6
click at [651, 237] on td at bounding box center [637, 247] width 50 height 41
click at [679, 237] on td at bounding box center [687, 247] width 50 height 41
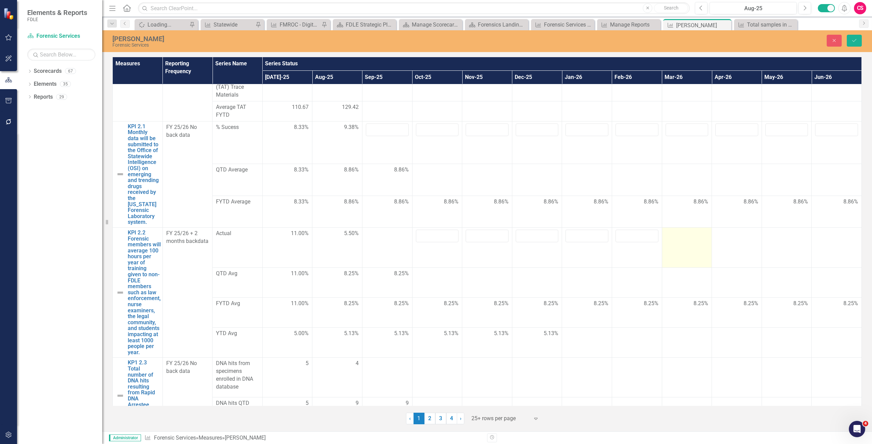
click at [679, 237] on td at bounding box center [687, 247] width 50 height 41
click at [726, 239] on td at bounding box center [737, 247] width 50 height 41
drag, startPoint x: 726, startPoint y: 239, endPoint x: 778, endPoint y: 235, distance: 52.3
click at [729, 239] on td at bounding box center [737, 247] width 50 height 41
click at [778, 236] on td at bounding box center [786, 247] width 50 height 41
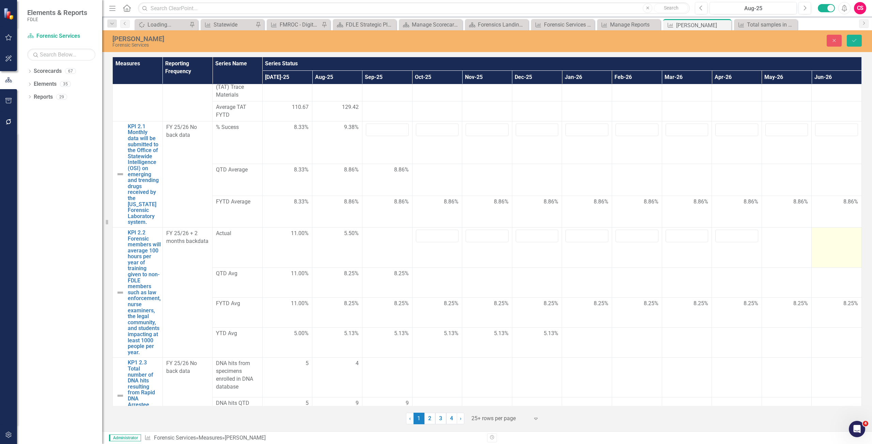
drag, startPoint x: 778, startPoint y: 236, endPoint x: 815, endPoint y: 233, distance: 37.2
click at [781, 236] on td at bounding box center [786, 247] width 50 height 41
click at [820, 235] on td at bounding box center [836, 247] width 50 height 41
click at [796, 233] on td at bounding box center [786, 247] width 50 height 41
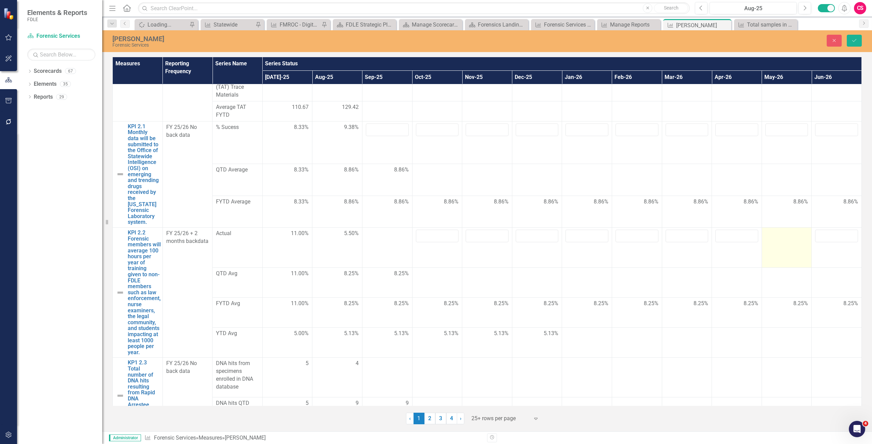
click at [797, 233] on td at bounding box center [786, 247] width 50 height 41
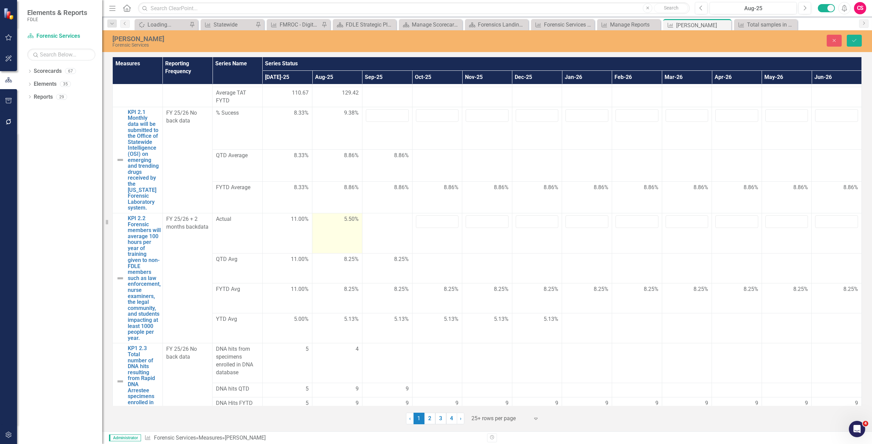
scroll to position [363, 0]
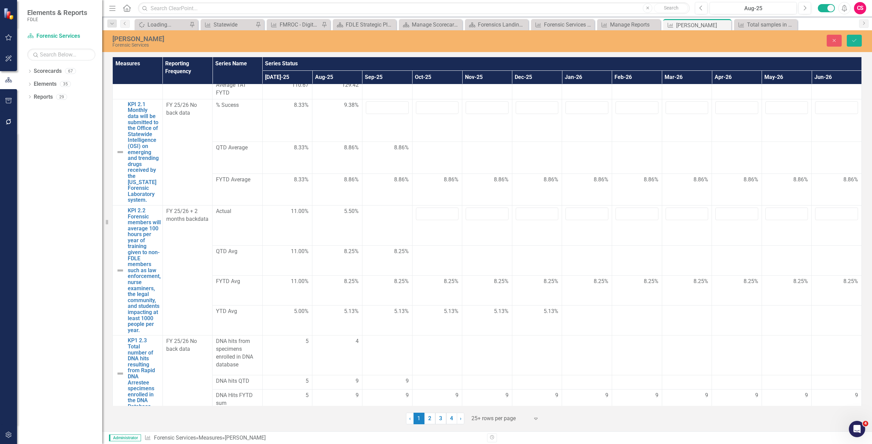
click at [424, 249] on div at bounding box center [437, 252] width 43 height 8
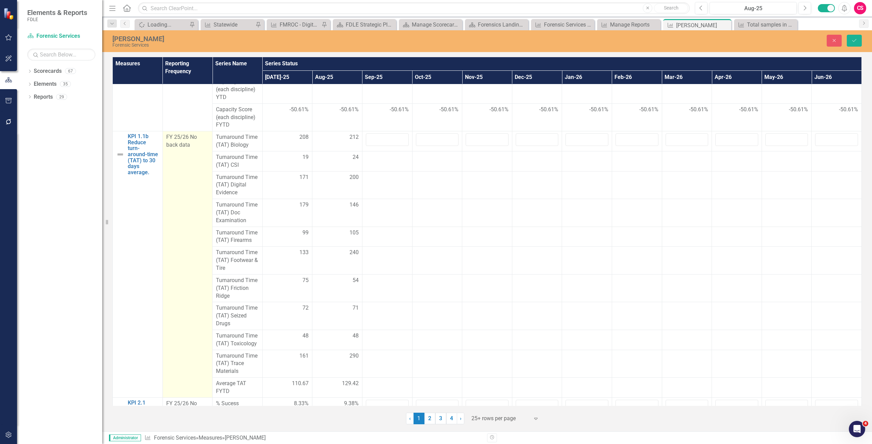
scroll to position [0, 0]
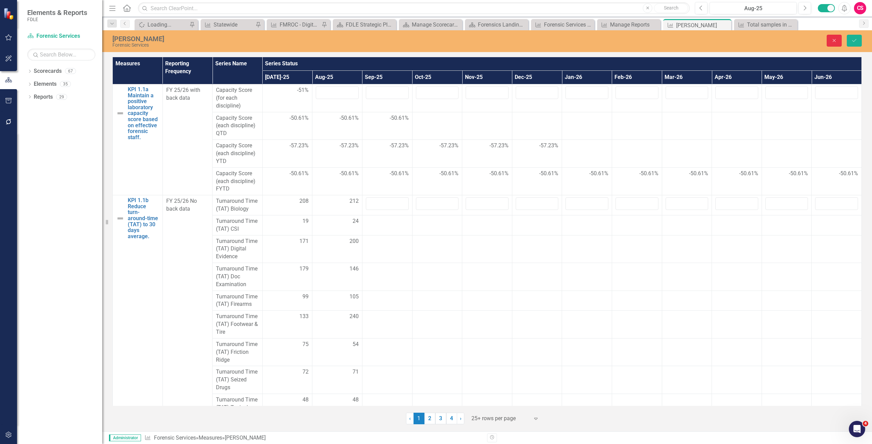
click at [830, 41] on button "Close" at bounding box center [833, 41] width 15 height 12
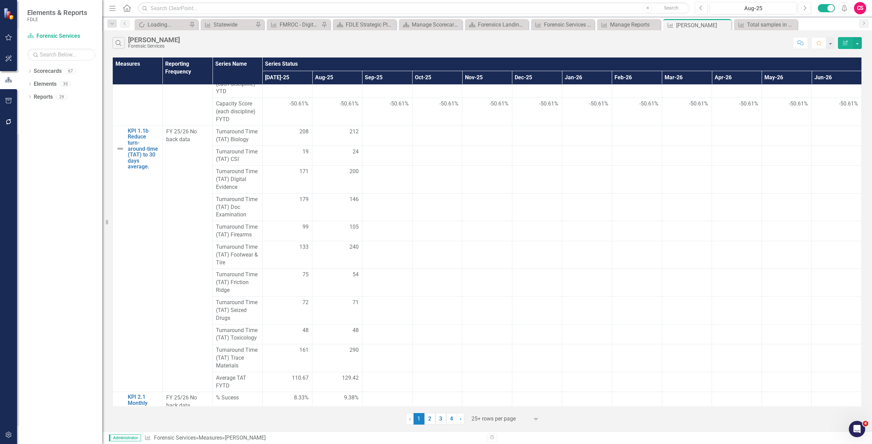
scroll to position [170, 0]
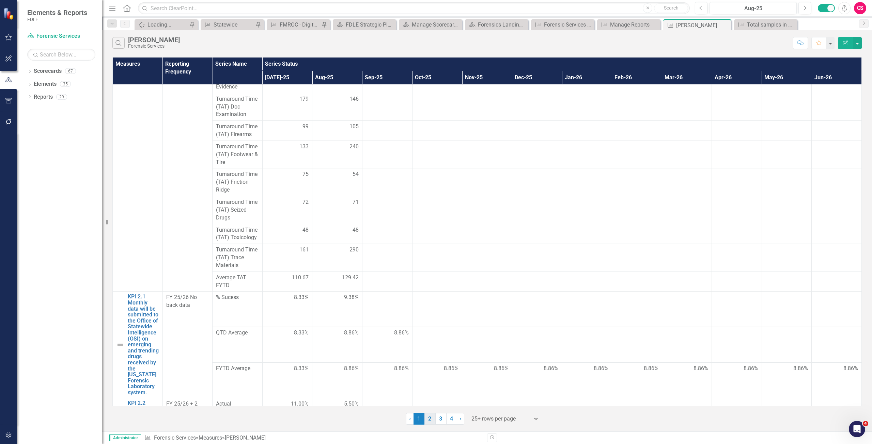
drag, startPoint x: 427, startPoint y: 427, endPoint x: 426, endPoint y: 418, distance: 8.3
click at [427, 427] on div "Search [PERSON_NAME] Services Comment Favorite Edit Report Measures Reporting F…" at bounding box center [486, 230] width 769 height 401
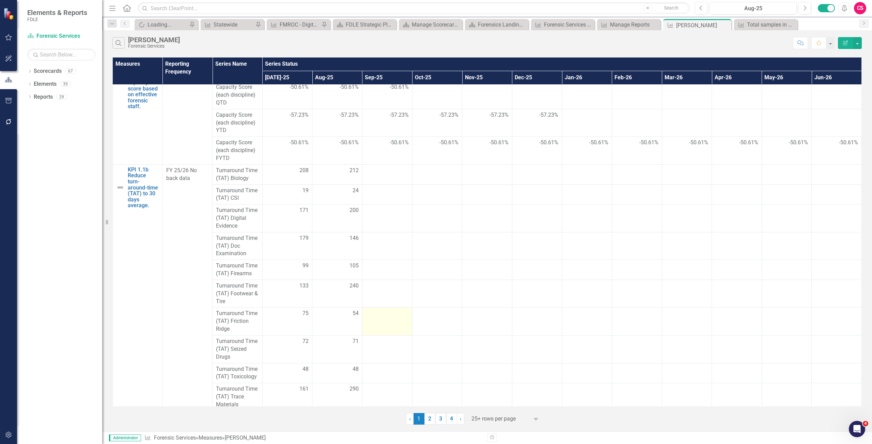
scroll to position [0, 0]
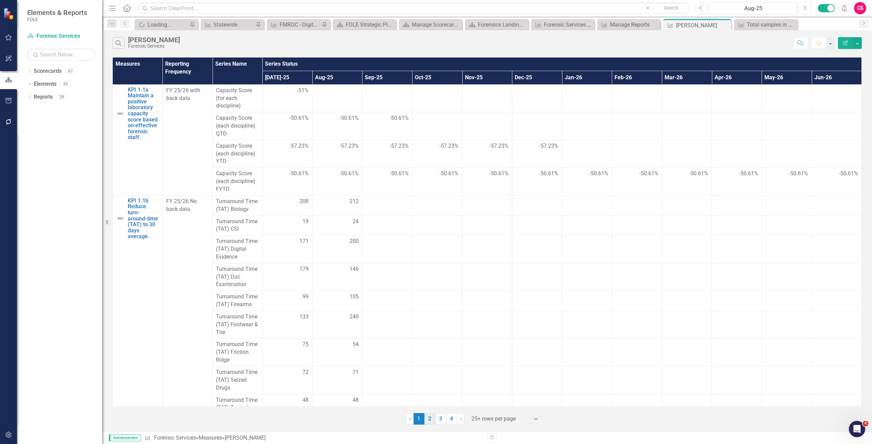
click at [431, 422] on link "2" at bounding box center [429, 419] width 11 height 12
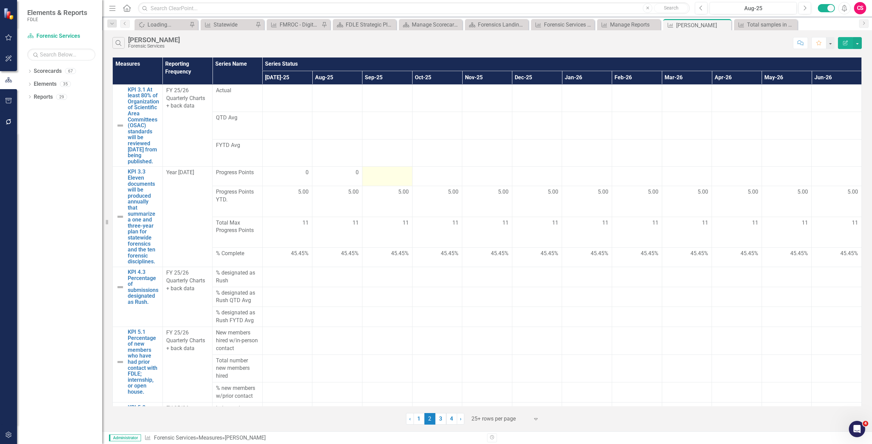
click at [369, 184] on td at bounding box center [387, 176] width 50 height 19
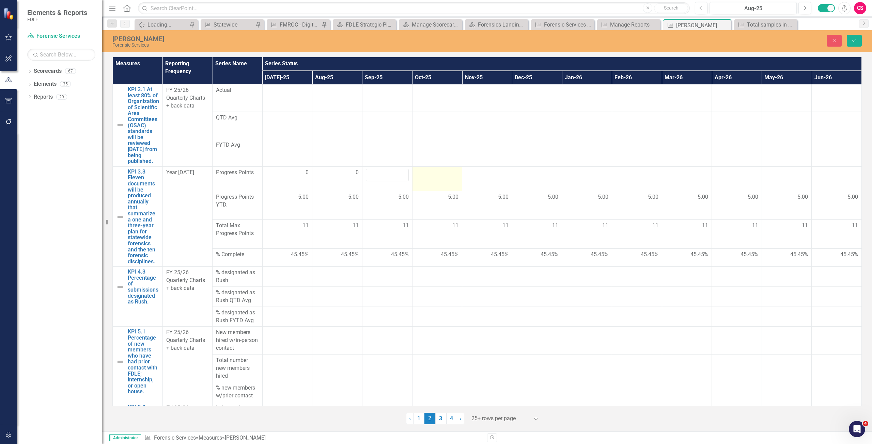
click at [446, 177] on div at bounding box center [437, 173] width 43 height 8
click at [478, 186] on td at bounding box center [487, 178] width 50 height 25
click at [528, 184] on td at bounding box center [537, 178] width 50 height 25
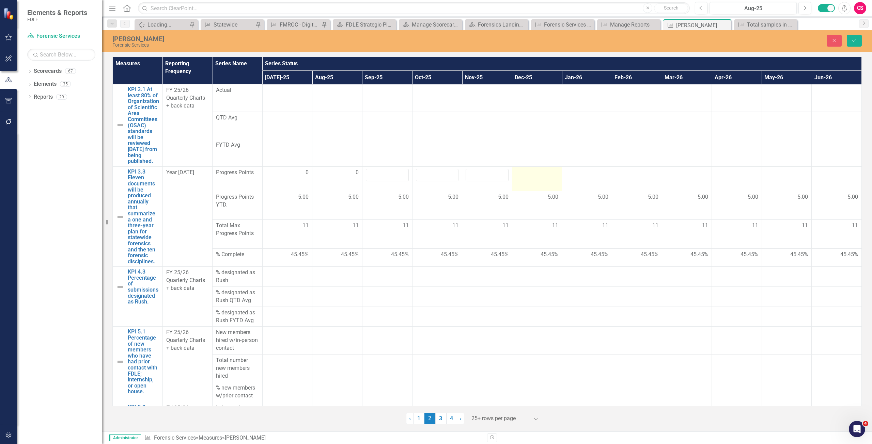
click at [528, 184] on td at bounding box center [537, 178] width 50 height 25
click at [833, 36] on button "Close" at bounding box center [833, 41] width 15 height 12
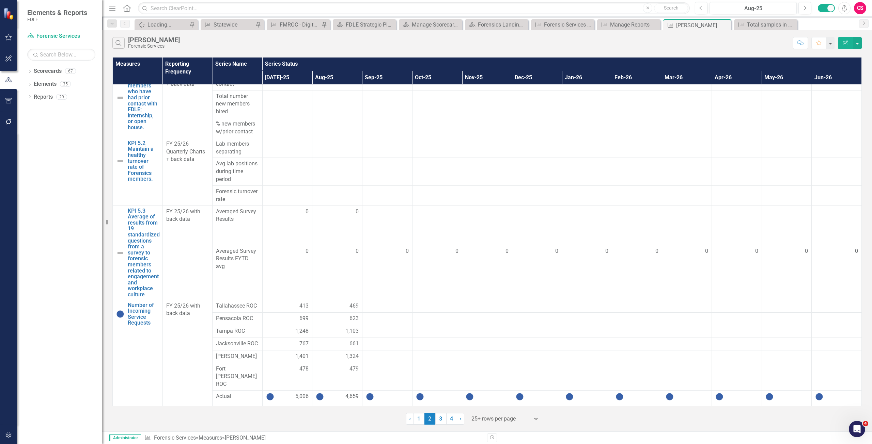
scroll to position [265, 0]
click at [441, 420] on link "3" at bounding box center [440, 419] width 11 height 12
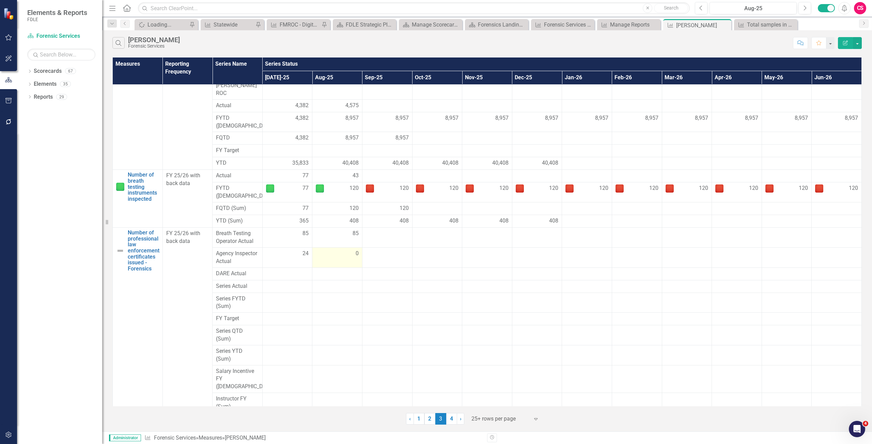
scroll to position [219, 0]
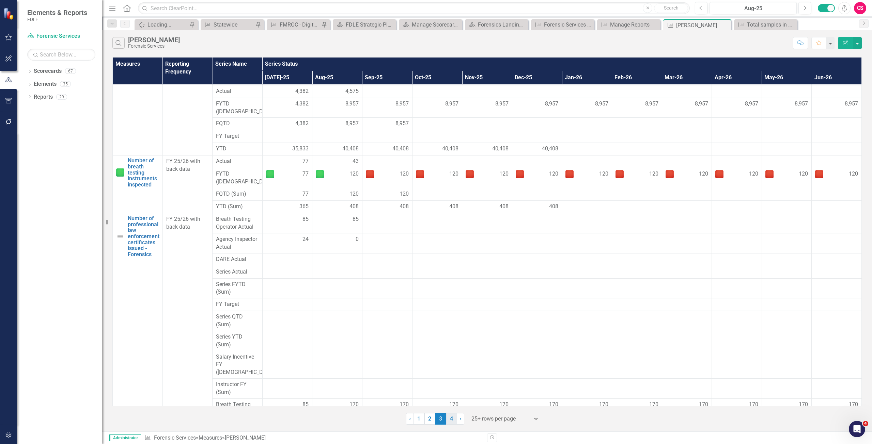
click at [449, 417] on link "4" at bounding box center [451, 419] width 11 height 12
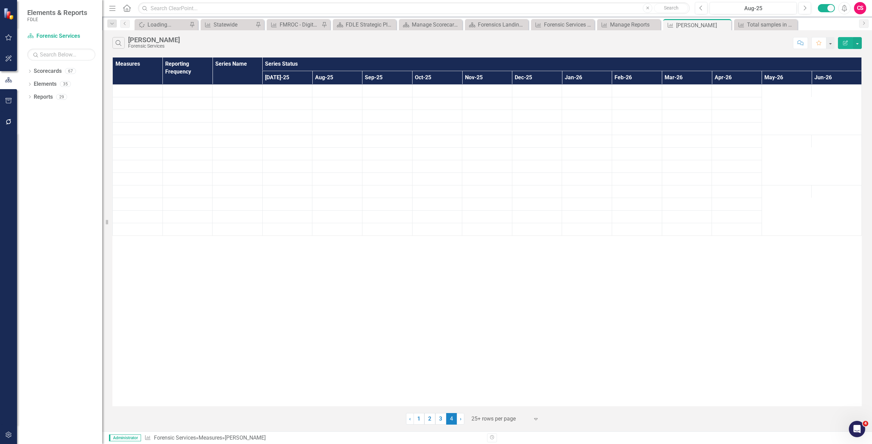
scroll to position [0, 0]
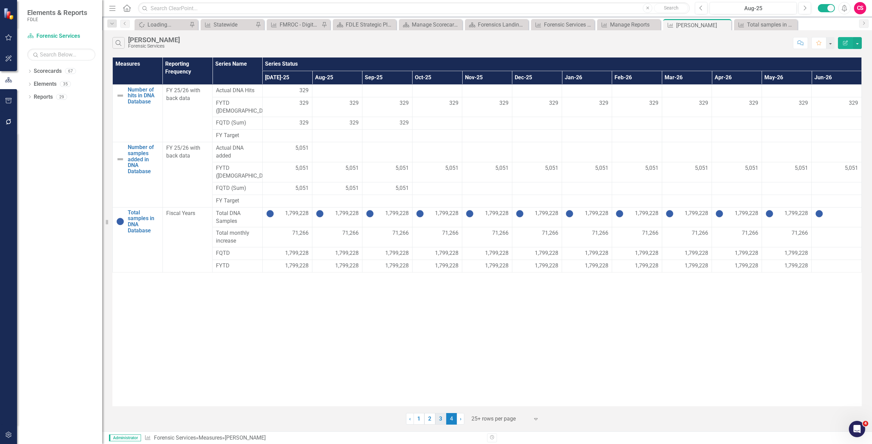
click at [441, 417] on link "3" at bounding box center [440, 419] width 11 height 12
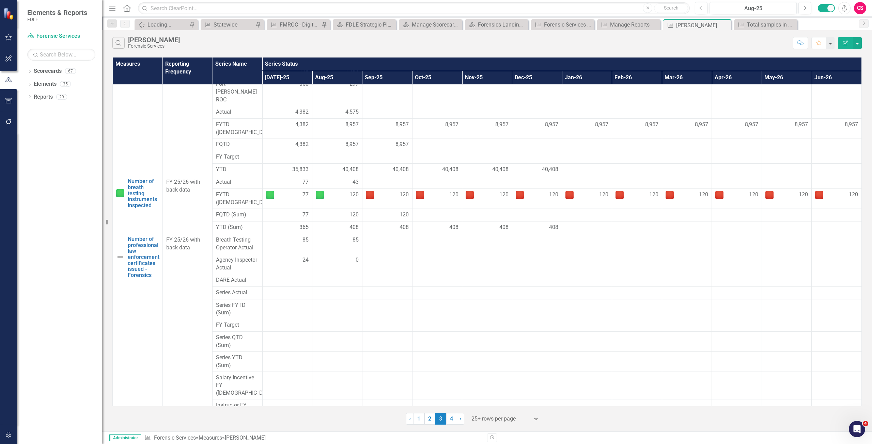
scroll to position [219, 0]
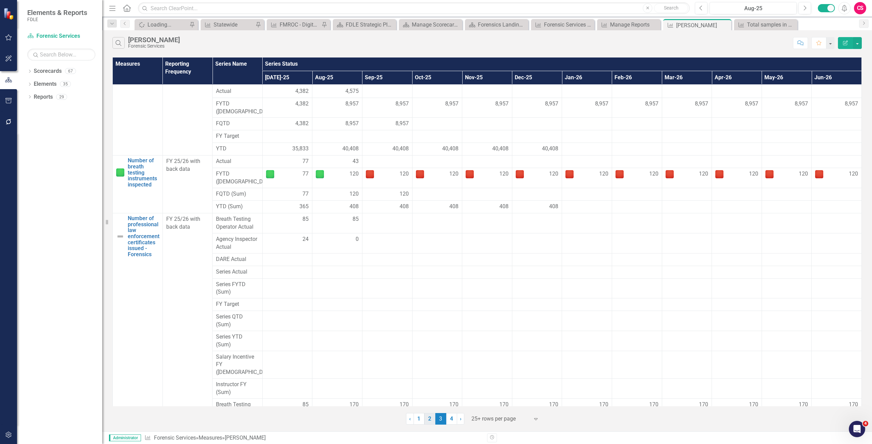
click at [432, 417] on link "2" at bounding box center [429, 419] width 11 height 12
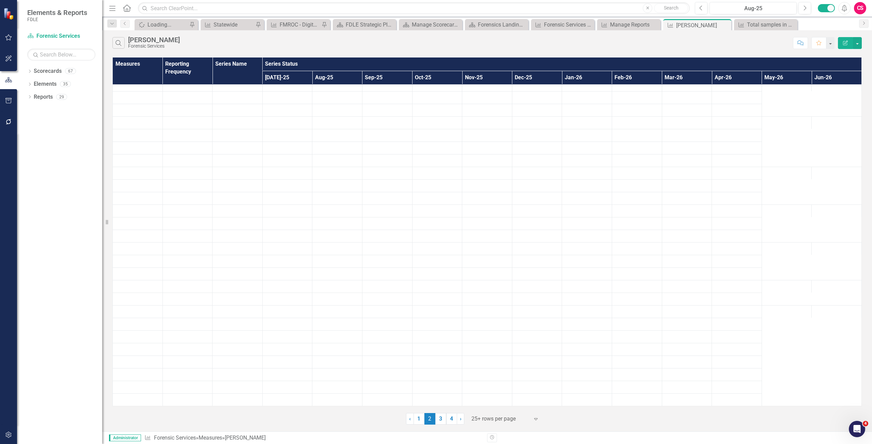
scroll to position [0, 0]
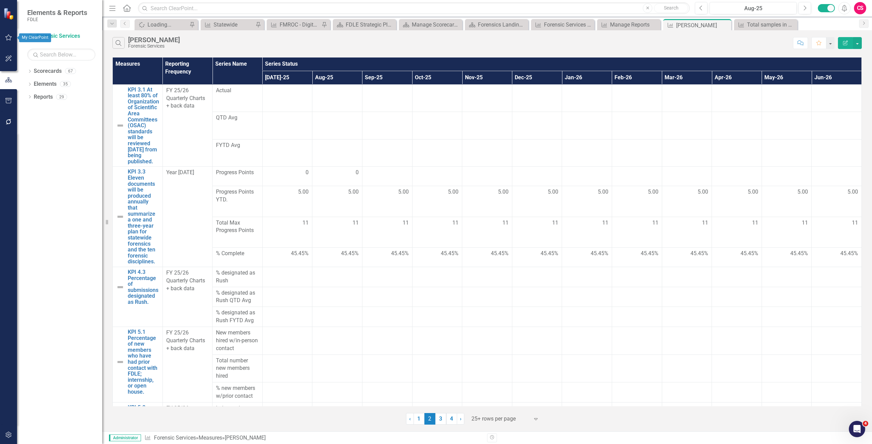
click at [10, 41] on button "button" at bounding box center [8, 38] width 15 height 14
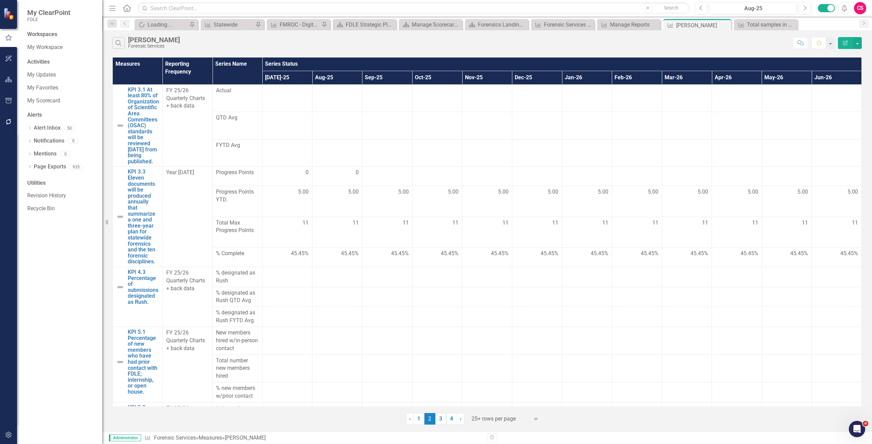
click at [10, 125] on button "button" at bounding box center [8, 122] width 15 height 14
click at [39, 50] on link "Reporting Workflows" at bounding box center [61, 49] width 68 height 8
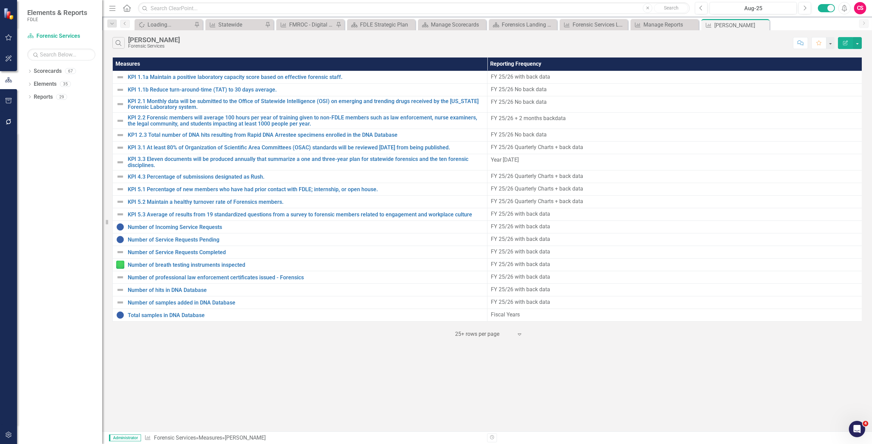
click at [1, 434] on button "button" at bounding box center [8, 435] width 15 height 14
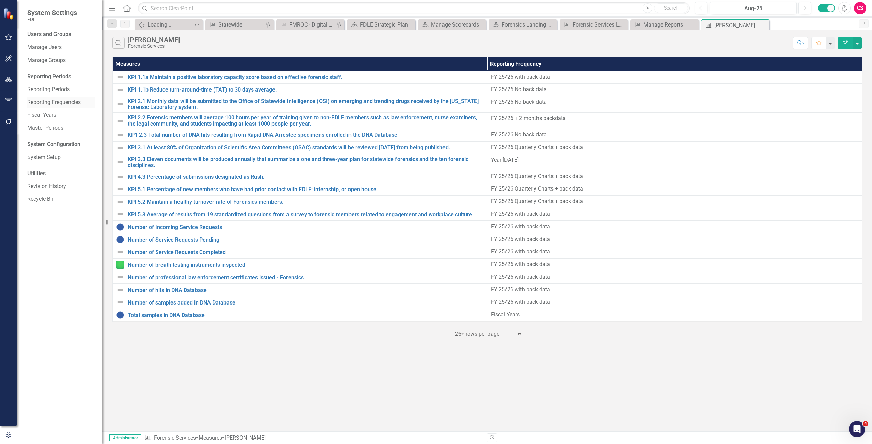
click at [62, 104] on link "Reporting Frequencies" at bounding box center [61, 103] width 68 height 8
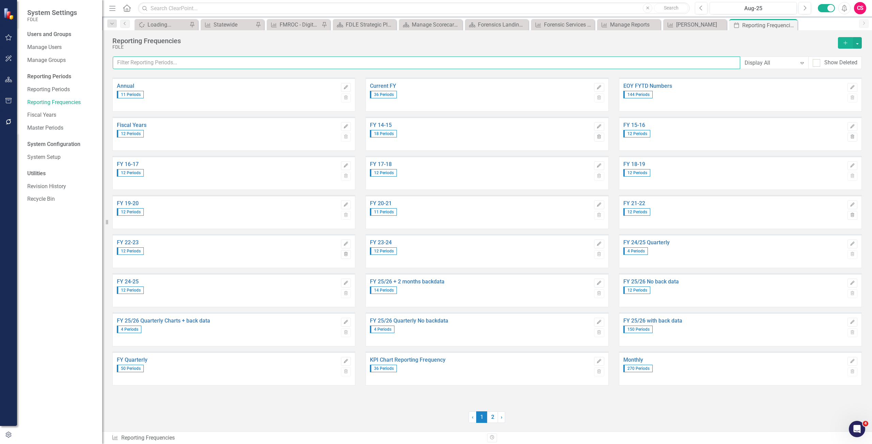
click at [174, 65] on input "text" at bounding box center [426, 63] width 627 height 13
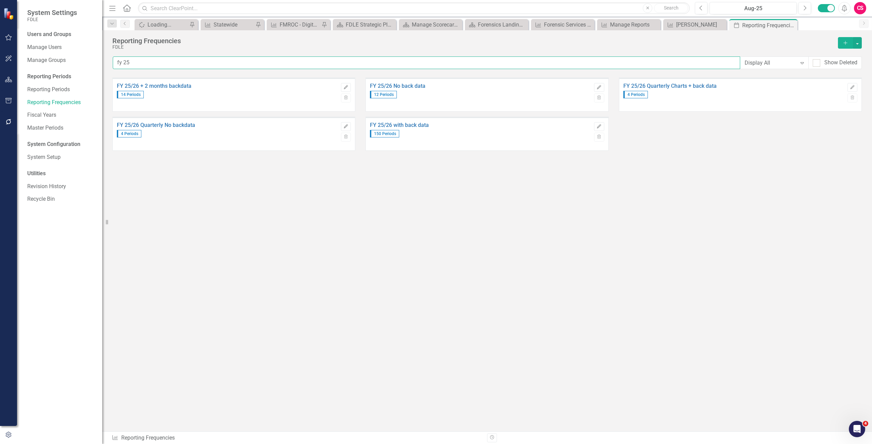
type input "fy 25"
click at [602, 126] on button "Edit" at bounding box center [599, 126] width 10 height 9
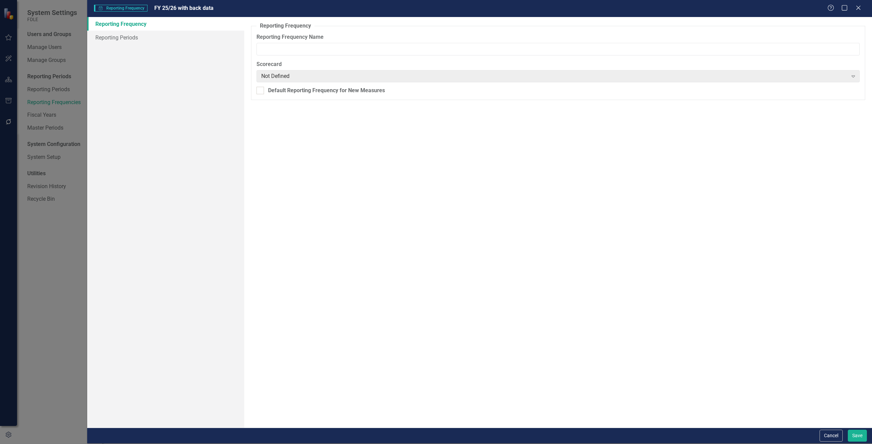
type input "FY 25/26 with back data"
click at [162, 35] on link "Reporting Periods" at bounding box center [165, 38] width 157 height 14
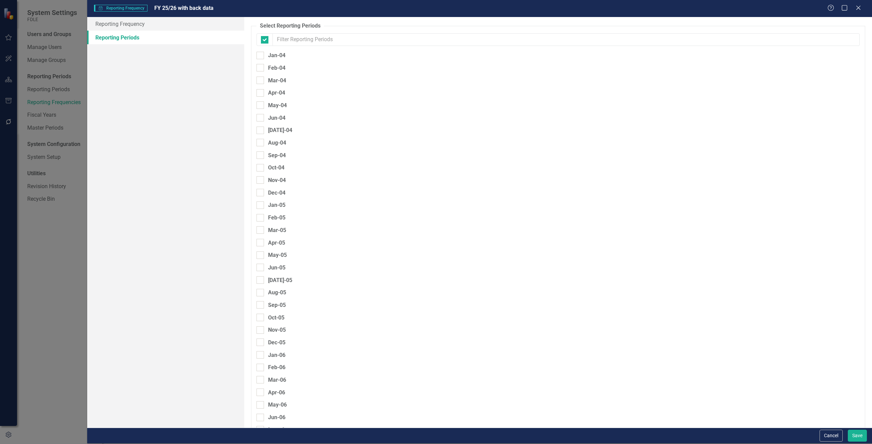
checkbox input "false"
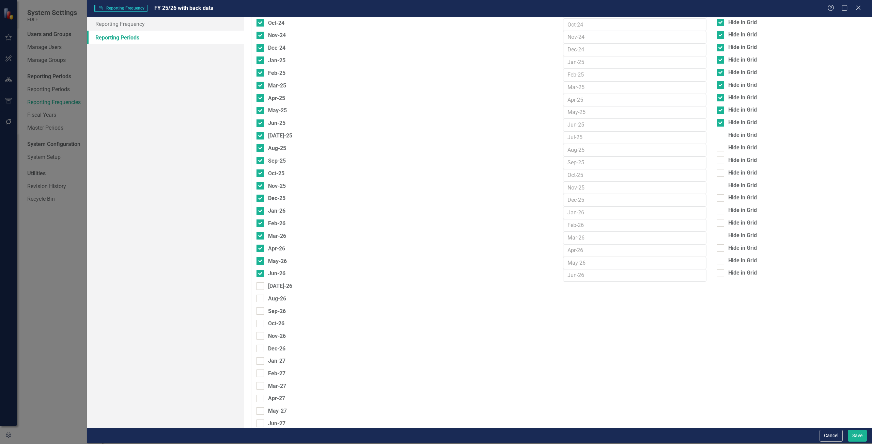
scroll to position [3192, 0]
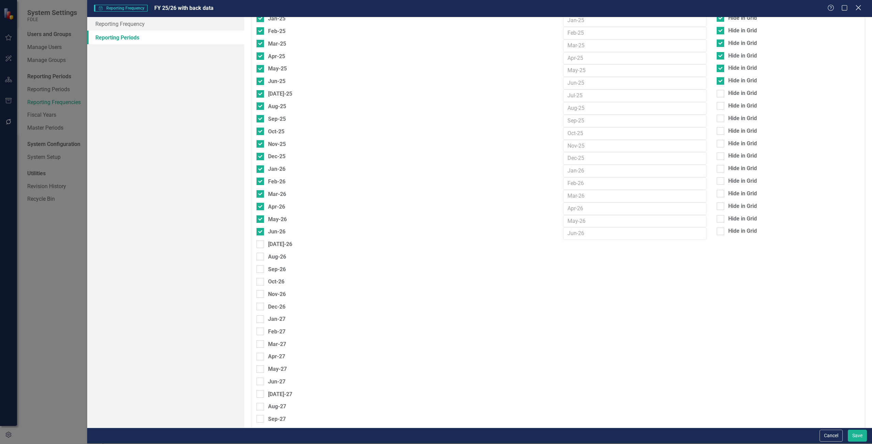
click at [857, 6] on icon "Close" at bounding box center [858, 7] width 9 height 6
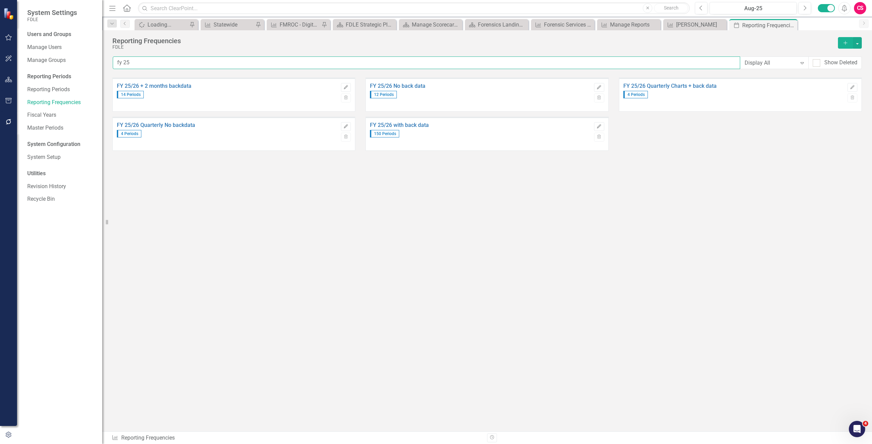
drag, startPoint x: 4, startPoint y: 61, endPoint x: -18, endPoint y: 61, distance: 21.8
click at [0, 61] on html "System Settings FDLE Users and Groups Manage Users Manage Groups Reporting Peri…" at bounding box center [436, 222] width 872 height 444
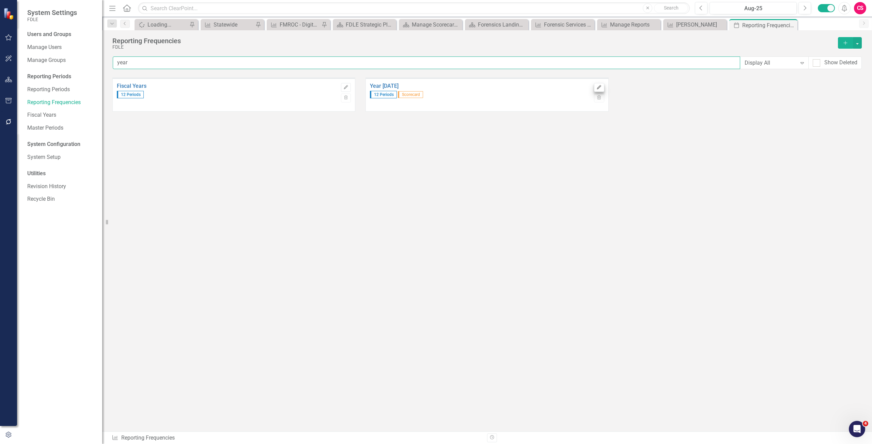
type input "year"
click at [596, 87] on button "Edit" at bounding box center [599, 87] width 10 height 9
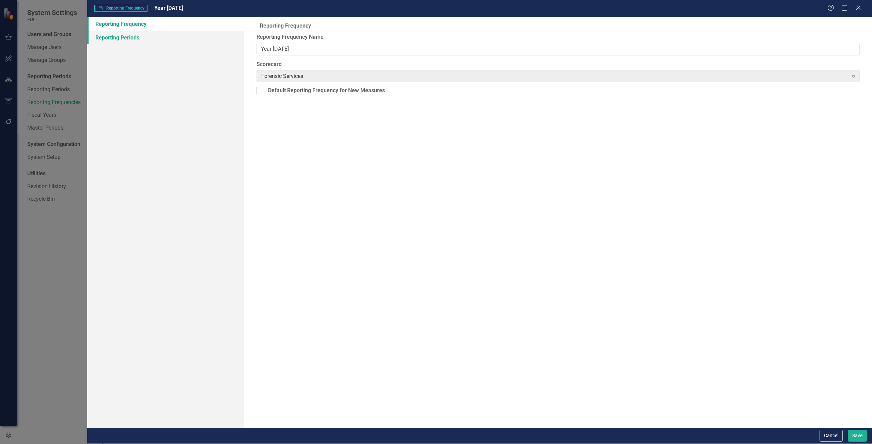
click at [137, 37] on link "Reporting Periods" at bounding box center [165, 38] width 157 height 14
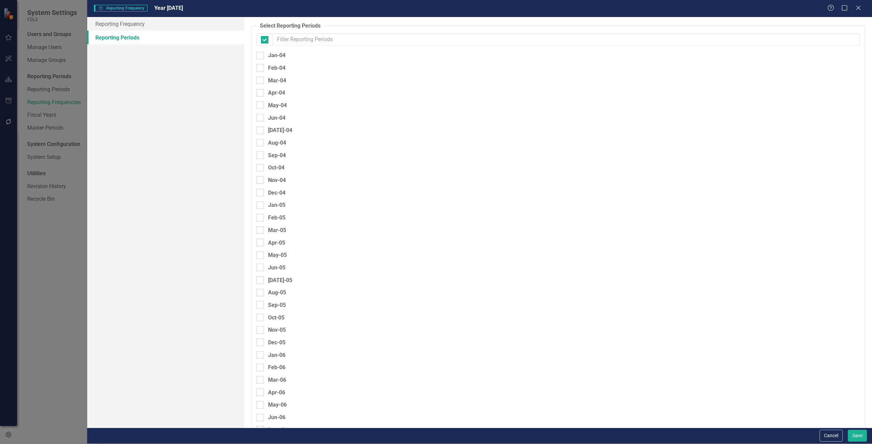
checkbox input "false"
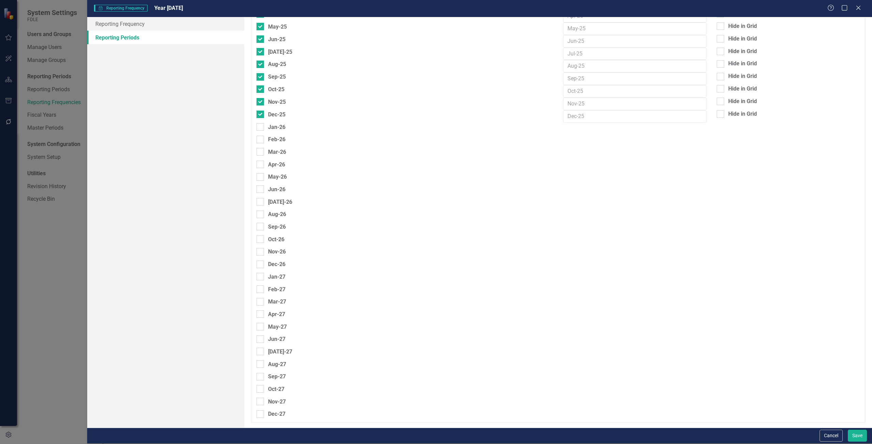
scroll to position [3025, 0]
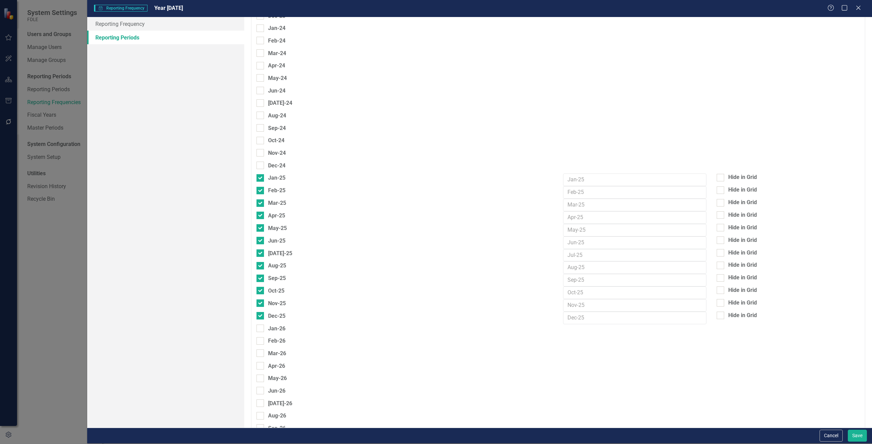
drag, startPoint x: 835, startPoint y: 432, endPoint x: 707, endPoint y: 272, distance: 204.2
click at [835, 432] on button "Cancel" at bounding box center [830, 436] width 23 height 12
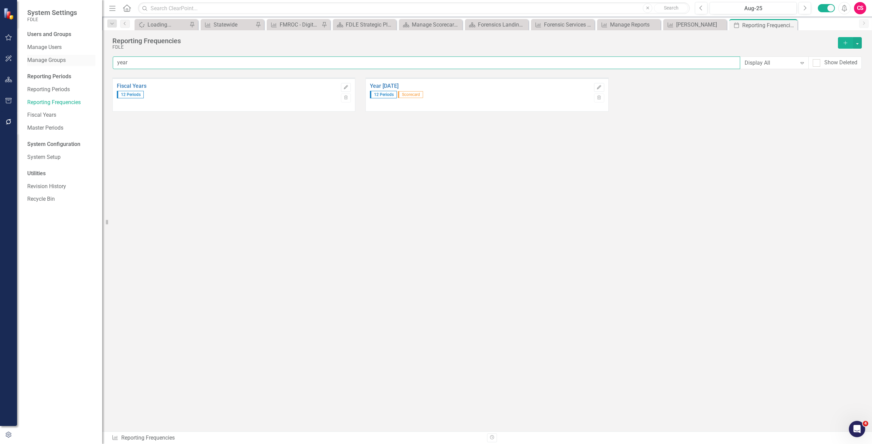
drag, startPoint x: 121, startPoint y: 59, endPoint x: 60, endPoint y: 62, distance: 60.7
click at [60, 61] on div "System Settings FDLE Users and Groups Manage Users Manage Groups Reporting Peri…" at bounding box center [436, 222] width 872 height 444
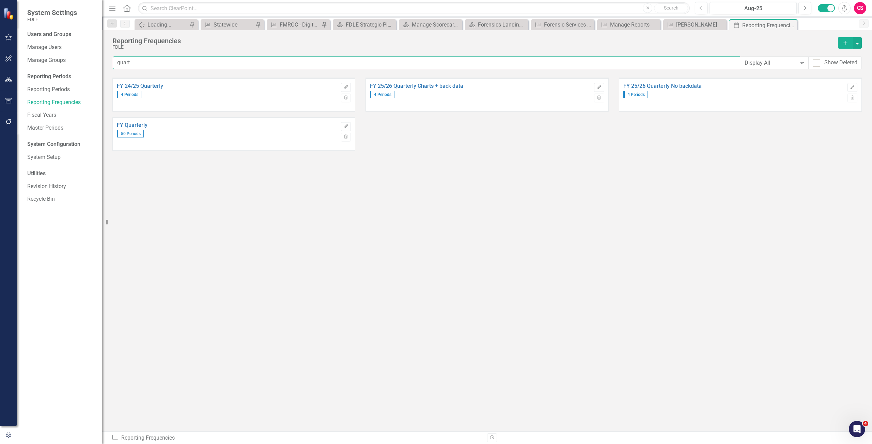
type input "quart"
click at [599, 88] on icon "button" at bounding box center [599, 87] width 4 height 4
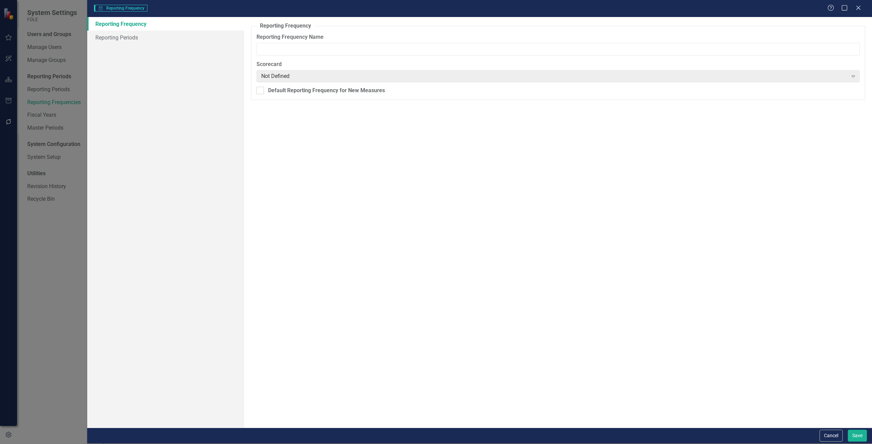
type input "FY 25/26 Quarterly Charts + back data"
click at [127, 31] on link "Reporting Periods" at bounding box center [165, 38] width 157 height 14
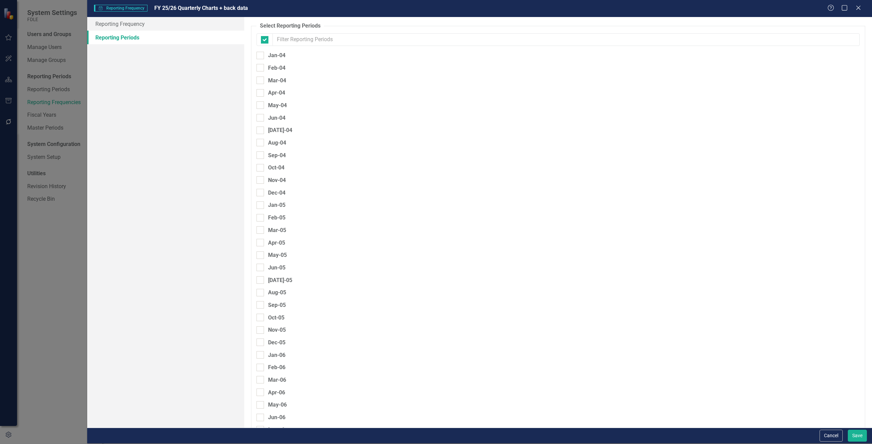
checkbox input "false"
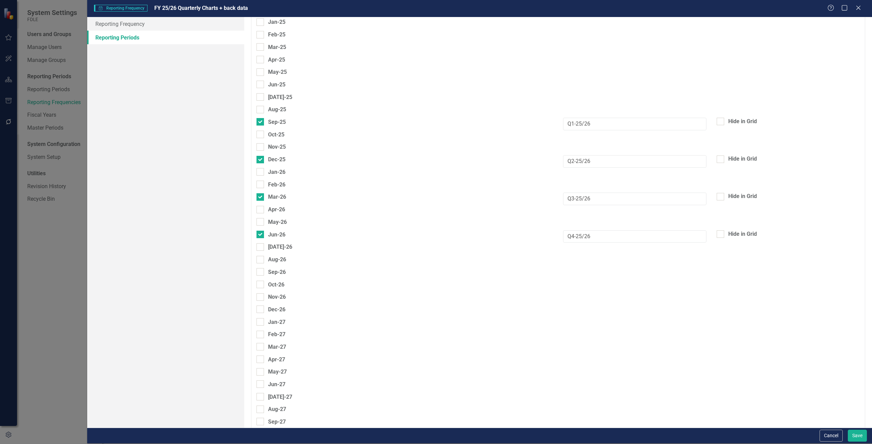
drag, startPoint x: 859, startPoint y: 12, endPoint x: 816, endPoint y: 18, distance: 43.1
click at [859, 12] on div "Close" at bounding box center [858, 8] width 7 height 8
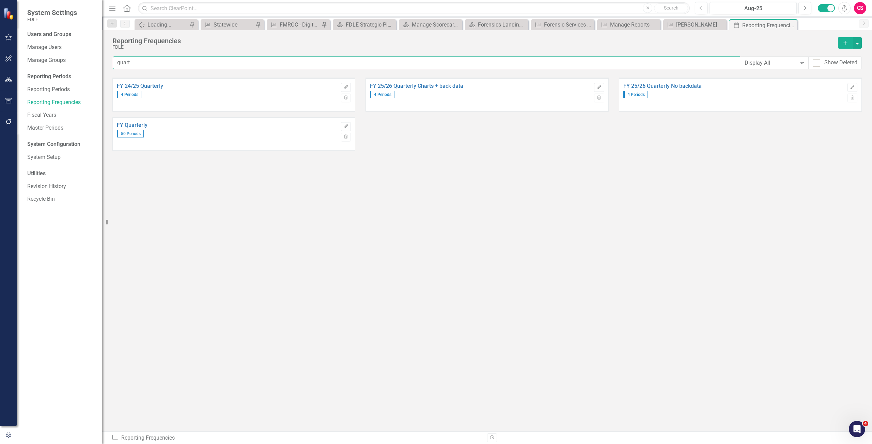
drag, startPoint x: 182, startPoint y: 58, endPoint x: -122, endPoint y: 55, distance: 303.7
click at [0, 55] on html "System Settings FDLE Users and Groups Manage Users Manage Groups Reporting Peri…" at bounding box center [436, 222] width 872 height 444
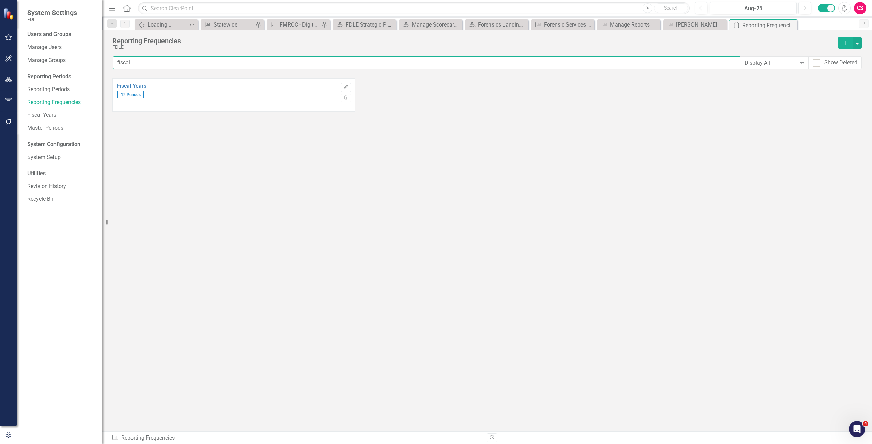
type input "fiscal"
click at [350, 82] on div "Edit Trash" at bounding box center [346, 91] width 10 height 25
click at [349, 84] on button "Edit" at bounding box center [346, 87] width 10 height 9
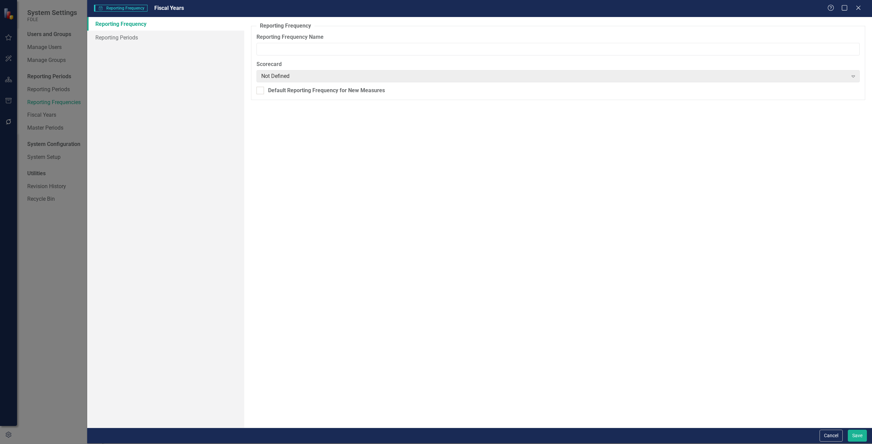
type input "Fiscal Years"
click at [146, 40] on link "Reporting Periods" at bounding box center [165, 38] width 157 height 14
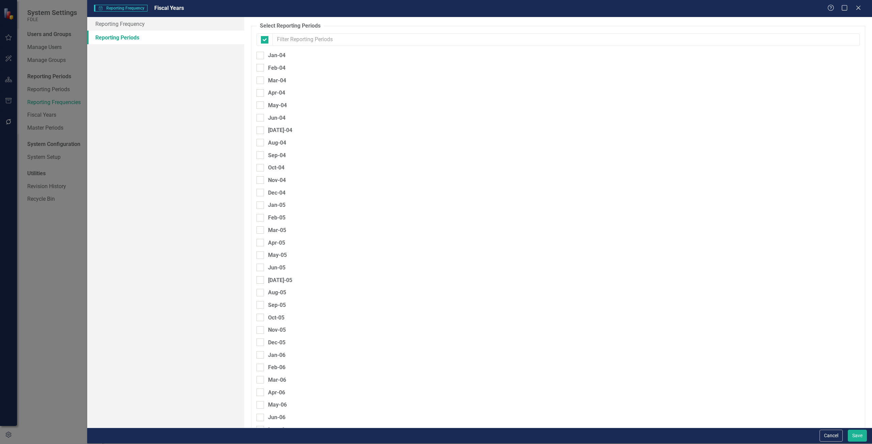
checkbox input "false"
